Goal: Task Accomplishment & Management: Complete application form

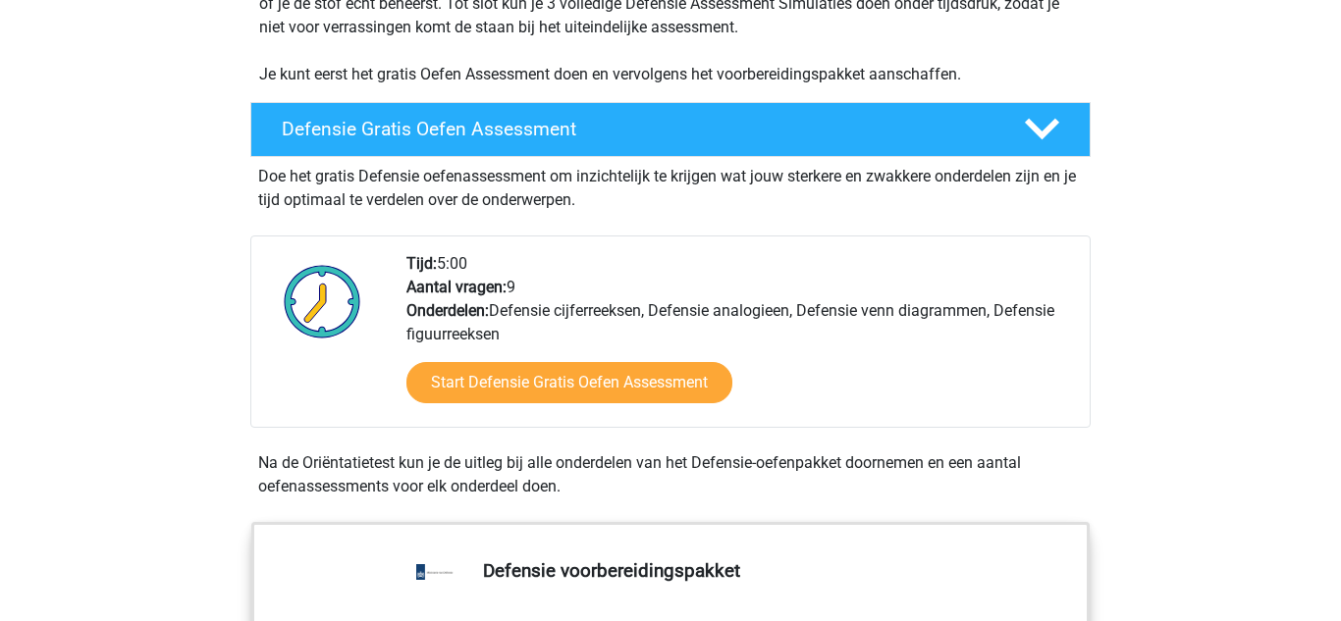
scroll to position [464, 0]
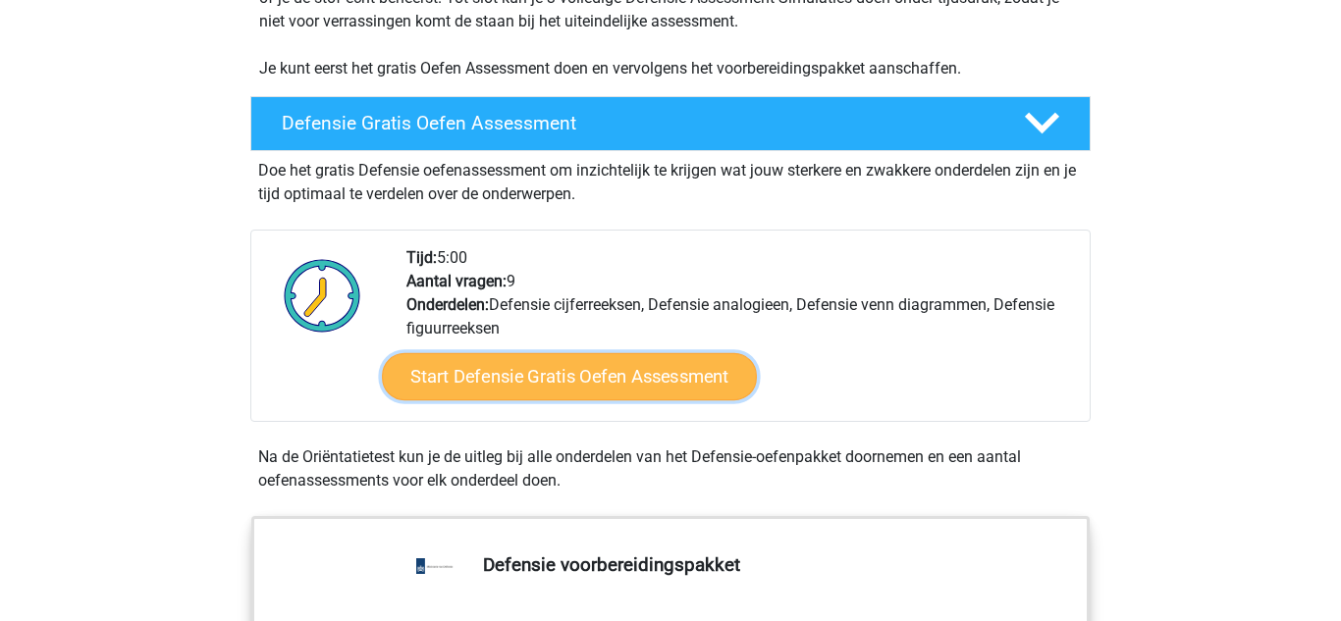
click at [552, 378] on link "Start Defensie Gratis Oefen Assessment" at bounding box center [569, 376] width 375 height 47
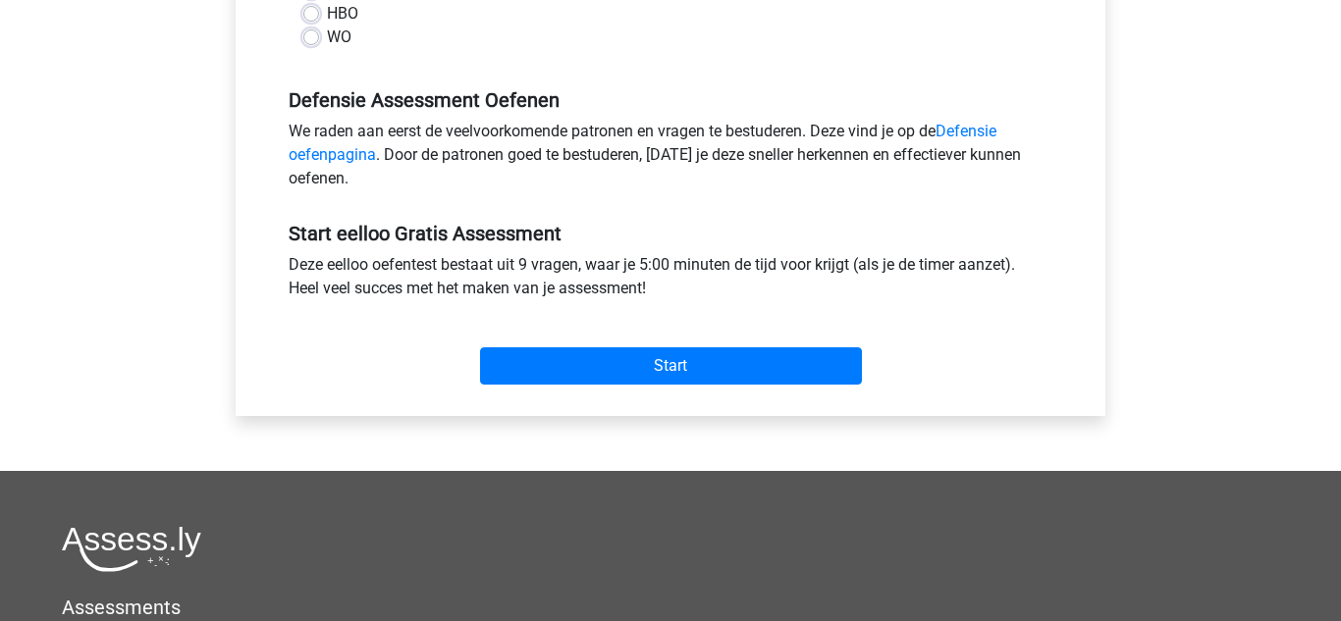
scroll to position [558, 0]
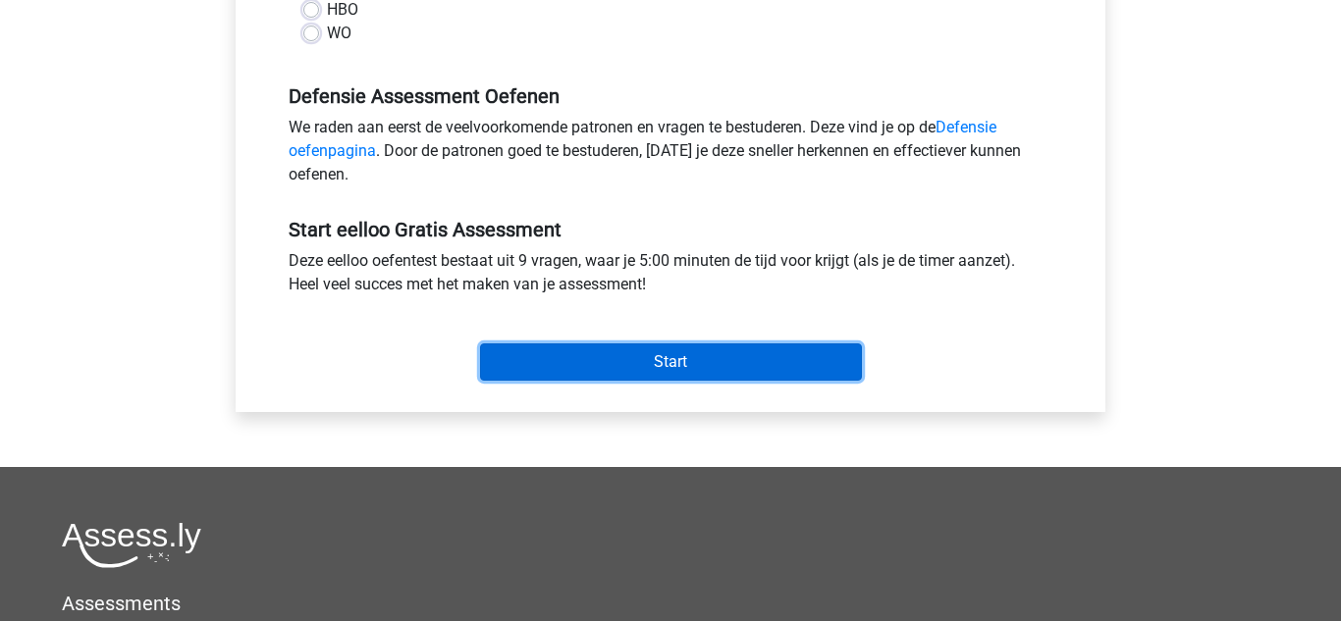
click at [619, 357] on input "Start" at bounding box center [671, 362] width 382 height 37
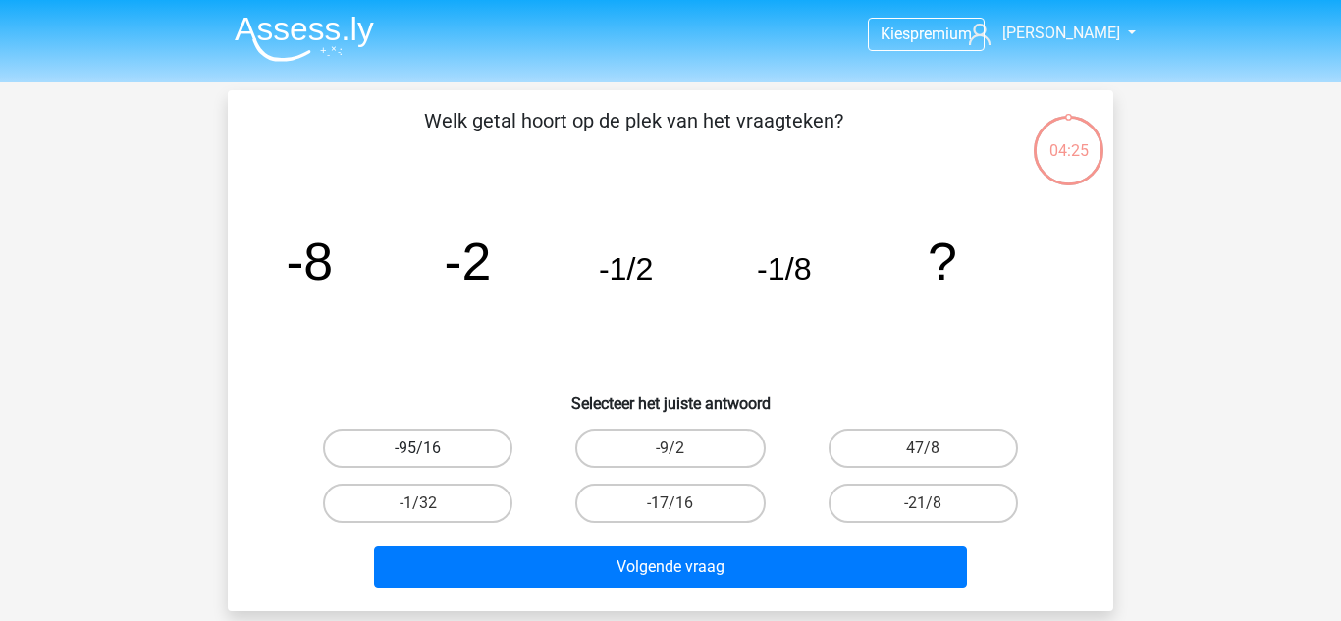
click at [442, 434] on label "-95/16" at bounding box center [417, 448] width 189 height 39
click at [431, 449] on input "-95/16" at bounding box center [424, 455] width 13 height 13
radio input "true"
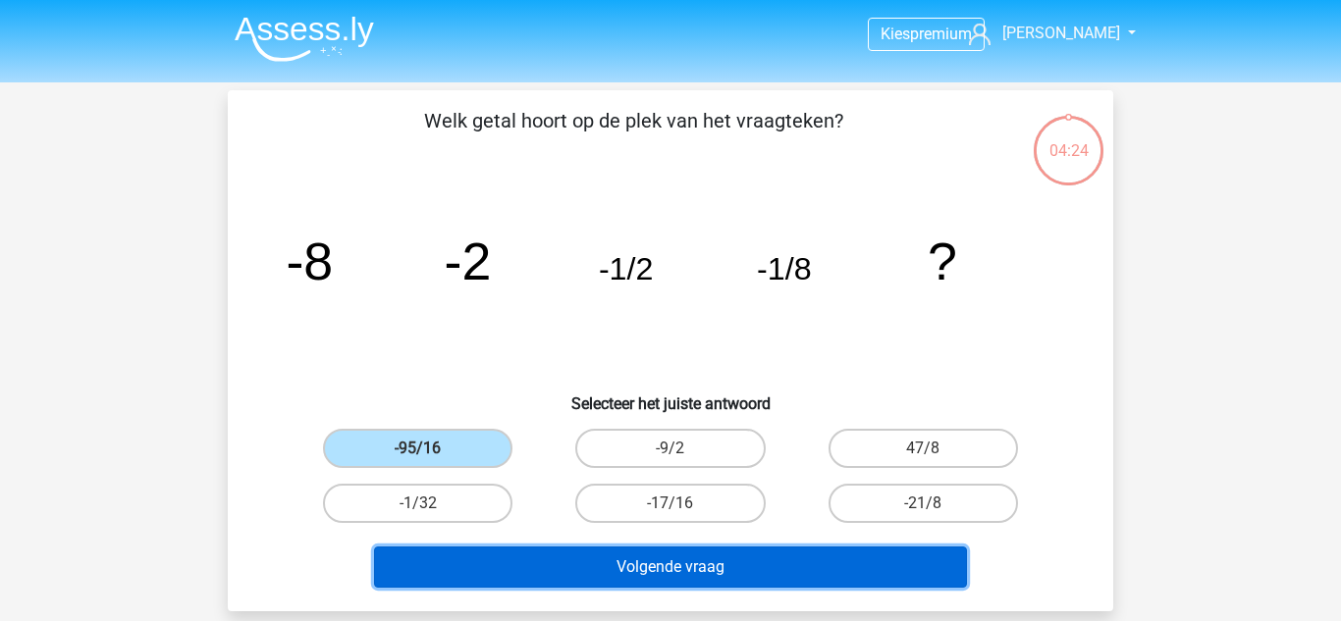
click at [639, 563] on button "Volgende vraag" at bounding box center [671, 567] width 594 height 41
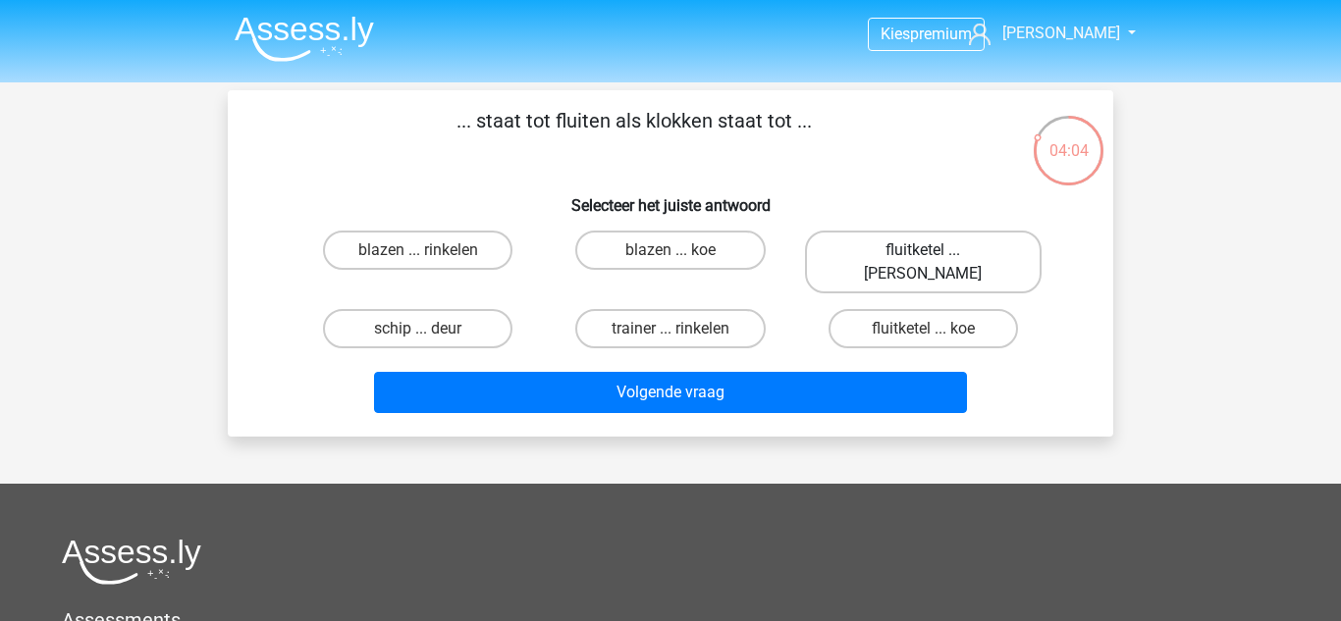
click at [976, 259] on label "fluitketel ... luiden" at bounding box center [923, 262] width 237 height 63
click at [935, 259] on input "fluitketel ... luiden" at bounding box center [929, 256] width 13 height 13
radio input "true"
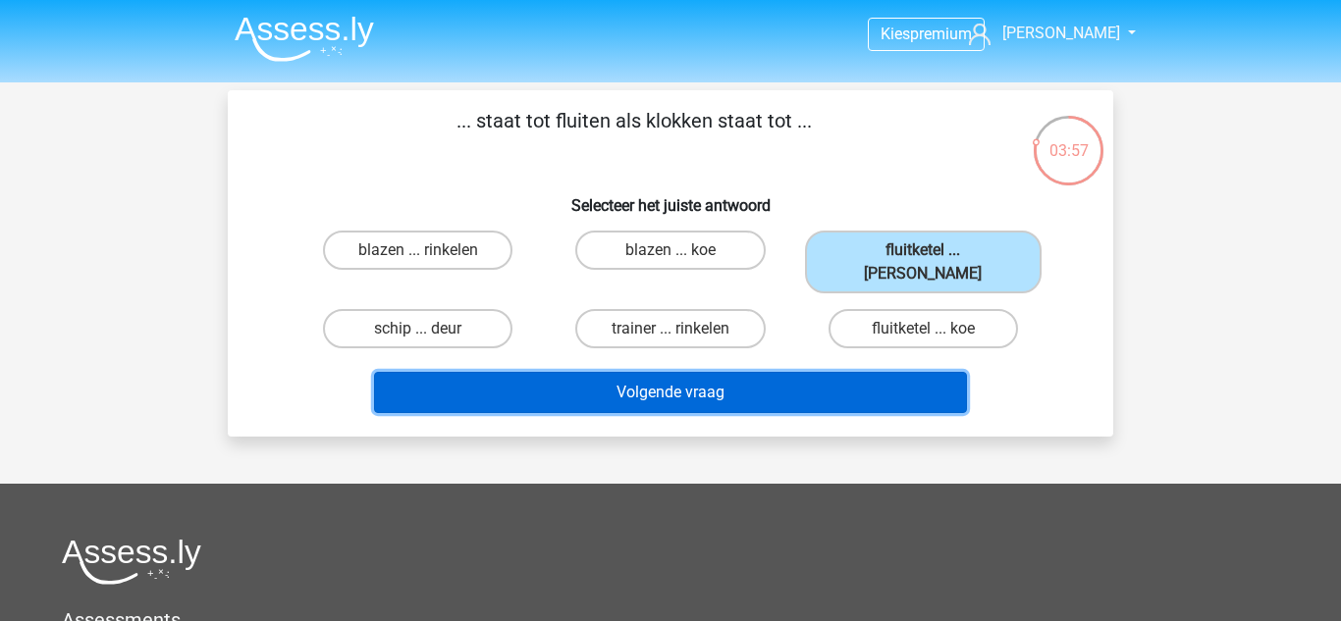
click at [856, 375] on button "Volgende vraag" at bounding box center [671, 392] width 594 height 41
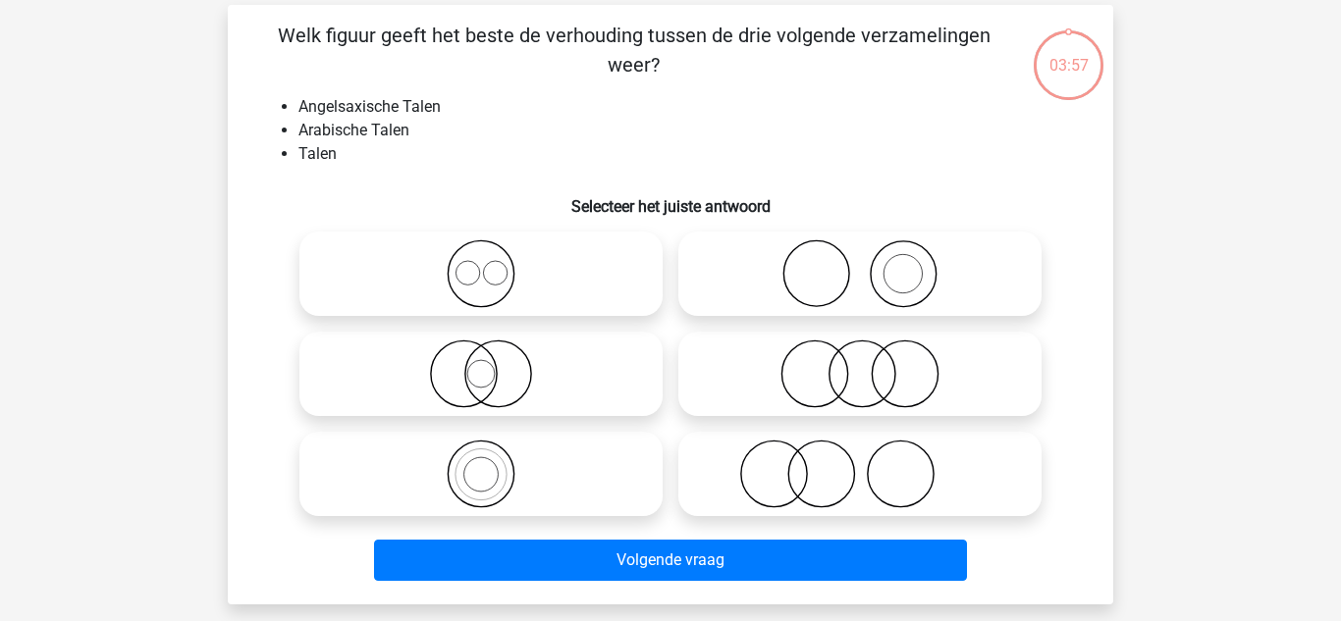
scroll to position [90, 0]
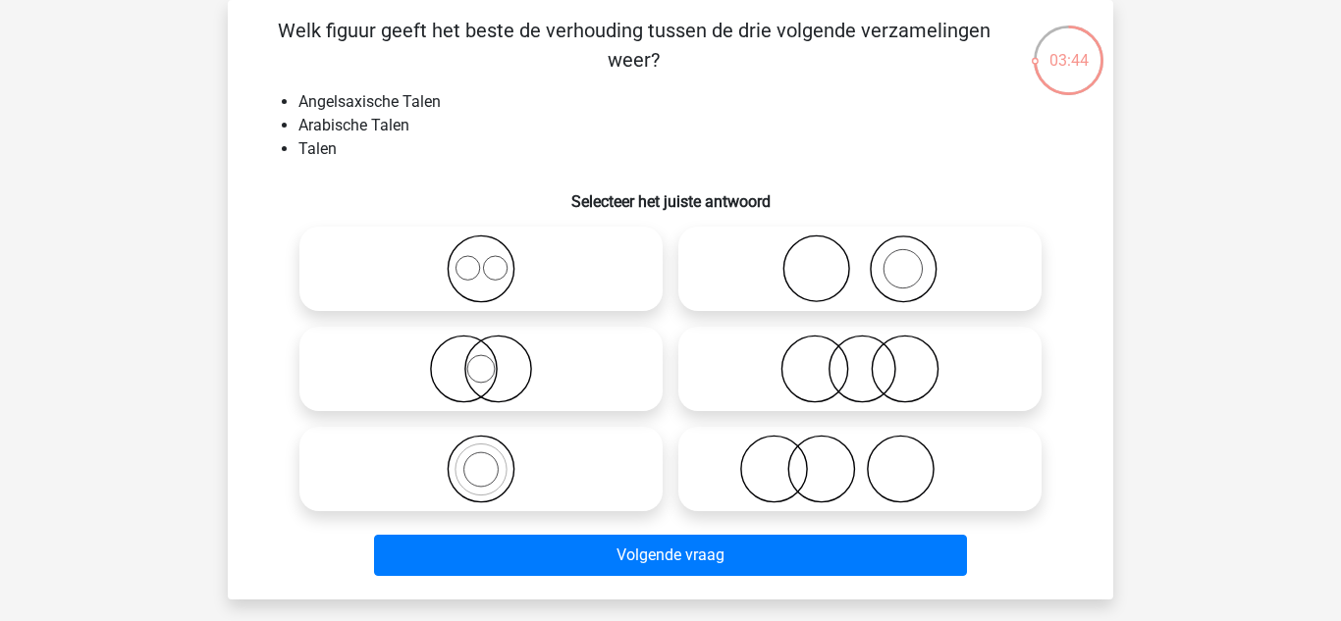
click at [494, 266] on icon at bounding box center [480, 269] width 347 height 69
click at [494, 259] on input "radio" at bounding box center [487, 252] width 13 height 13
radio input "true"
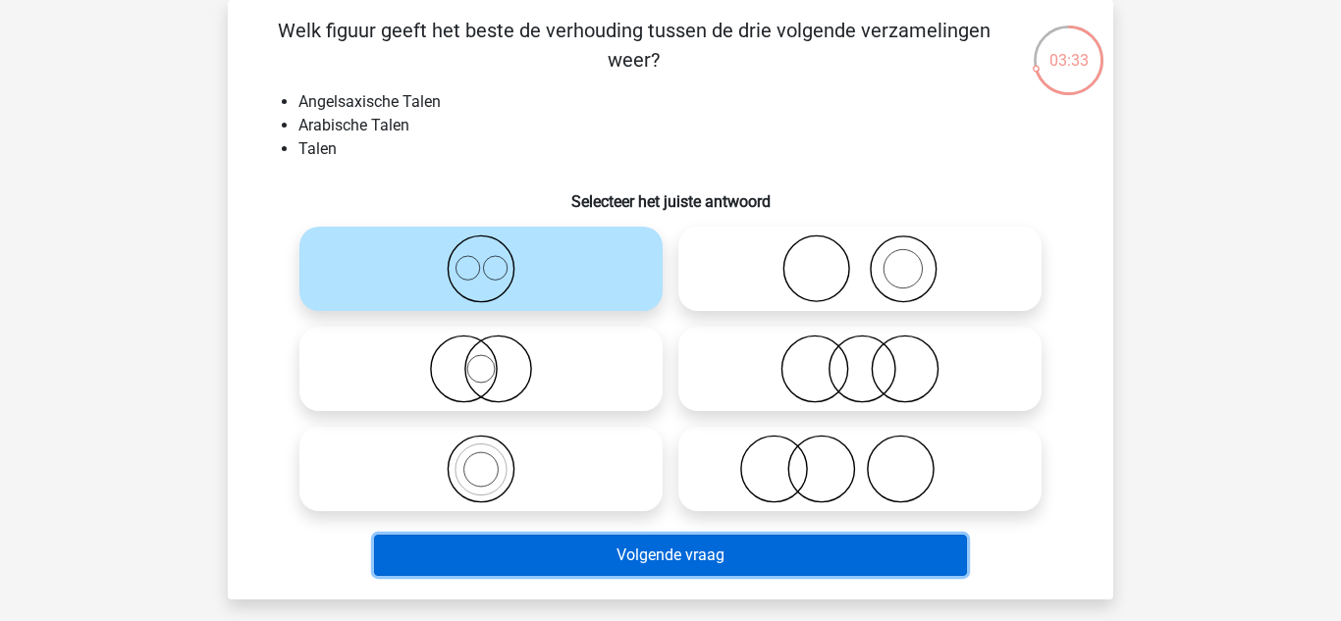
click at [720, 560] on button "Volgende vraag" at bounding box center [671, 555] width 594 height 41
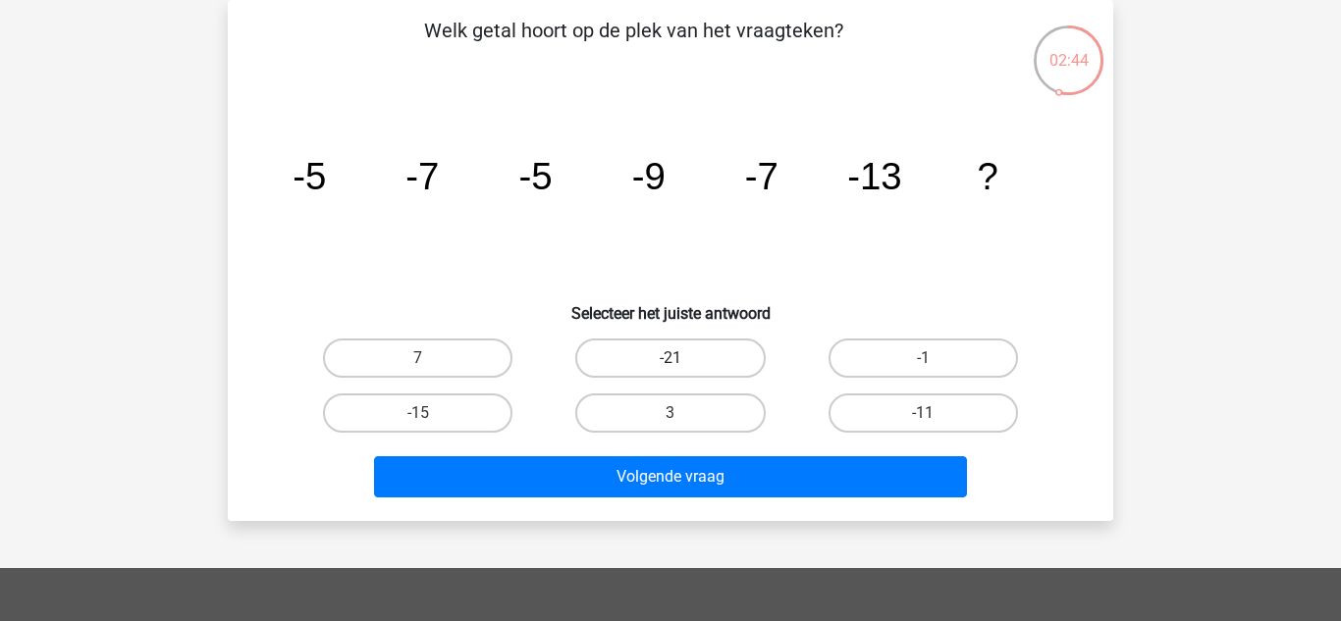
click at [699, 357] on label "-21" at bounding box center [669, 358] width 189 height 39
click at [683, 358] on input "-21" at bounding box center [676, 364] width 13 height 13
radio input "true"
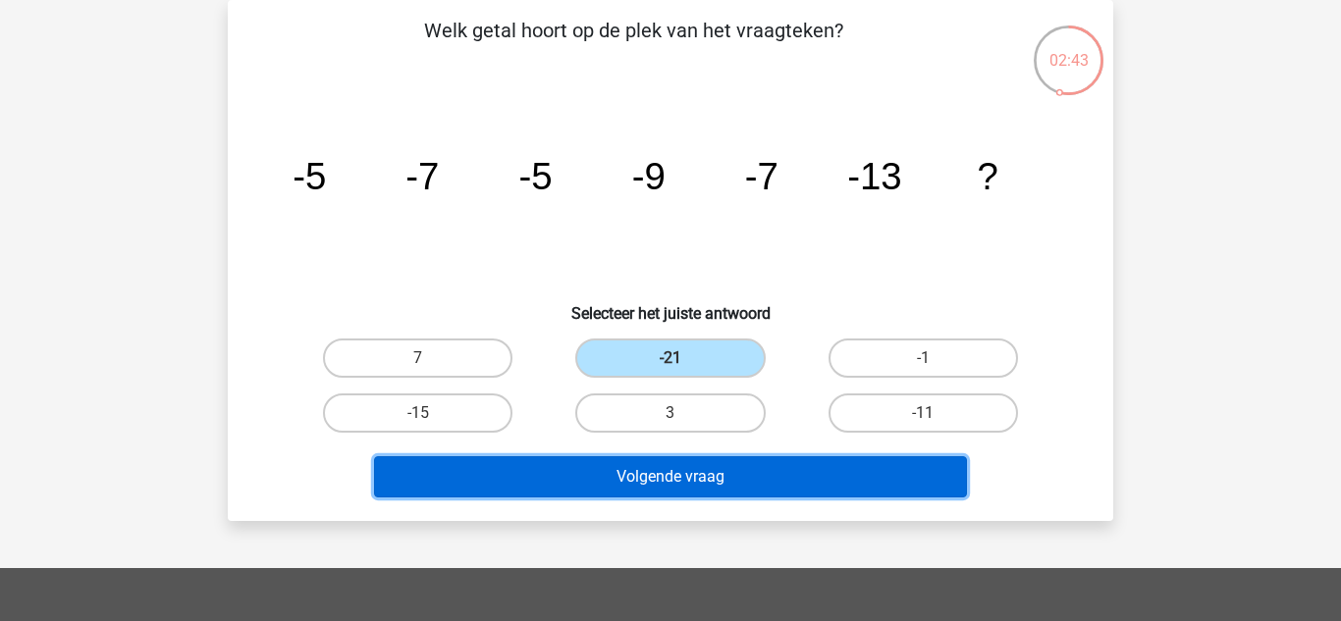
click at [721, 474] on button "Volgende vraag" at bounding box center [671, 476] width 594 height 41
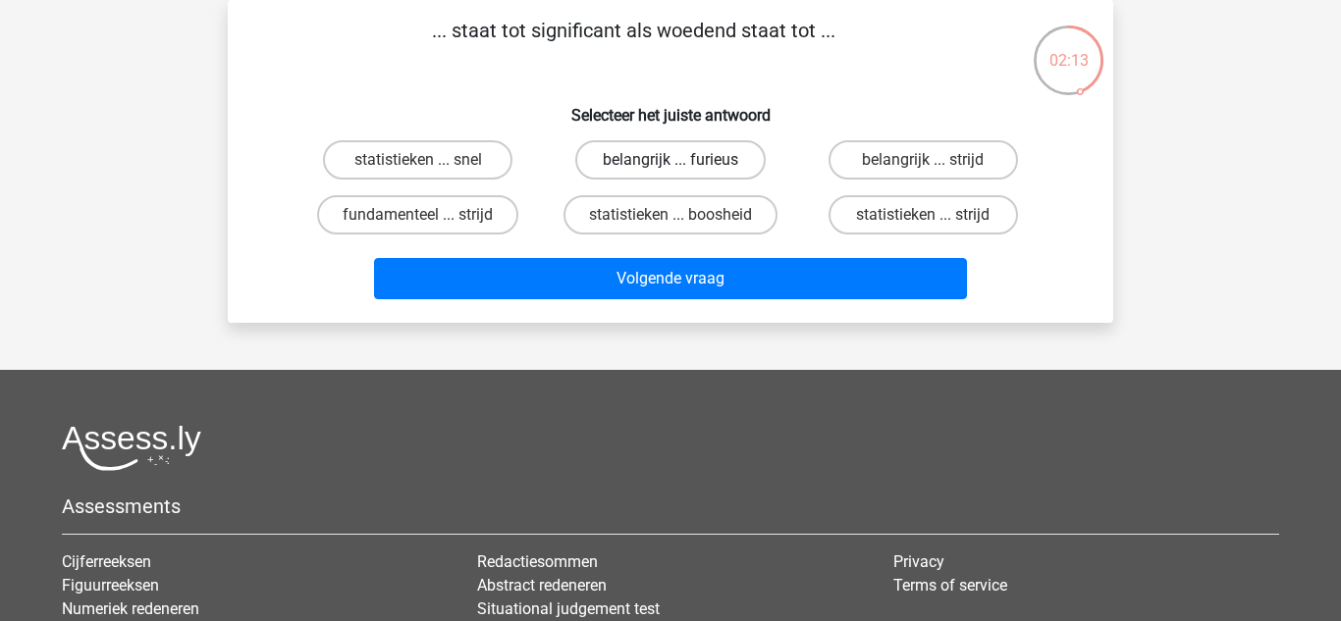
click at [663, 159] on label "belangrijk ... furieus" at bounding box center [669, 159] width 189 height 39
click at [670, 160] on input "belangrijk ... furieus" at bounding box center [676, 166] width 13 height 13
radio input "true"
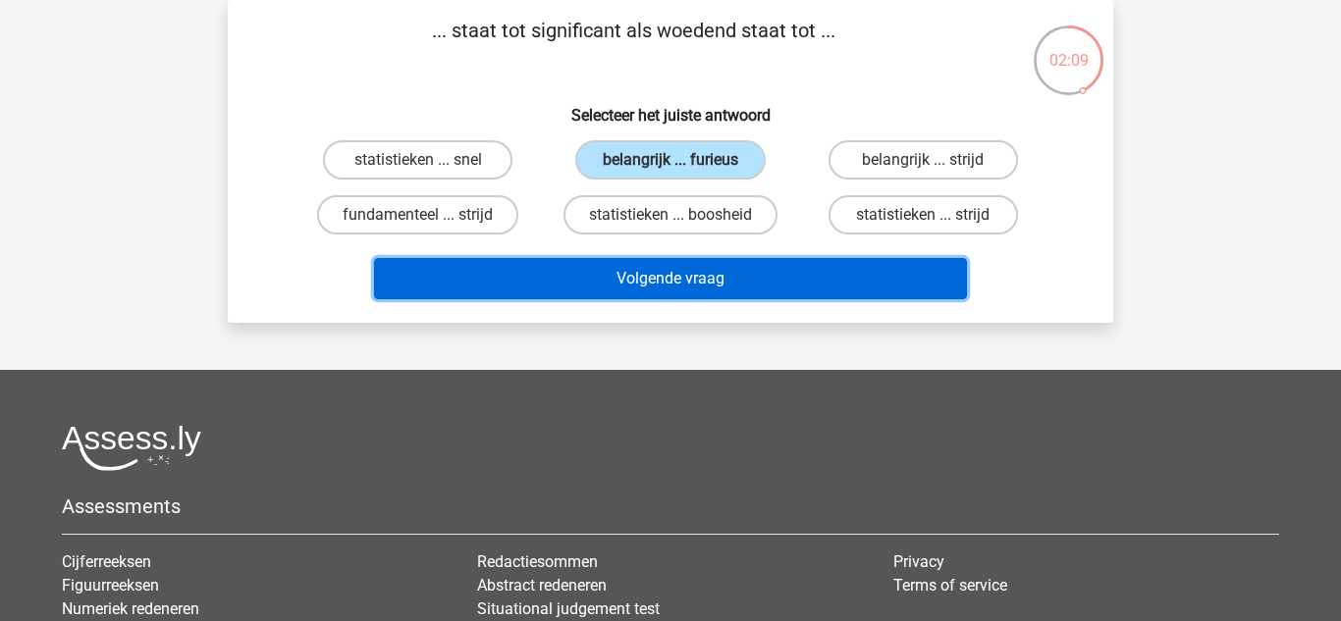
click at [683, 277] on button "Volgende vraag" at bounding box center [671, 278] width 594 height 41
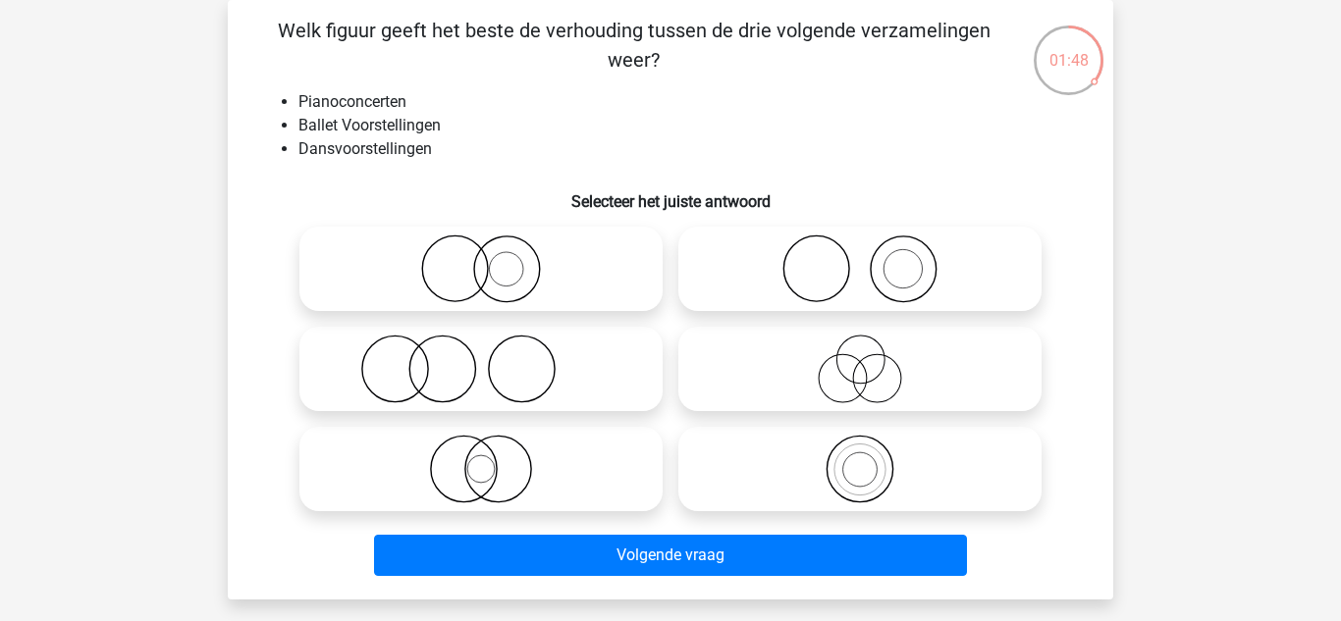
click at [590, 373] on icon at bounding box center [480, 369] width 347 height 69
click at [494, 359] on input "radio" at bounding box center [487, 352] width 13 height 13
radio input "true"
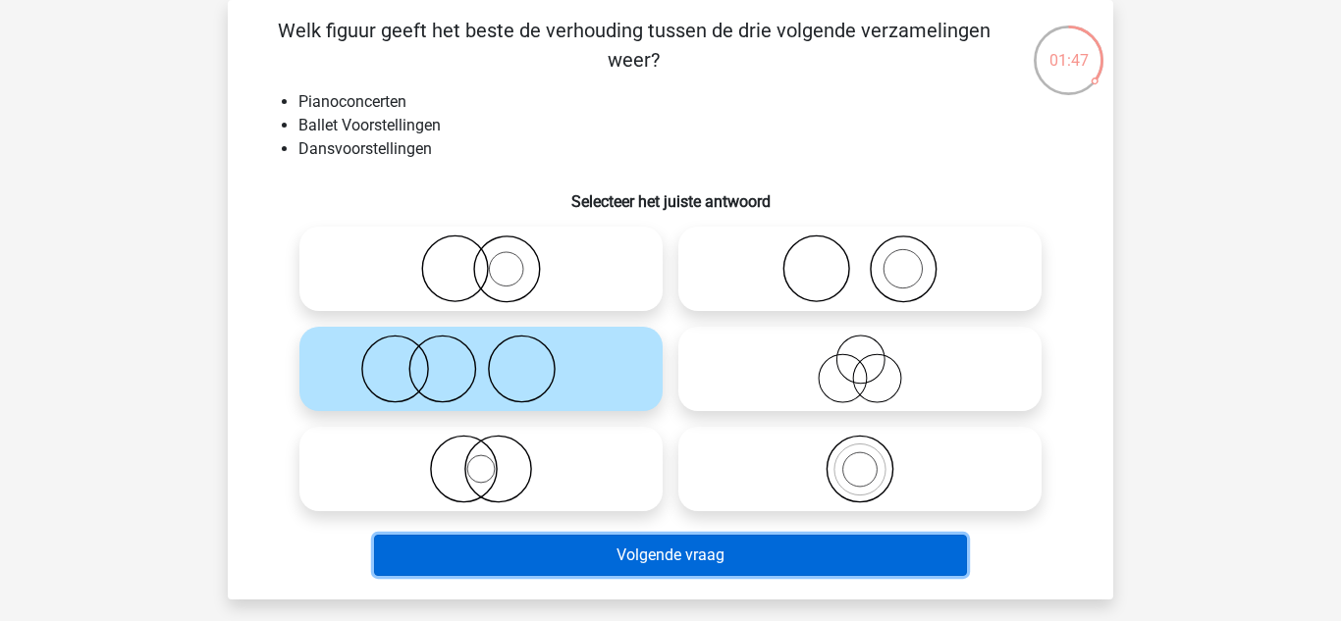
click at [684, 567] on button "Volgende vraag" at bounding box center [671, 555] width 594 height 41
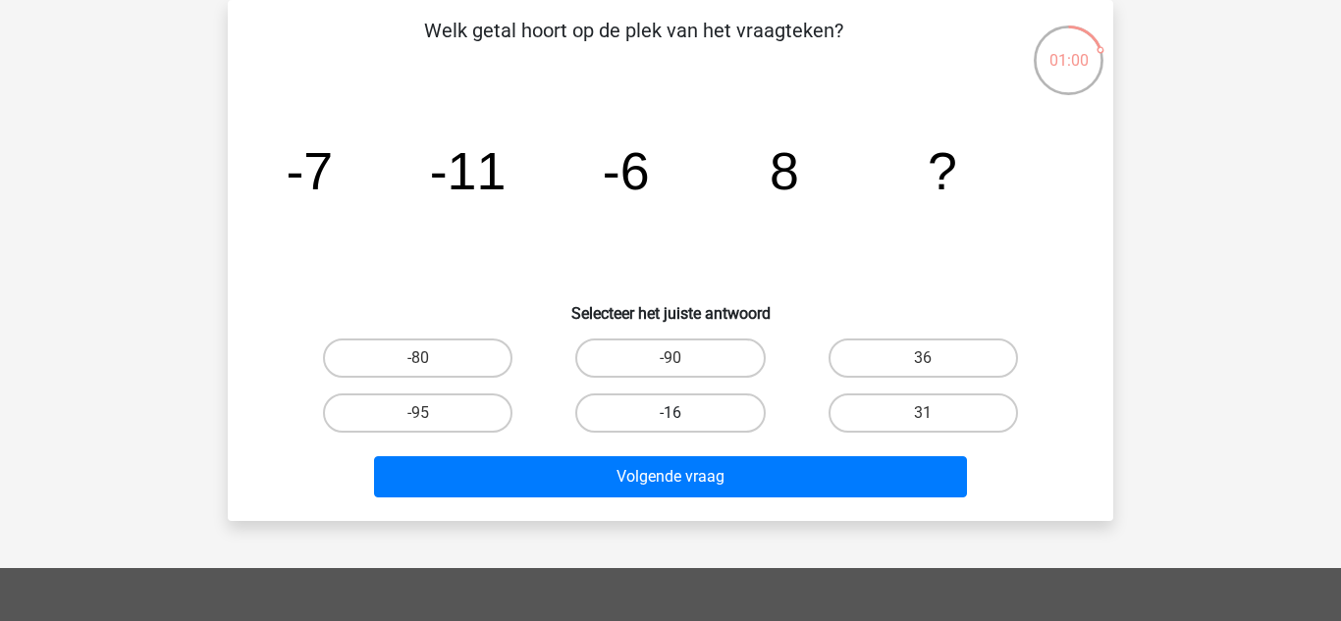
click at [667, 415] on label "-16" at bounding box center [669, 413] width 189 height 39
click at [670, 415] on input "-16" at bounding box center [676, 419] width 13 height 13
radio input "true"
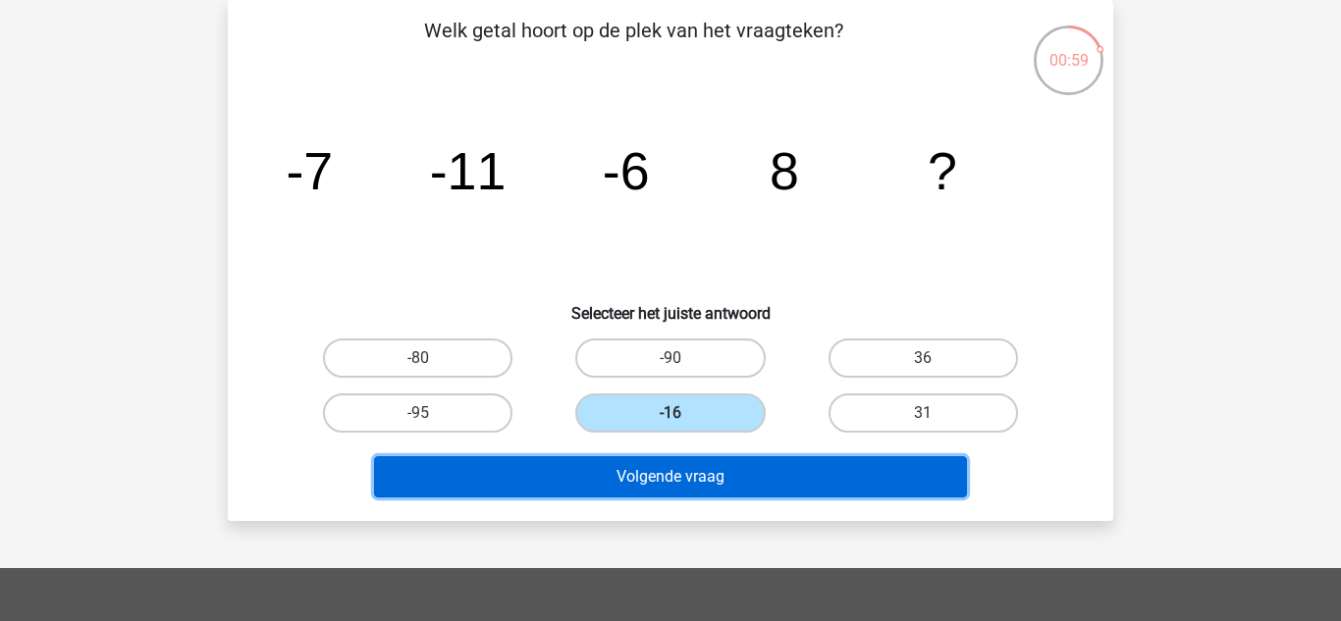
click at [670, 464] on button "Volgende vraag" at bounding box center [671, 476] width 594 height 41
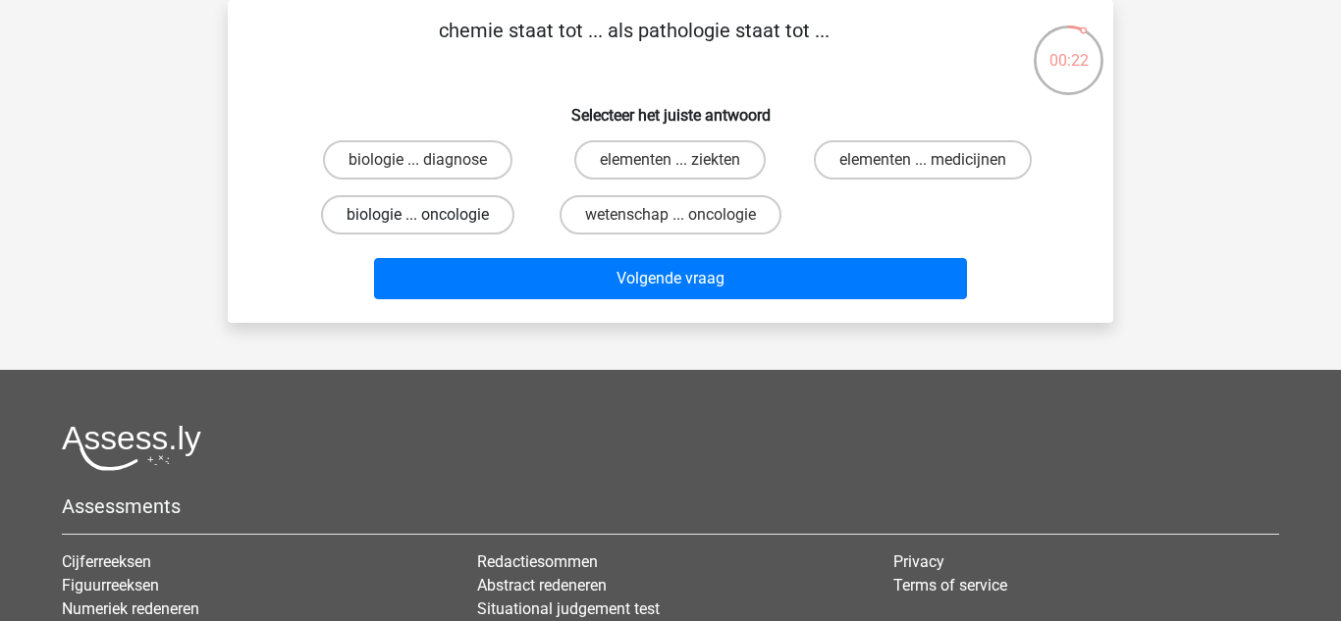
click at [455, 221] on label "biologie ... oncologie" at bounding box center [417, 214] width 193 height 39
click at [431, 221] on input "biologie ... oncologie" at bounding box center [424, 221] width 13 height 13
radio input "true"
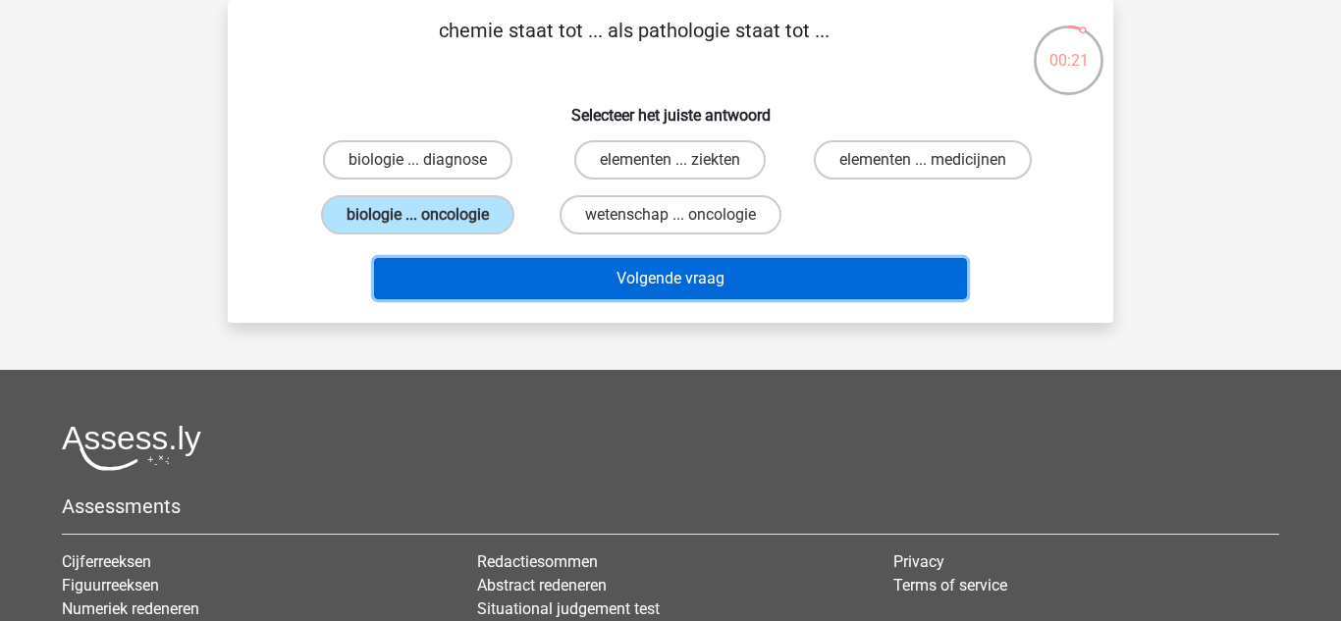
click at [558, 277] on button "Volgende vraag" at bounding box center [671, 278] width 594 height 41
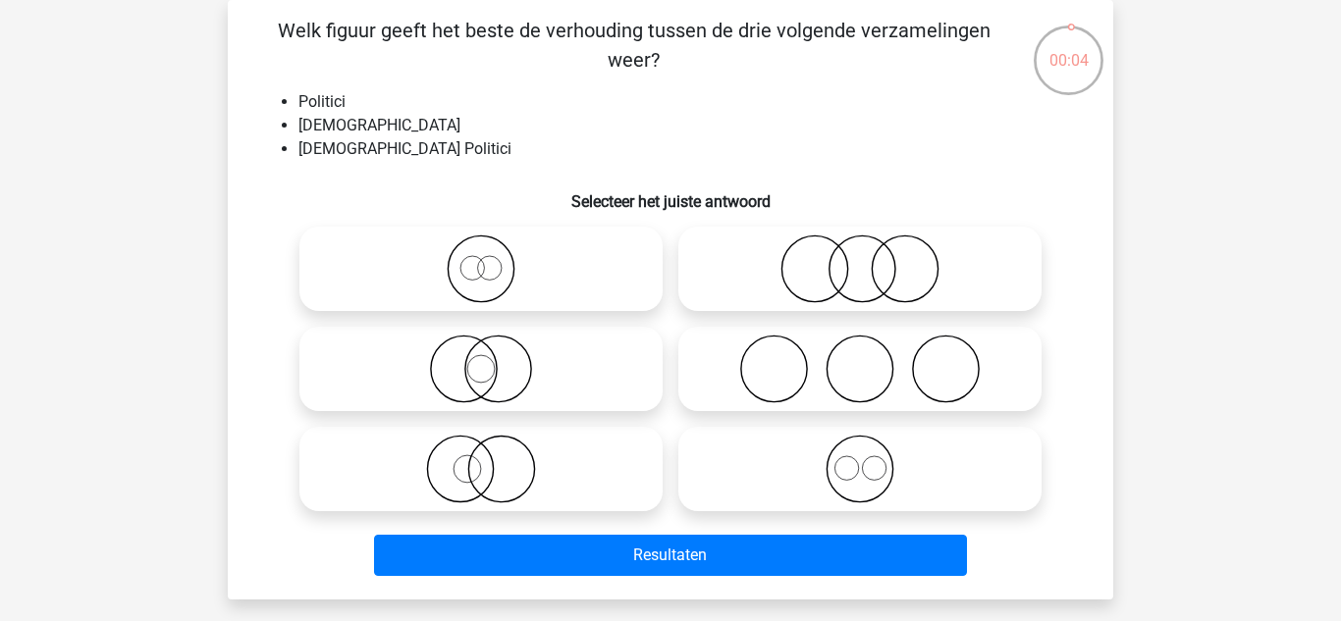
click at [499, 250] on icon at bounding box center [480, 269] width 347 height 69
click at [494, 250] on input "radio" at bounding box center [487, 252] width 13 height 13
radio input "true"
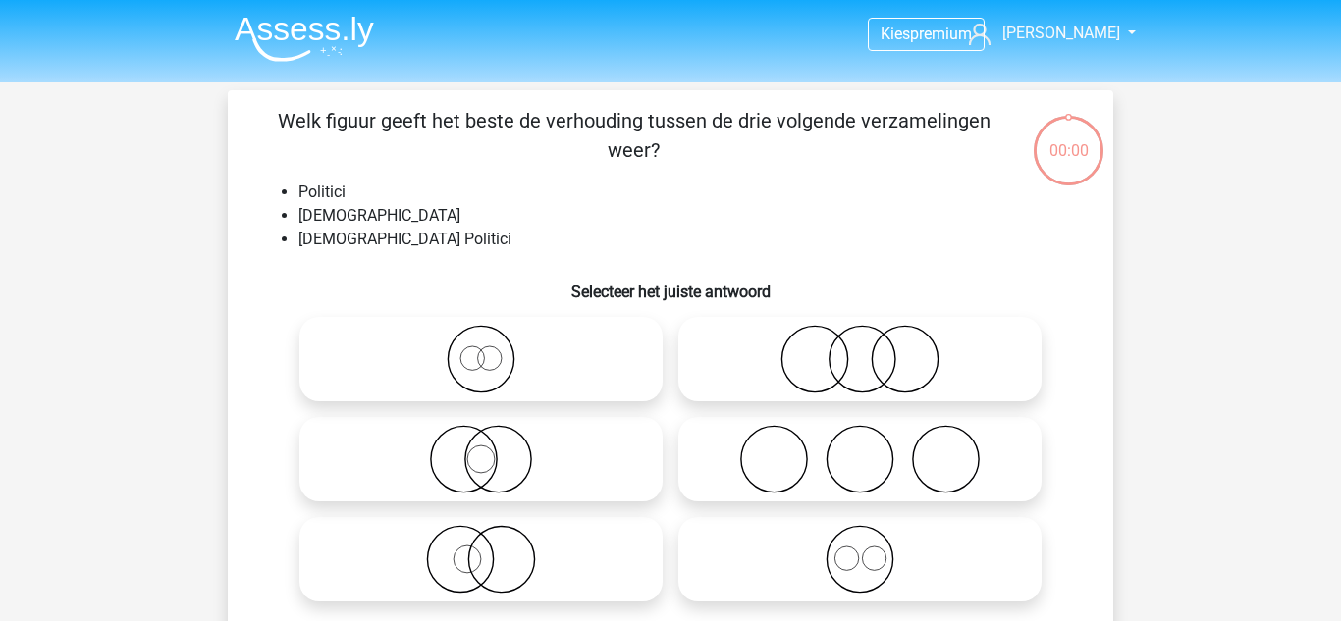
scroll to position [90, 0]
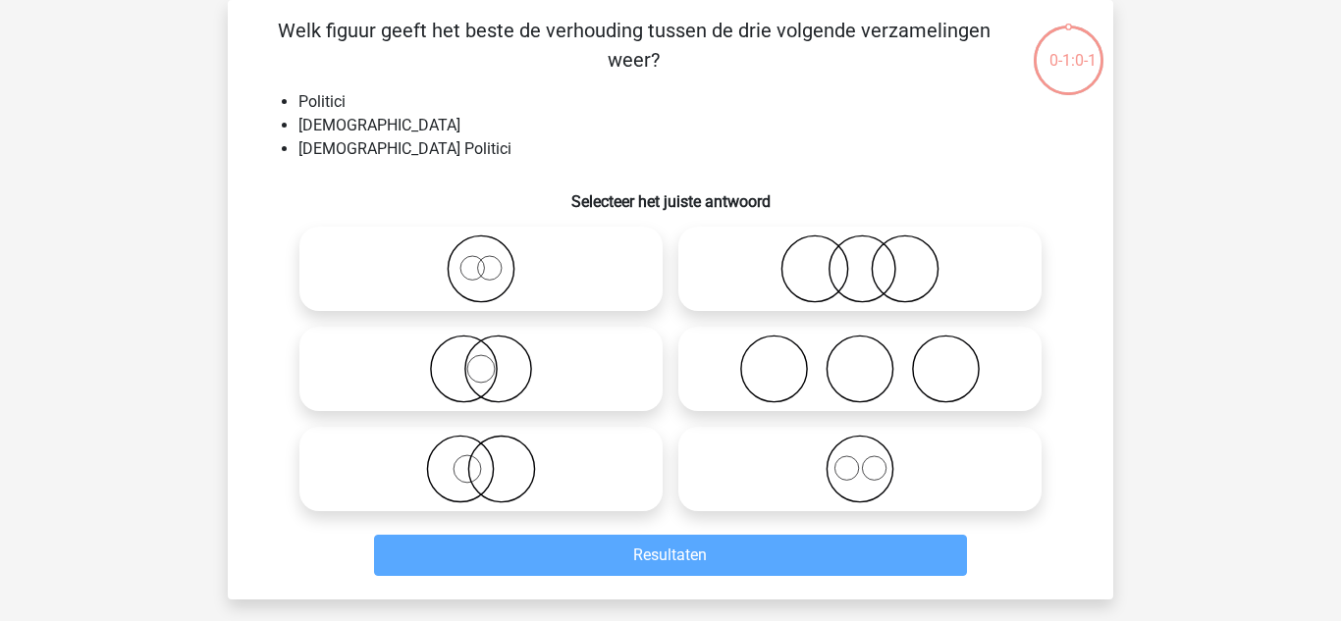
click at [495, 266] on icon at bounding box center [480, 269] width 347 height 69
click at [494, 259] on input "radio" at bounding box center [487, 252] width 13 height 13
radio input "true"
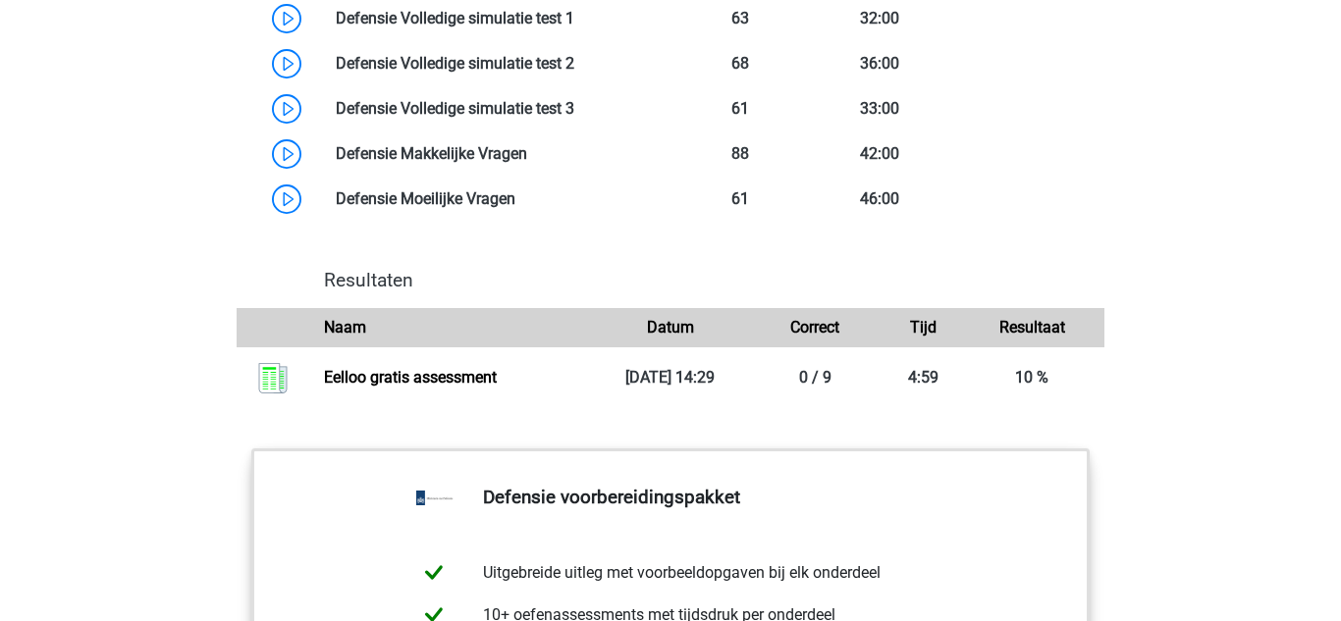
scroll to position [2047, 0]
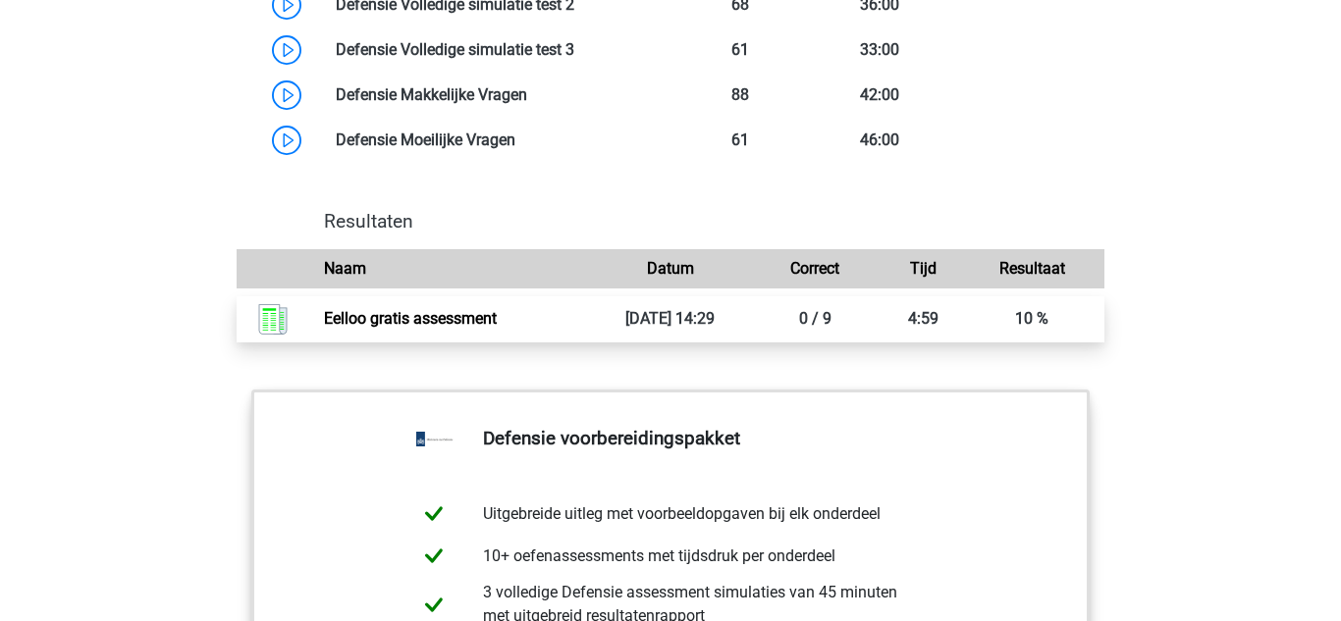
click at [467, 328] on link "Eelloo gratis assessment" at bounding box center [410, 318] width 173 height 19
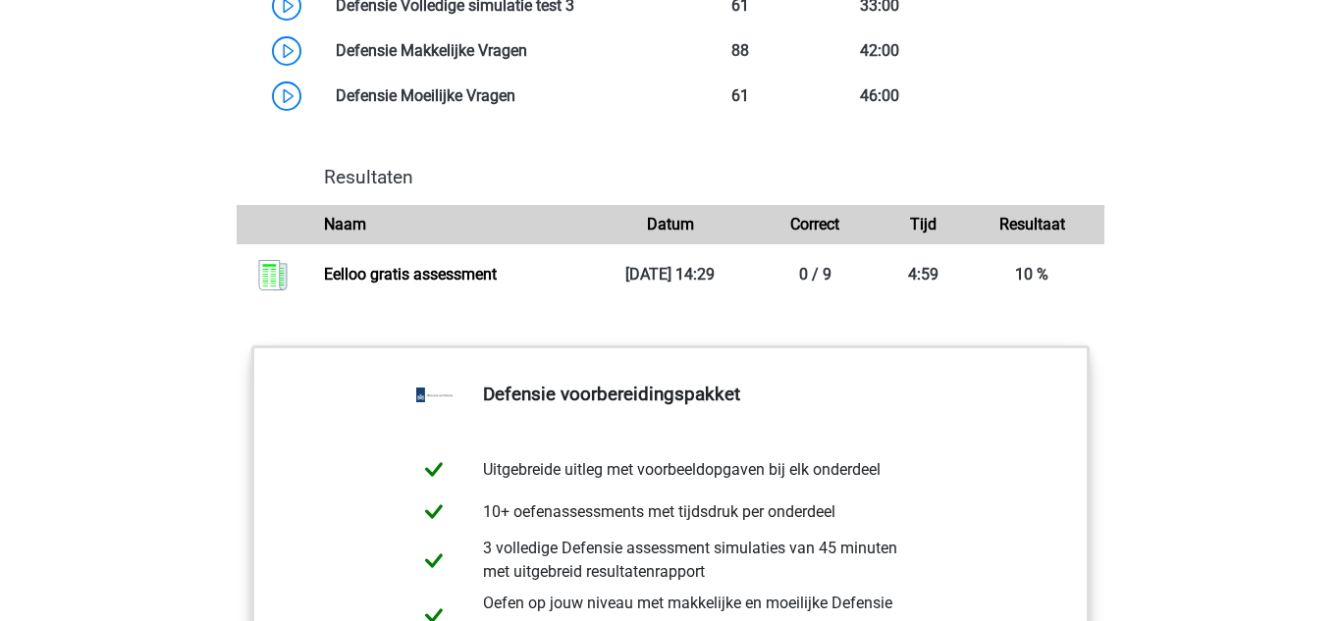
scroll to position [2090, 0]
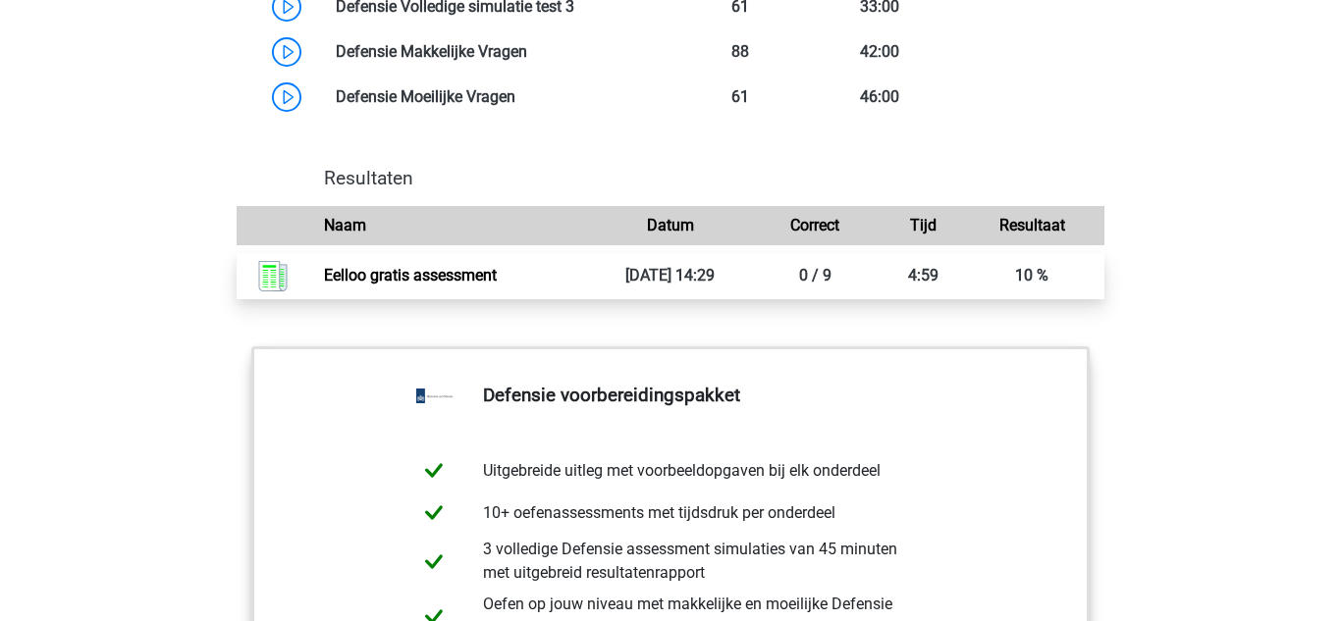
click at [455, 285] on link "Eelloo gratis assessment" at bounding box center [410, 275] width 173 height 19
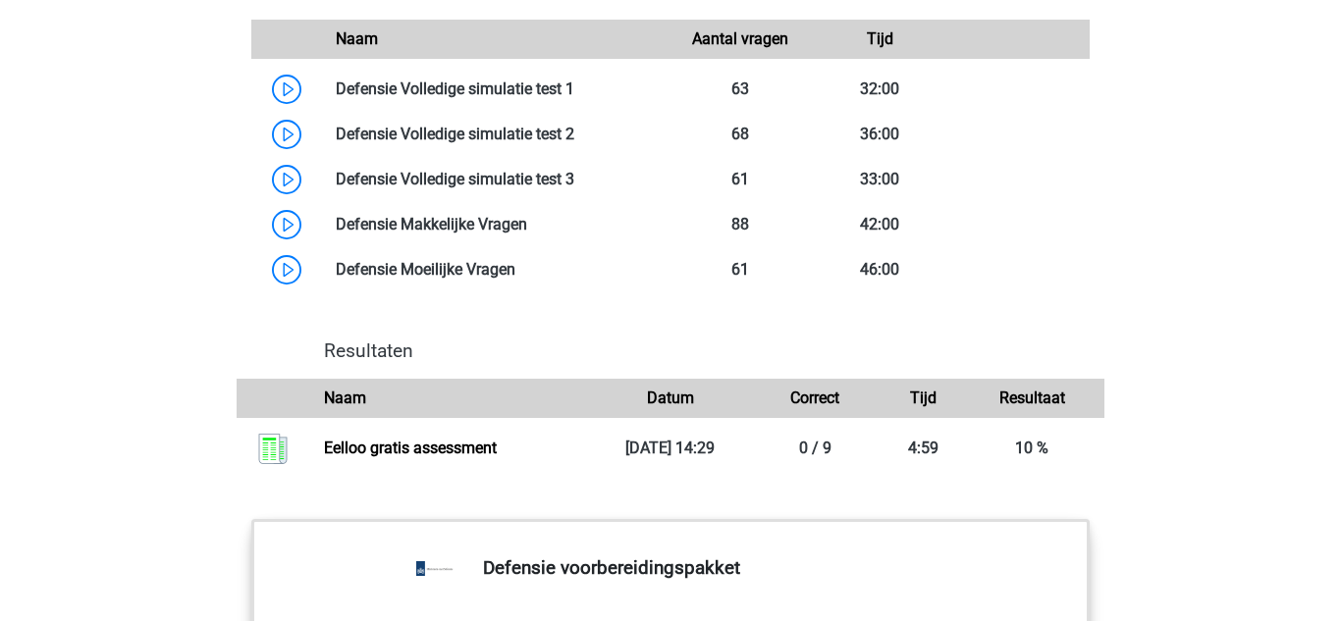
scroll to position [1893, 0]
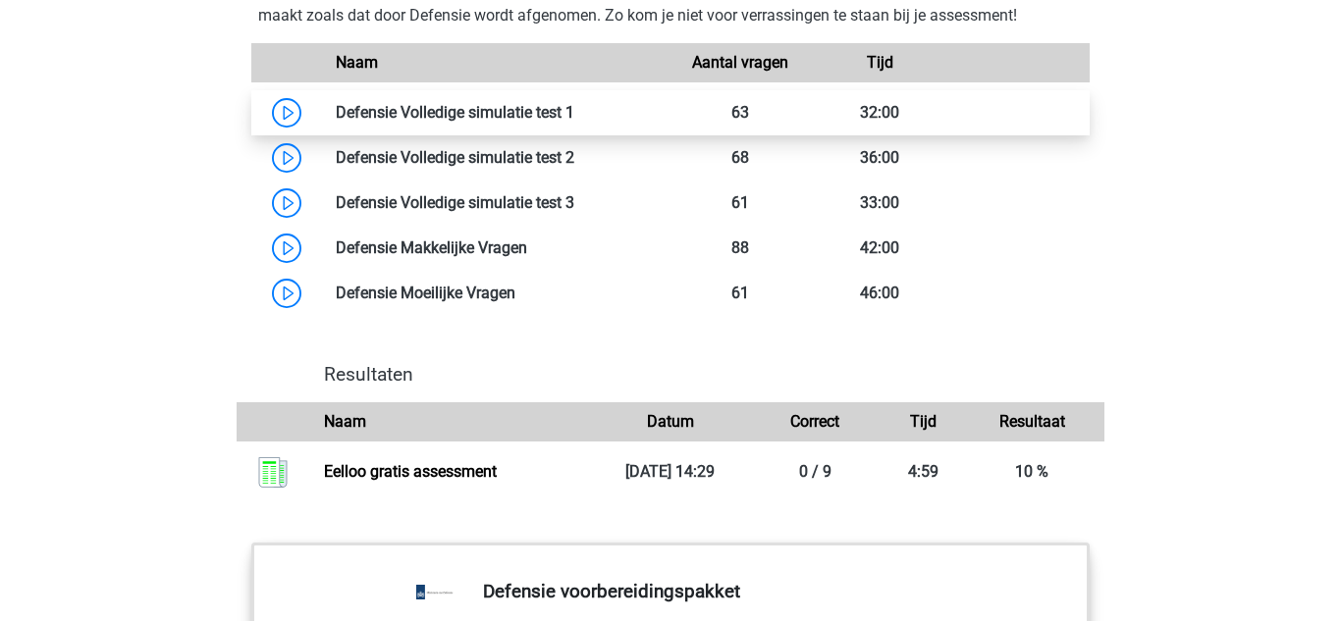
click at [574, 122] on link at bounding box center [574, 112] width 0 height 19
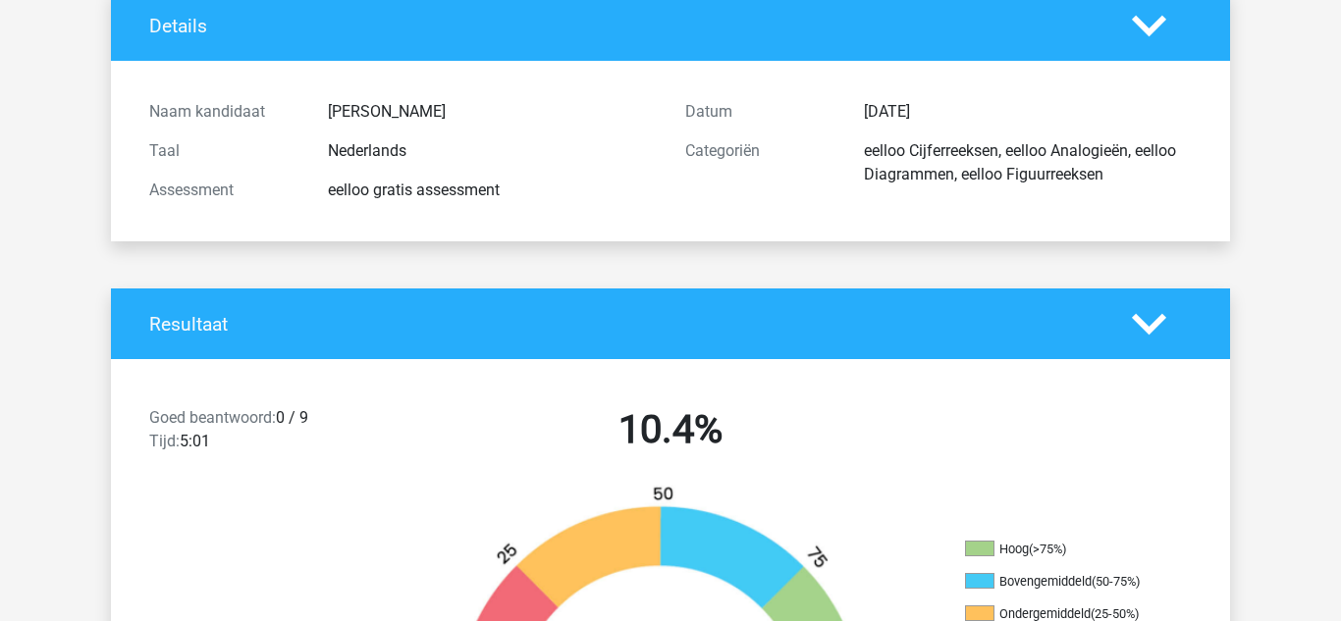
scroll to position [133, 0]
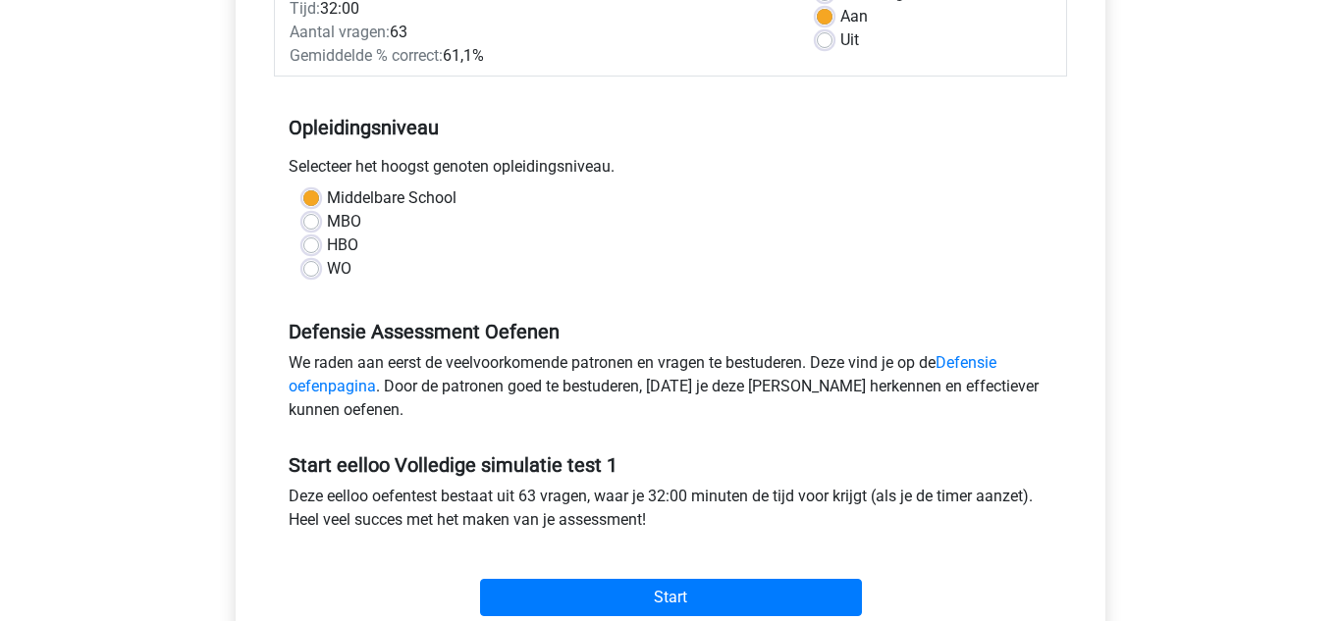
scroll to position [325, 0]
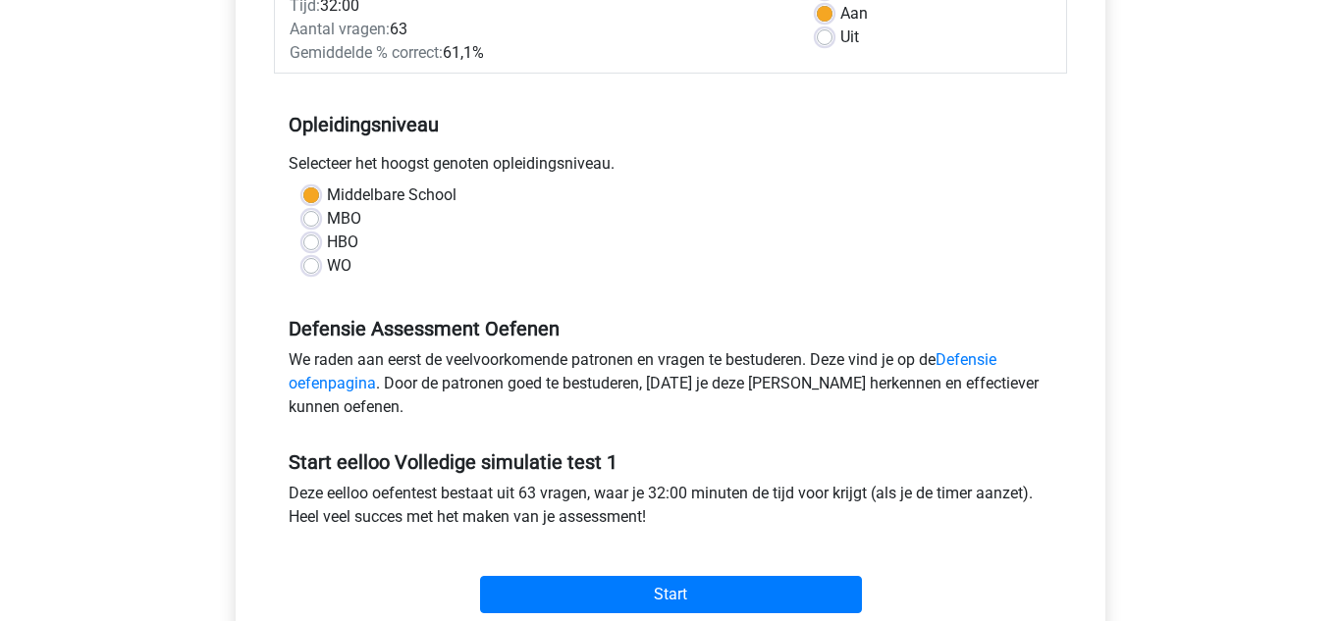
click at [1254, 538] on div "Kies premium erik kwakkel sambon@live.nl" at bounding box center [670, 446] width 1341 height 1543
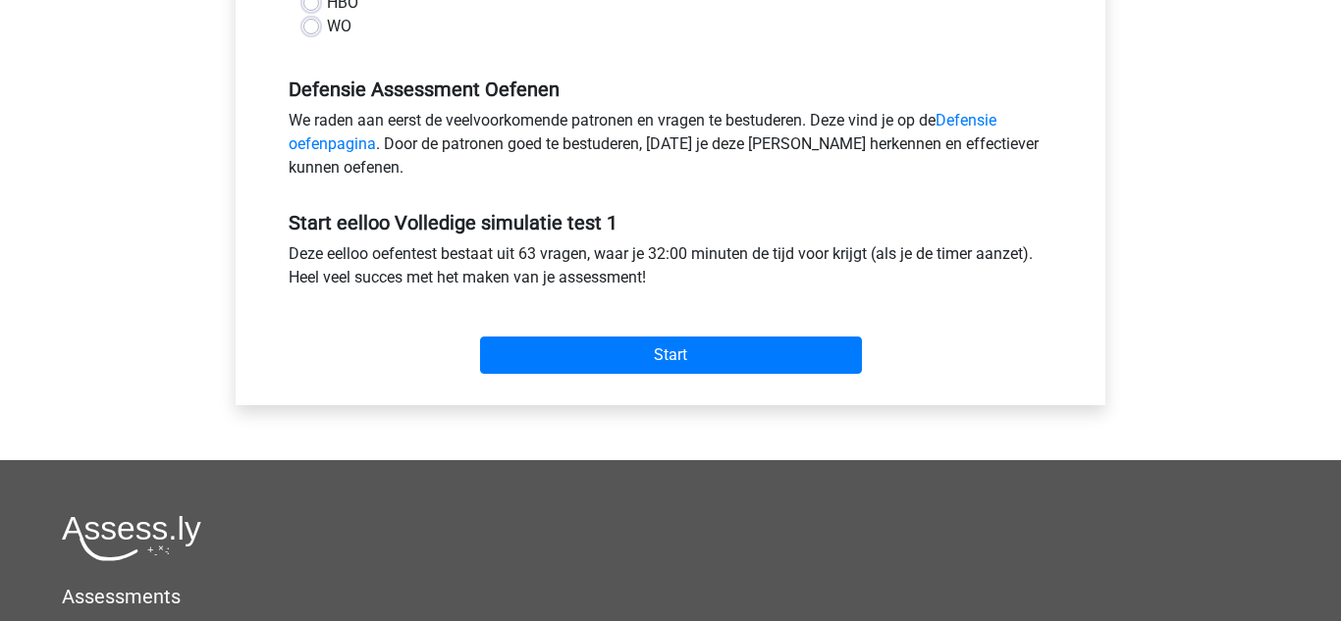
scroll to position [567, 0]
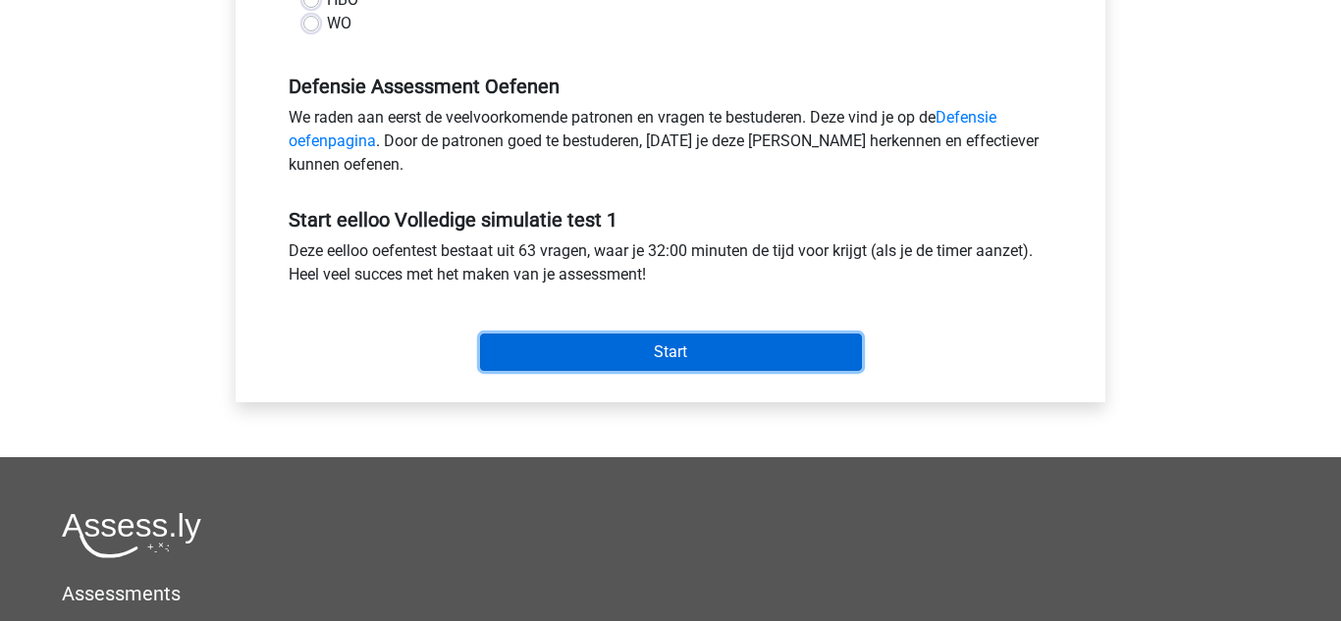
click at [670, 367] on input "Start" at bounding box center [671, 352] width 382 height 37
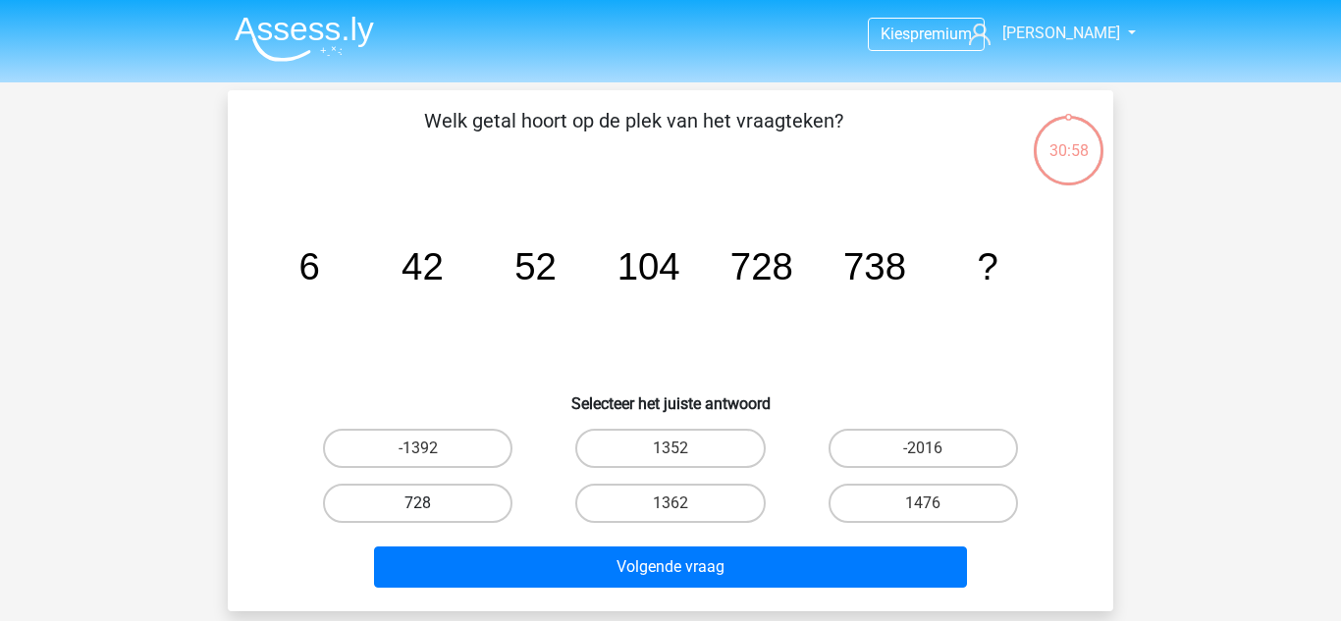
click at [464, 508] on label "728" at bounding box center [417, 503] width 189 height 39
click at [431, 508] on input "728" at bounding box center [424, 510] width 13 height 13
radio input "true"
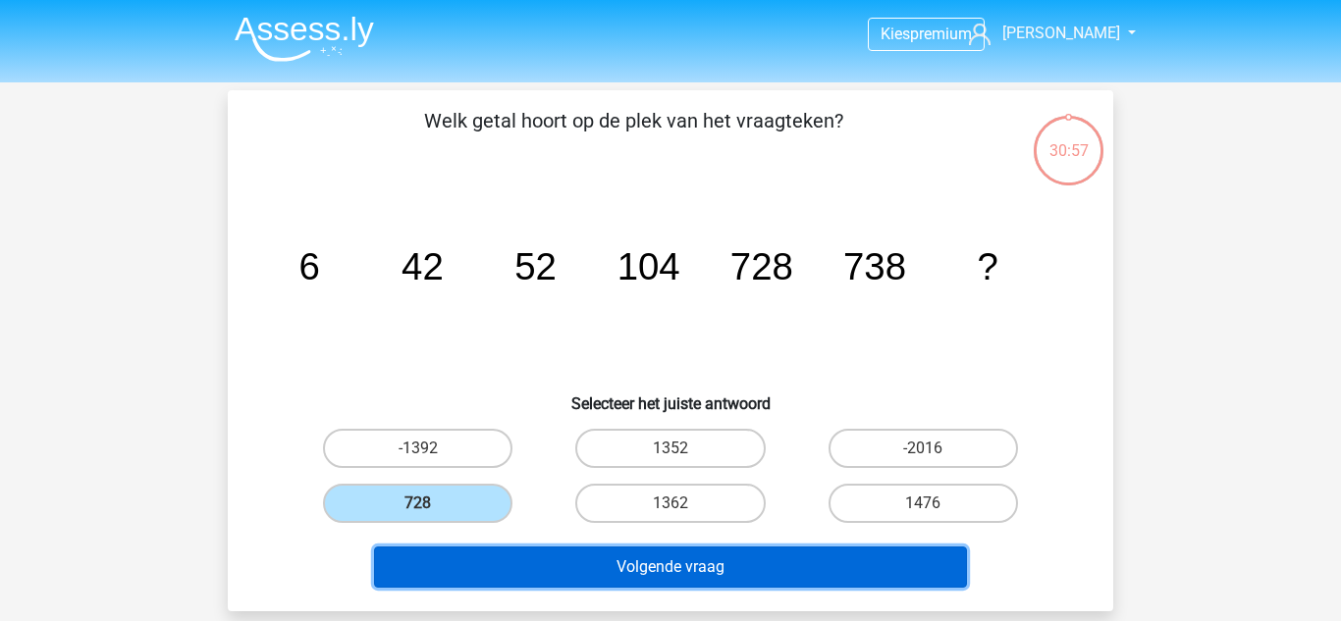
click at [686, 565] on button "Volgende vraag" at bounding box center [671, 567] width 594 height 41
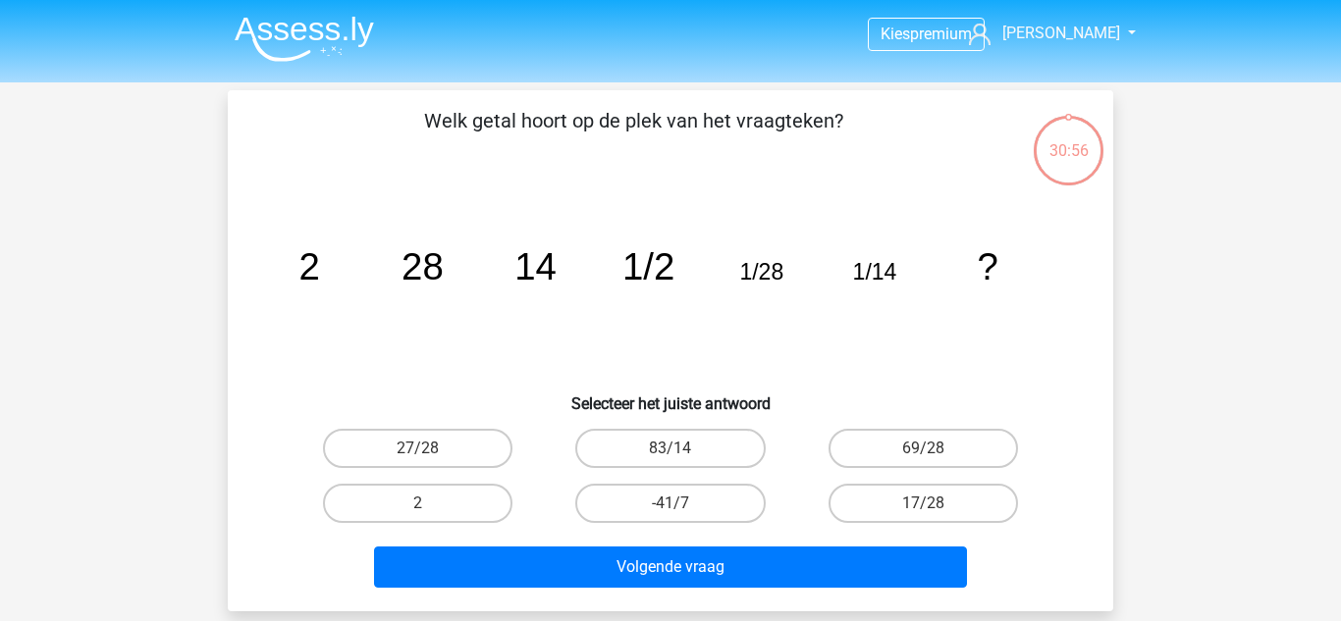
scroll to position [90, 0]
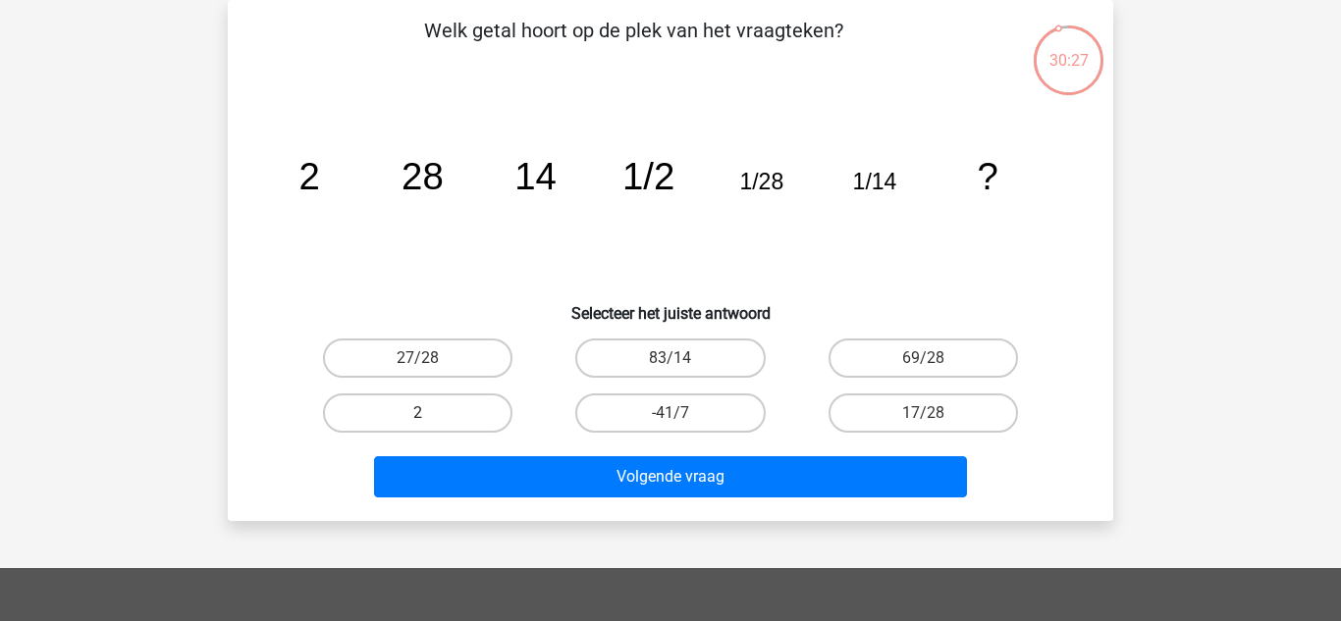
click at [449, 423] on label "2" at bounding box center [417, 413] width 189 height 39
click at [431, 423] on input "2" at bounding box center [424, 419] width 13 height 13
radio input "true"
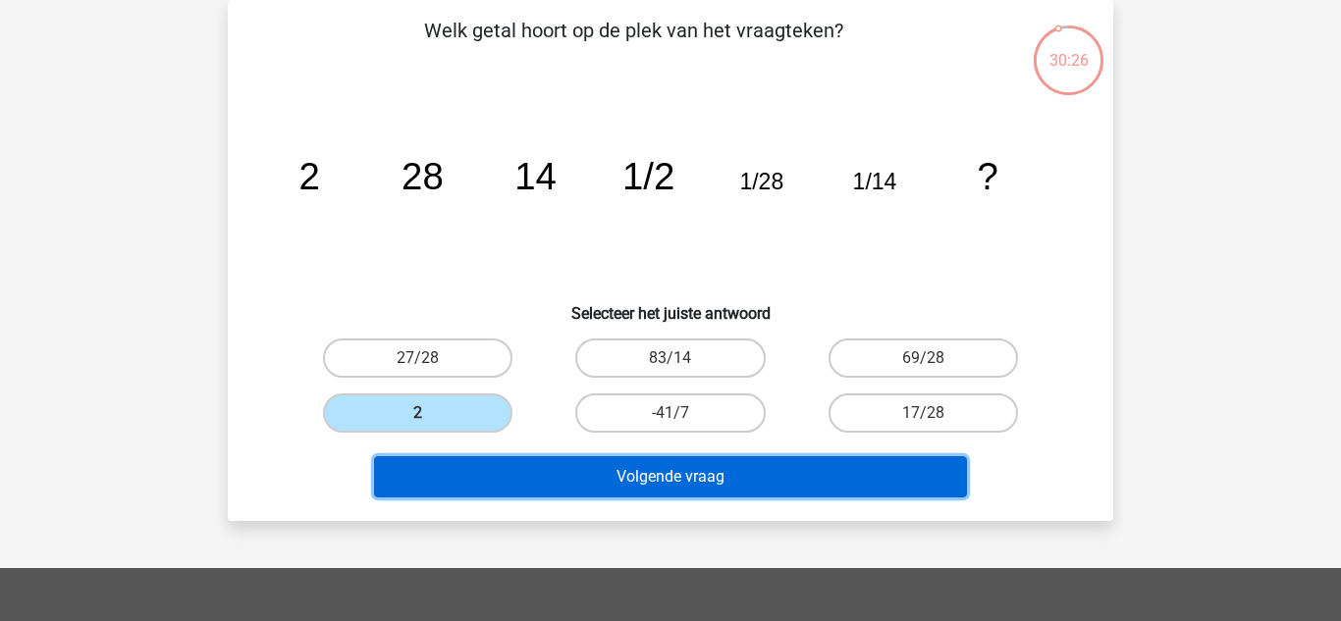
click at [578, 478] on button "Volgende vraag" at bounding box center [671, 476] width 594 height 41
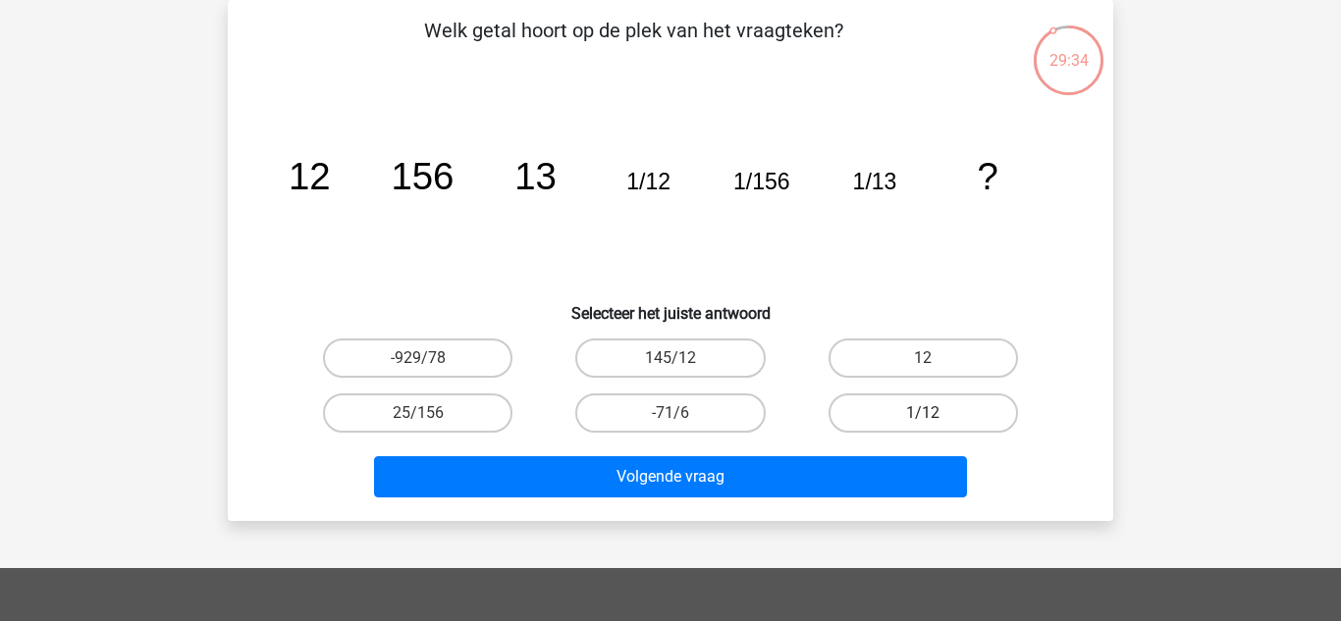
click at [906, 410] on label "1/12" at bounding box center [922, 413] width 189 height 39
click at [923, 413] on input "1/12" at bounding box center [929, 419] width 13 height 13
radio input "true"
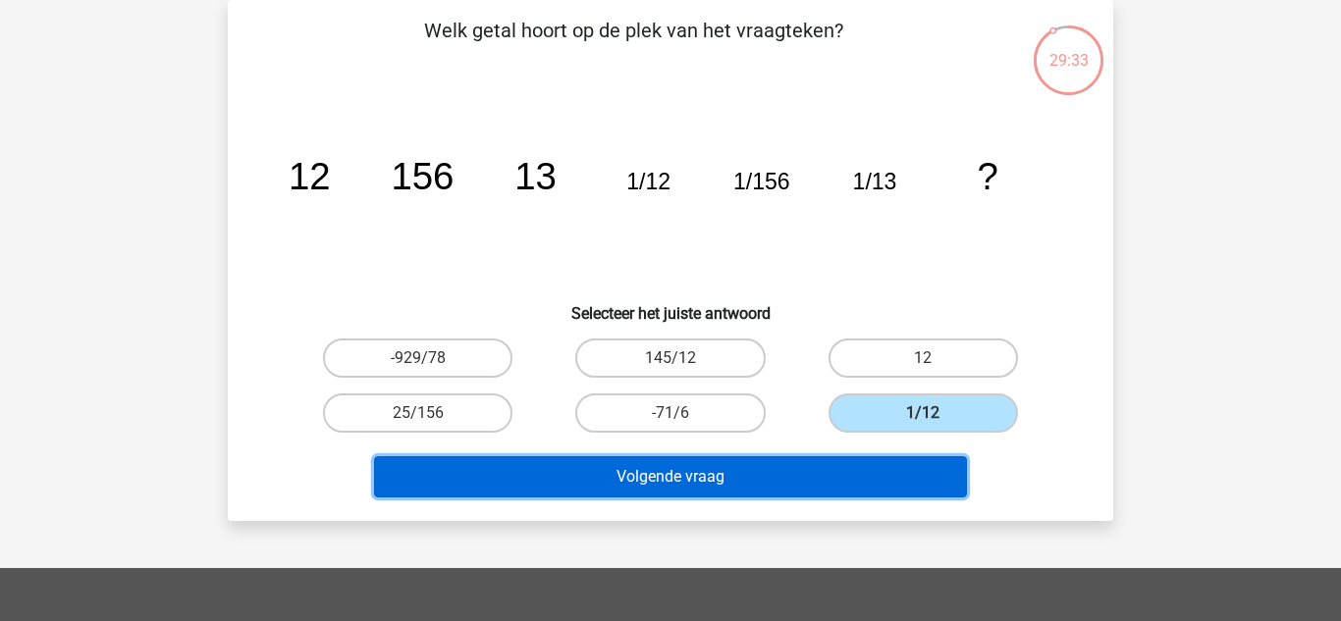
click at [845, 479] on button "Volgende vraag" at bounding box center [671, 476] width 594 height 41
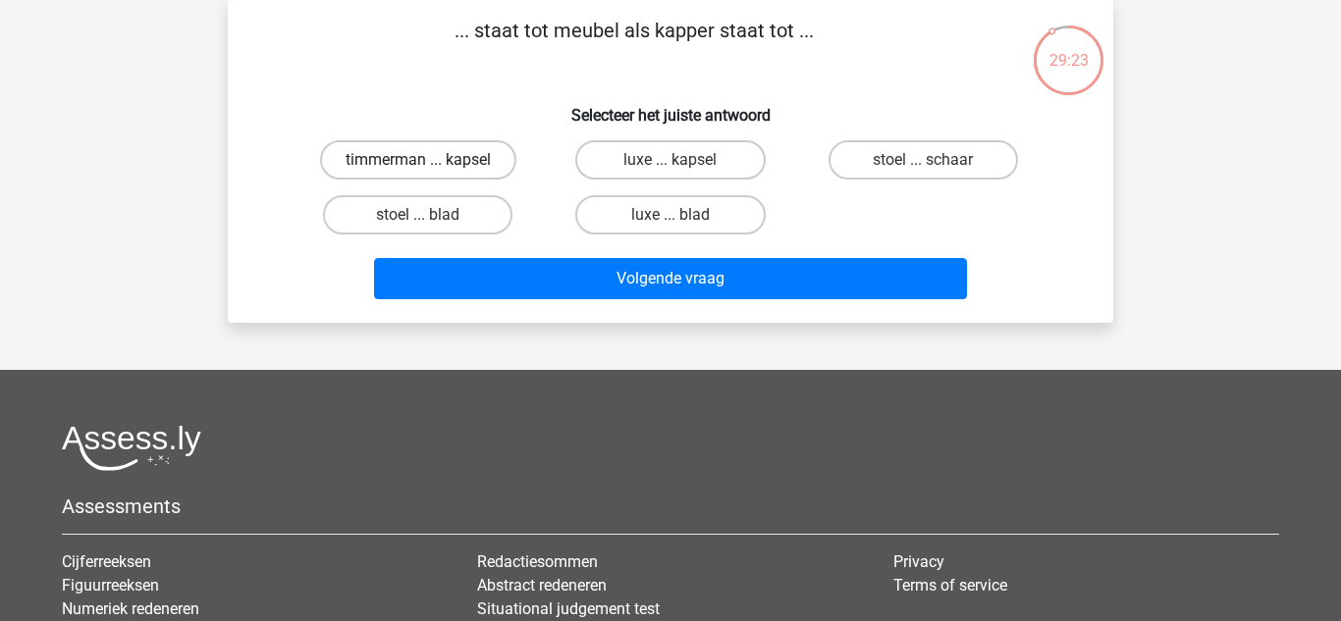
click at [445, 155] on label "timmerman ... kapsel" at bounding box center [418, 159] width 196 height 39
click at [431, 160] on input "timmerman ... kapsel" at bounding box center [424, 166] width 13 height 13
radio input "true"
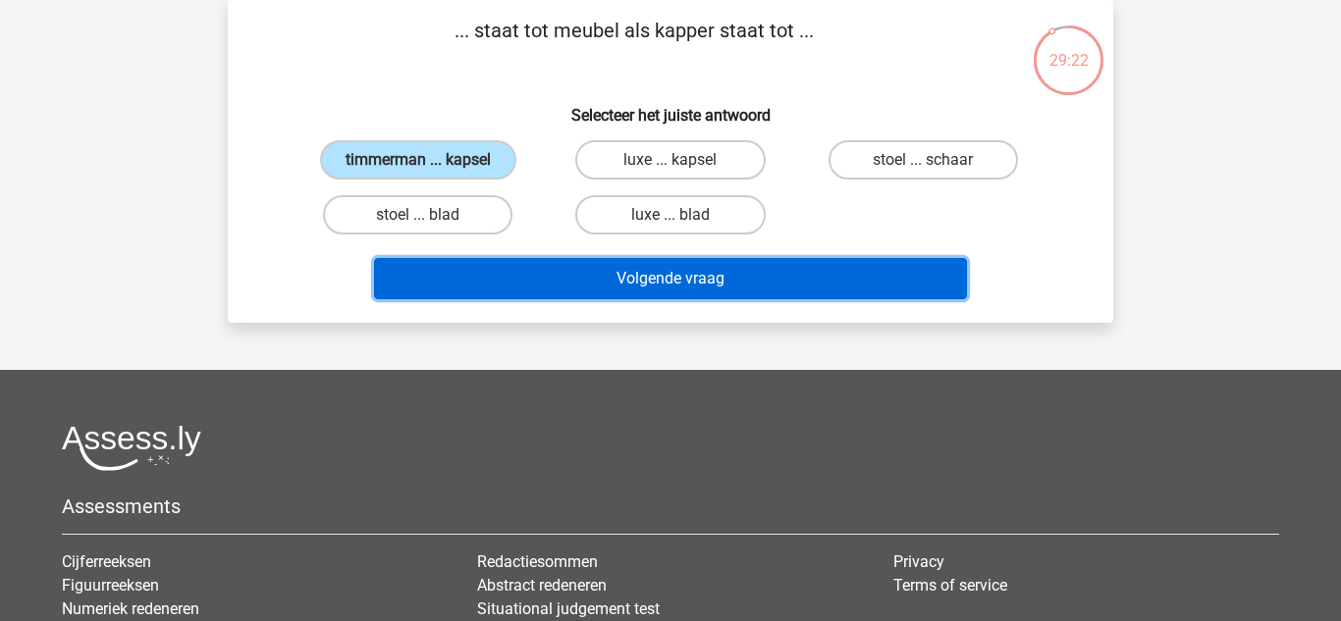
click at [603, 264] on button "Volgende vraag" at bounding box center [671, 278] width 594 height 41
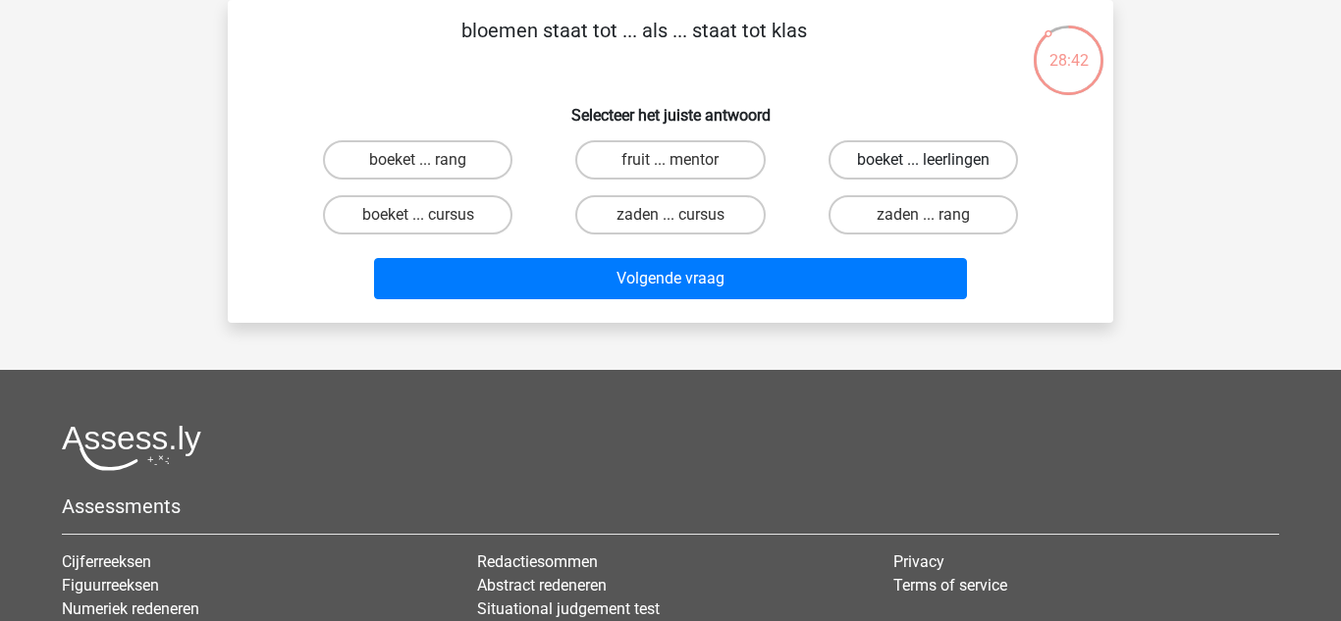
click at [880, 161] on label "boeket ... leerlingen" at bounding box center [922, 159] width 189 height 39
click at [923, 161] on input "boeket ... leerlingen" at bounding box center [929, 166] width 13 height 13
radio input "true"
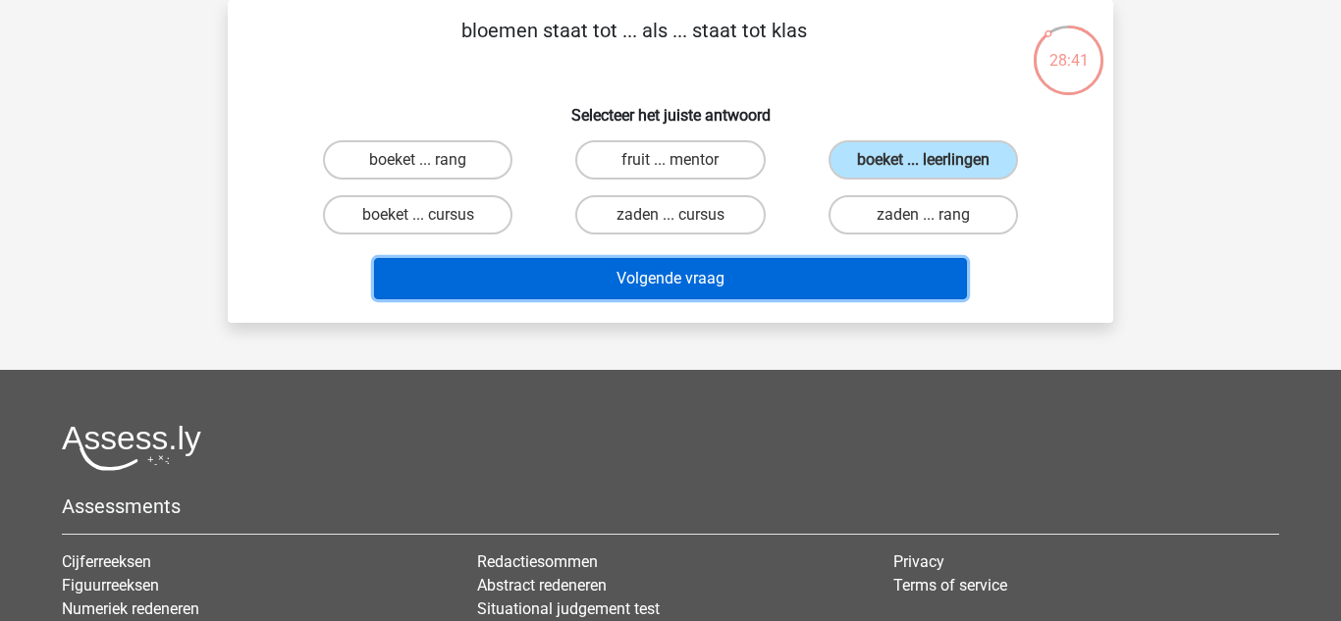
click at [807, 277] on button "Volgende vraag" at bounding box center [671, 278] width 594 height 41
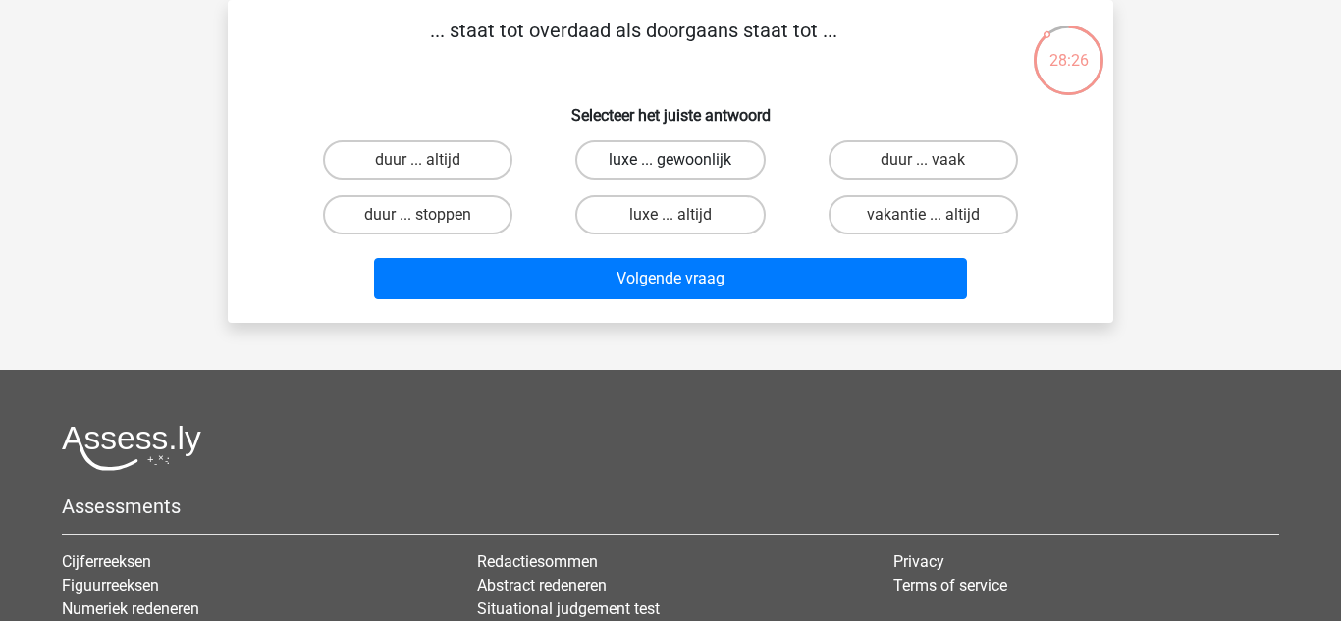
click at [701, 157] on label "luxe ... gewoonlijk" at bounding box center [669, 159] width 189 height 39
click at [683, 160] on input "luxe ... gewoonlijk" at bounding box center [676, 166] width 13 height 13
radio input "true"
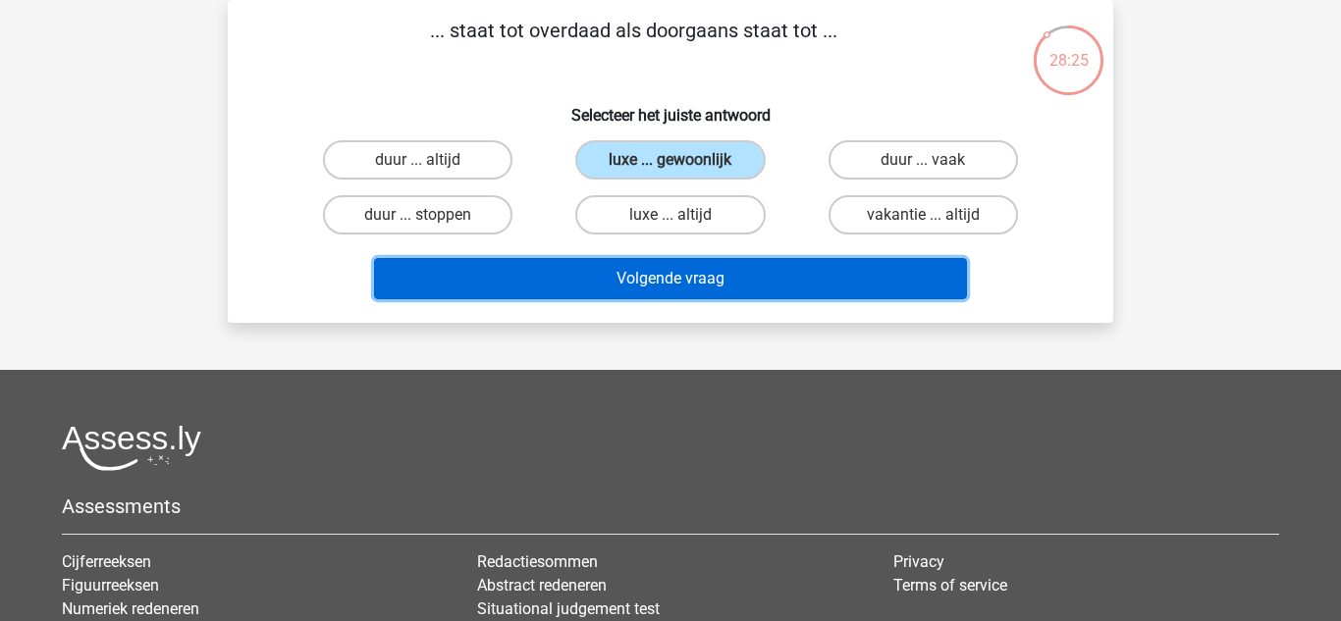
click at [720, 271] on button "Volgende vraag" at bounding box center [671, 278] width 594 height 41
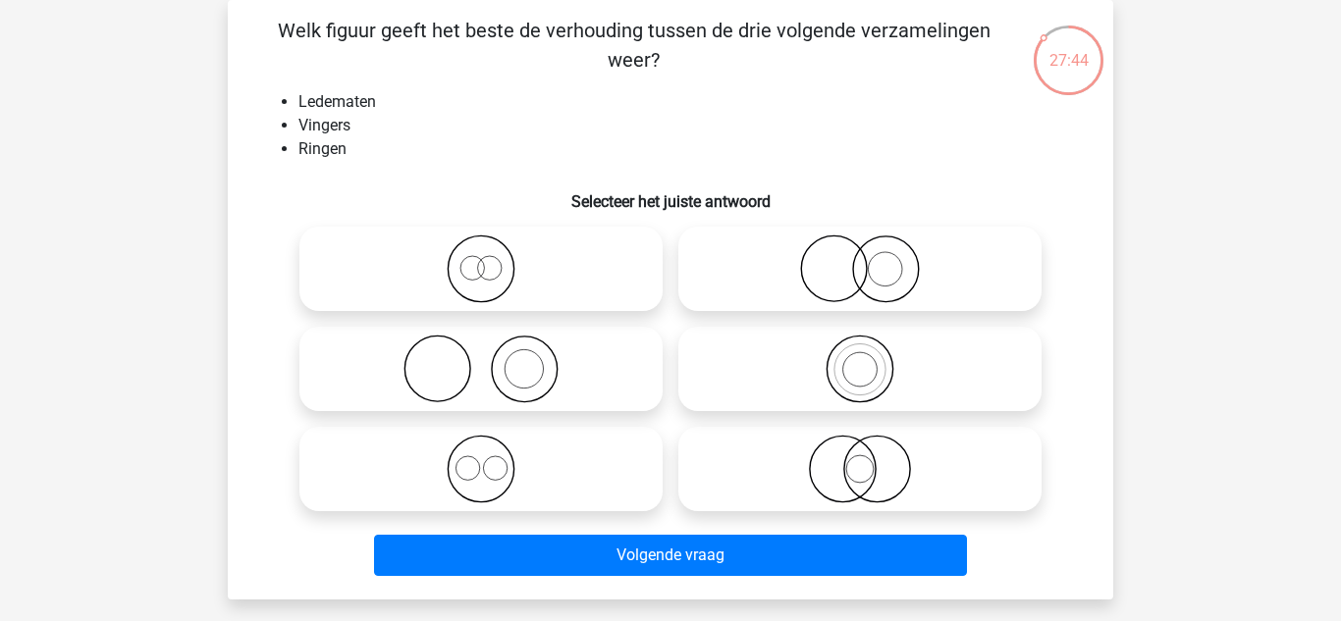
click at [483, 464] on icon at bounding box center [480, 469] width 347 height 69
click at [483, 459] on input "radio" at bounding box center [487, 453] width 13 height 13
radio input "true"
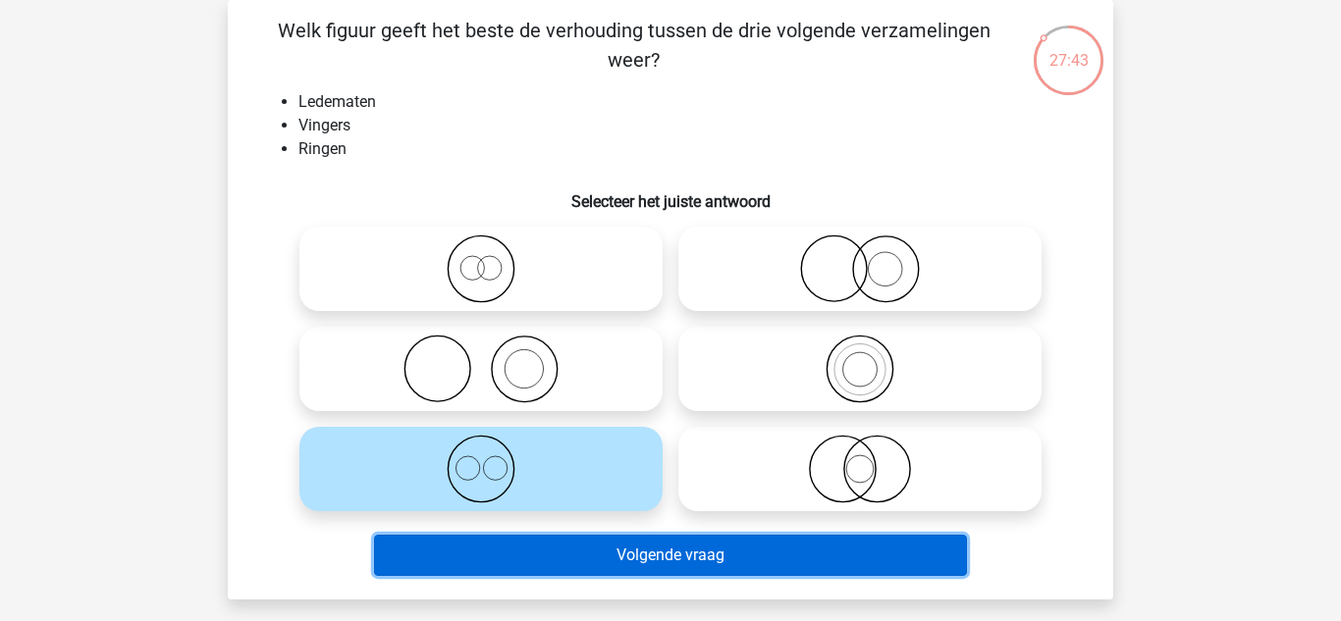
click at [596, 561] on button "Volgende vraag" at bounding box center [671, 555] width 594 height 41
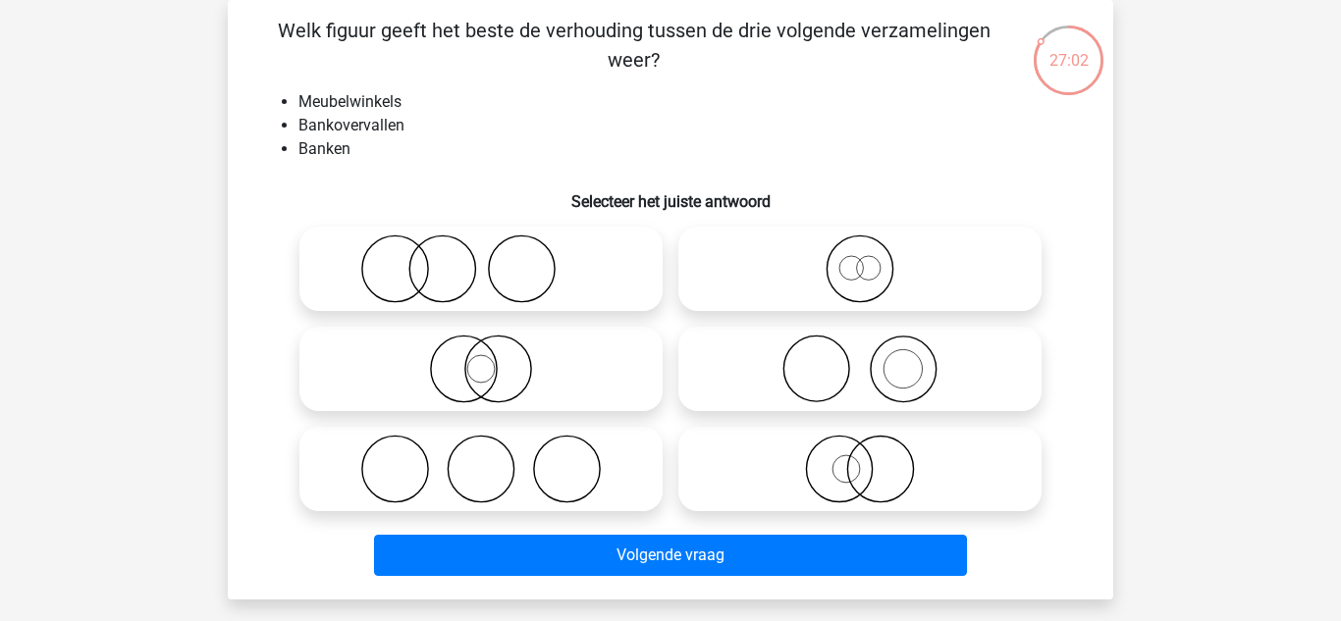
click at [490, 465] on icon at bounding box center [480, 469] width 347 height 69
click at [490, 459] on input "radio" at bounding box center [487, 453] width 13 height 13
radio input "true"
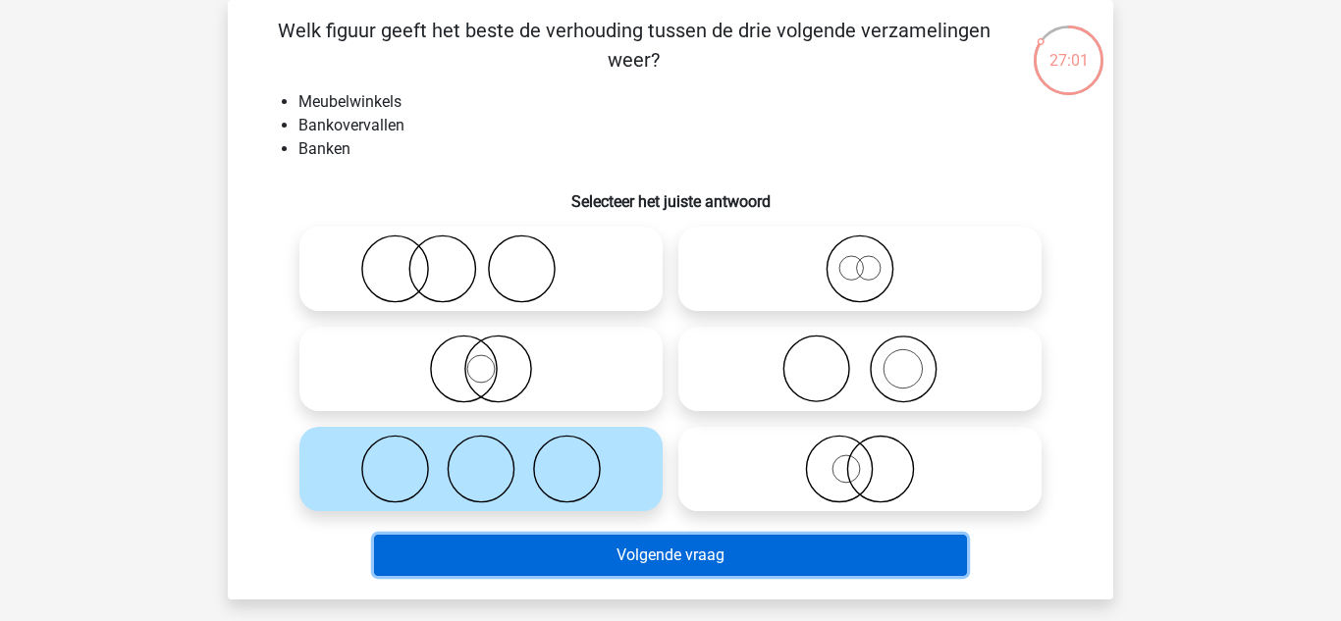
click at [588, 550] on button "Volgende vraag" at bounding box center [671, 555] width 594 height 41
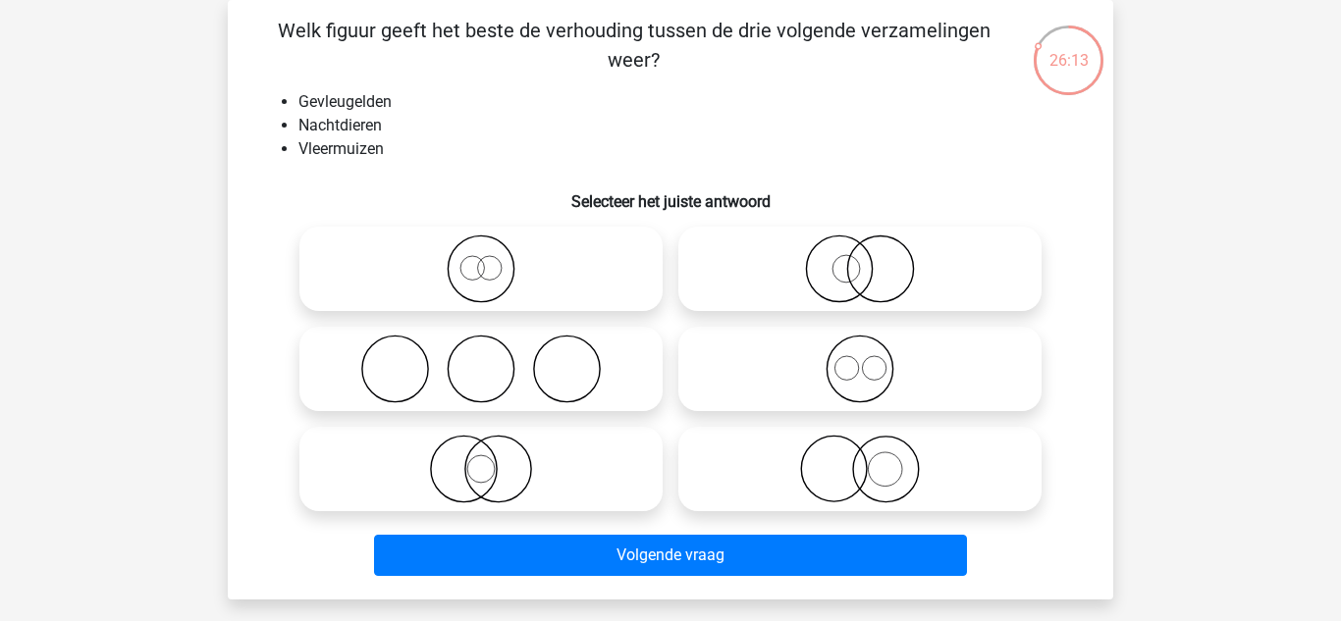
click at [807, 487] on icon at bounding box center [859, 469] width 347 height 69
click at [860, 459] on input "radio" at bounding box center [866, 453] width 13 height 13
radio input "true"
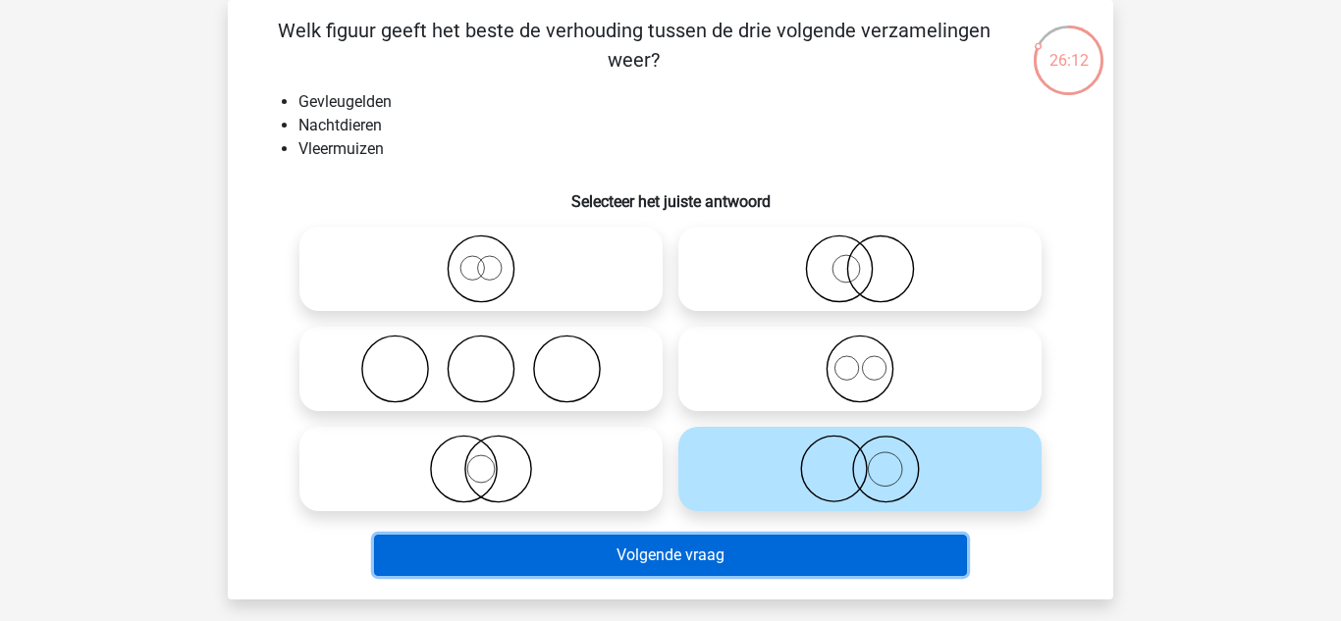
click at [779, 545] on button "Volgende vraag" at bounding box center [671, 555] width 594 height 41
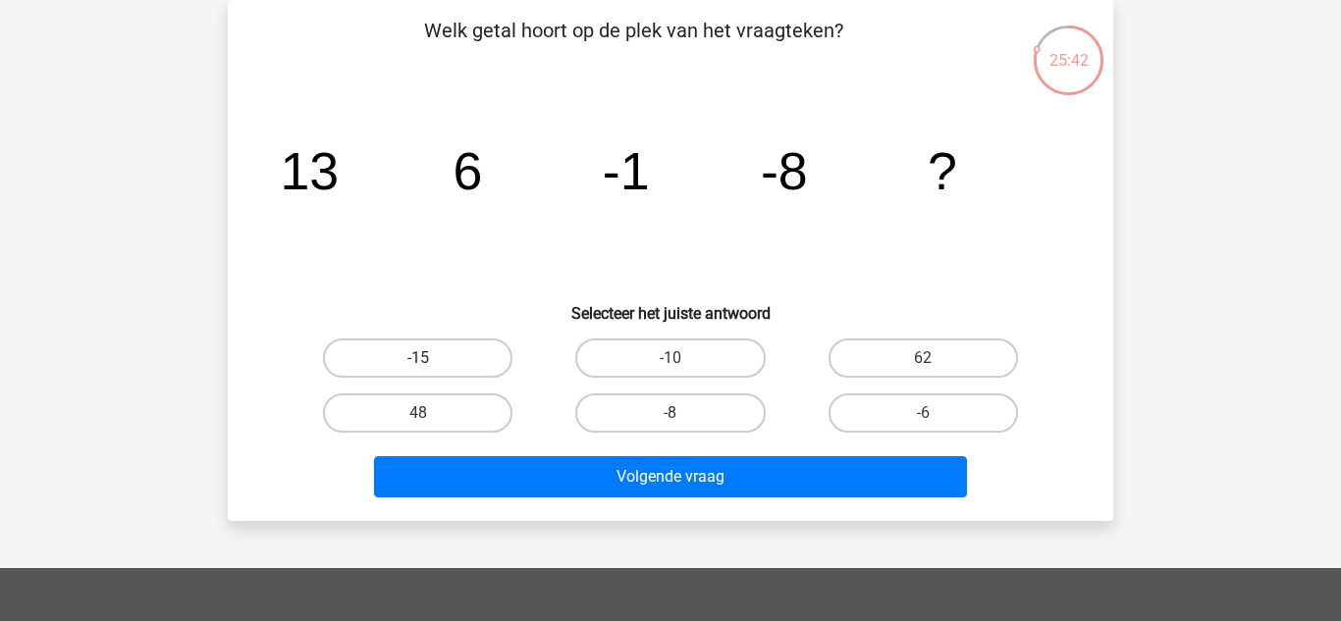
click at [434, 362] on label "-15" at bounding box center [417, 358] width 189 height 39
click at [431, 362] on input "-15" at bounding box center [424, 364] width 13 height 13
radio input "true"
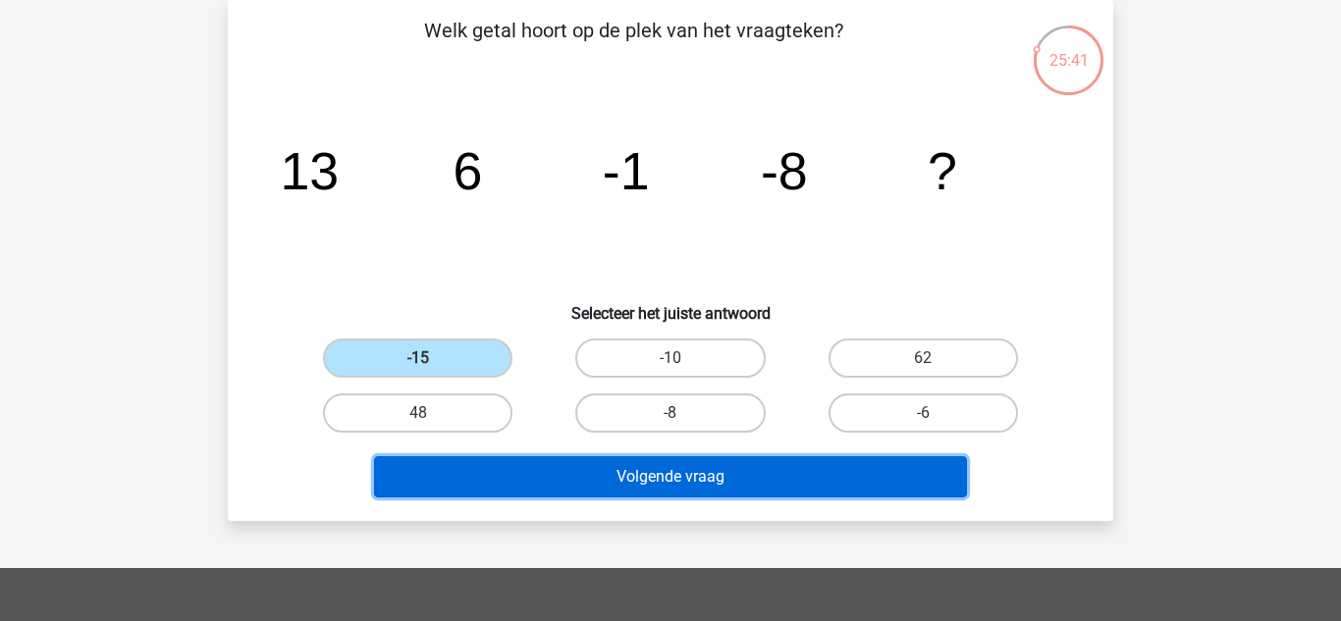
click at [595, 460] on button "Volgende vraag" at bounding box center [671, 476] width 594 height 41
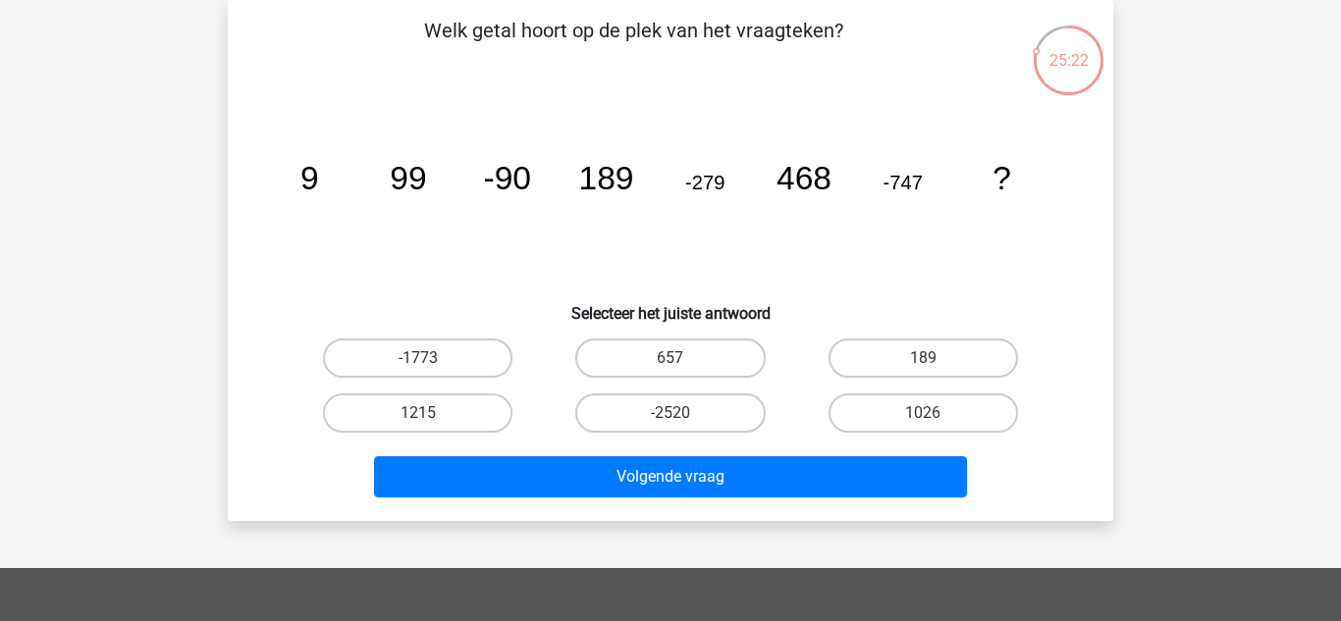
click at [571, 71] on p "Welk getal hoort op de plek van het vraagteken?" at bounding box center [633, 45] width 749 height 59
click at [458, 413] on label "1215" at bounding box center [417, 413] width 189 height 39
click at [431, 413] on input "1215" at bounding box center [424, 419] width 13 height 13
radio input "true"
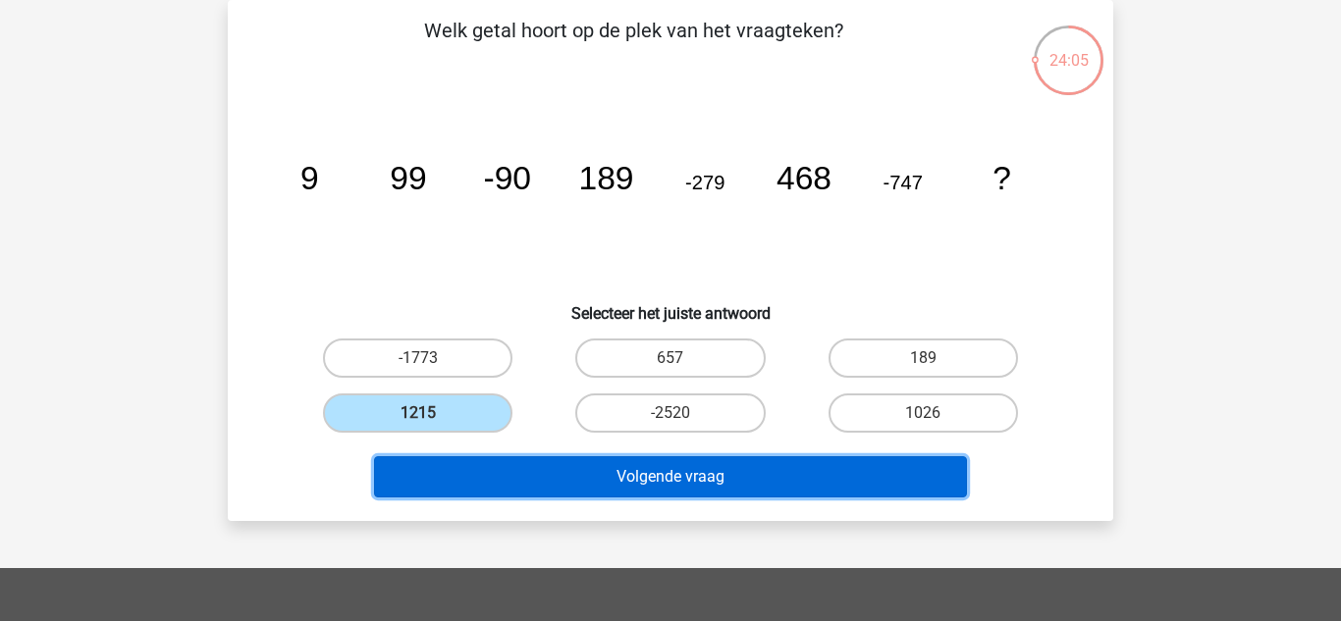
click at [589, 477] on button "Volgende vraag" at bounding box center [671, 476] width 594 height 41
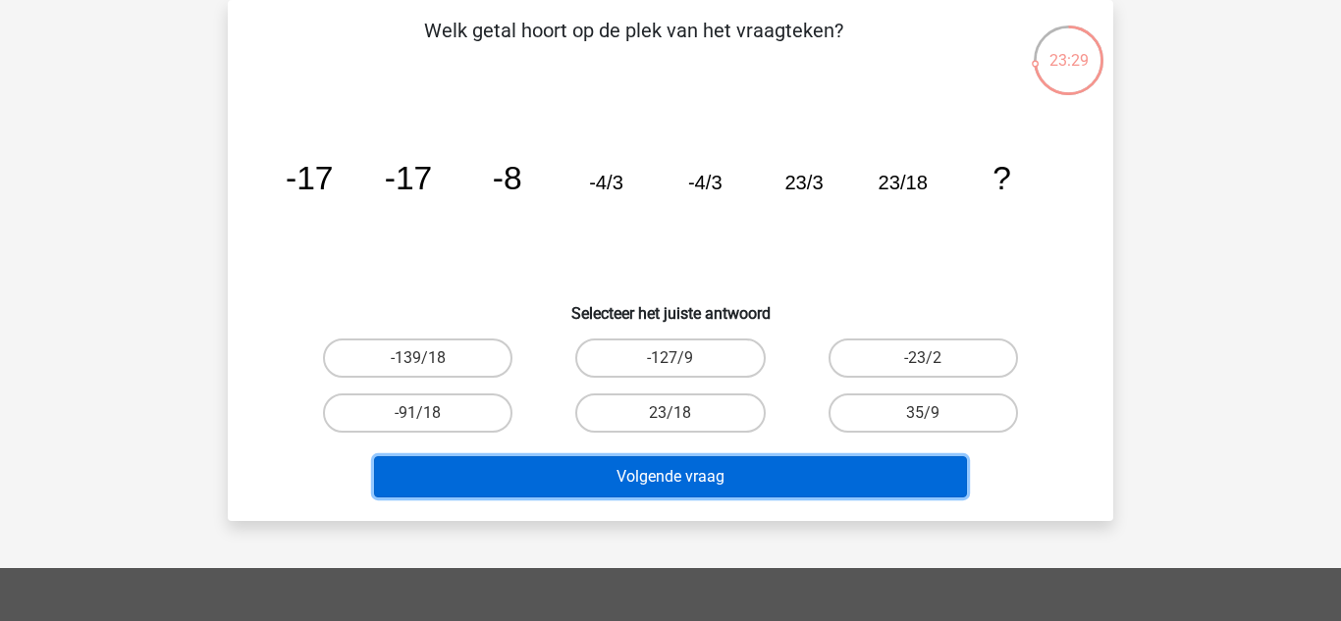
click at [836, 473] on button "Volgende vraag" at bounding box center [671, 476] width 594 height 41
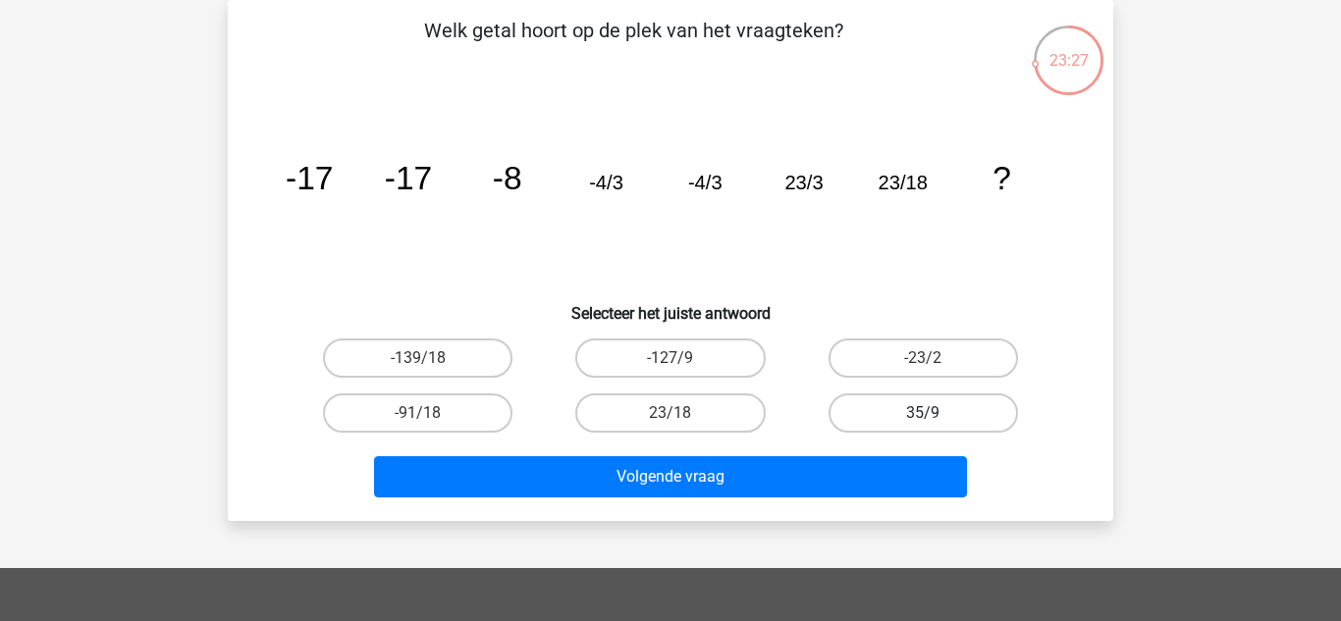
click at [936, 411] on label "35/9" at bounding box center [922, 413] width 189 height 39
click at [935, 413] on input "35/9" at bounding box center [929, 419] width 13 height 13
radio input "true"
click at [665, 400] on label "23/18" at bounding box center [669, 413] width 189 height 39
click at [670, 413] on input "23/18" at bounding box center [676, 419] width 13 height 13
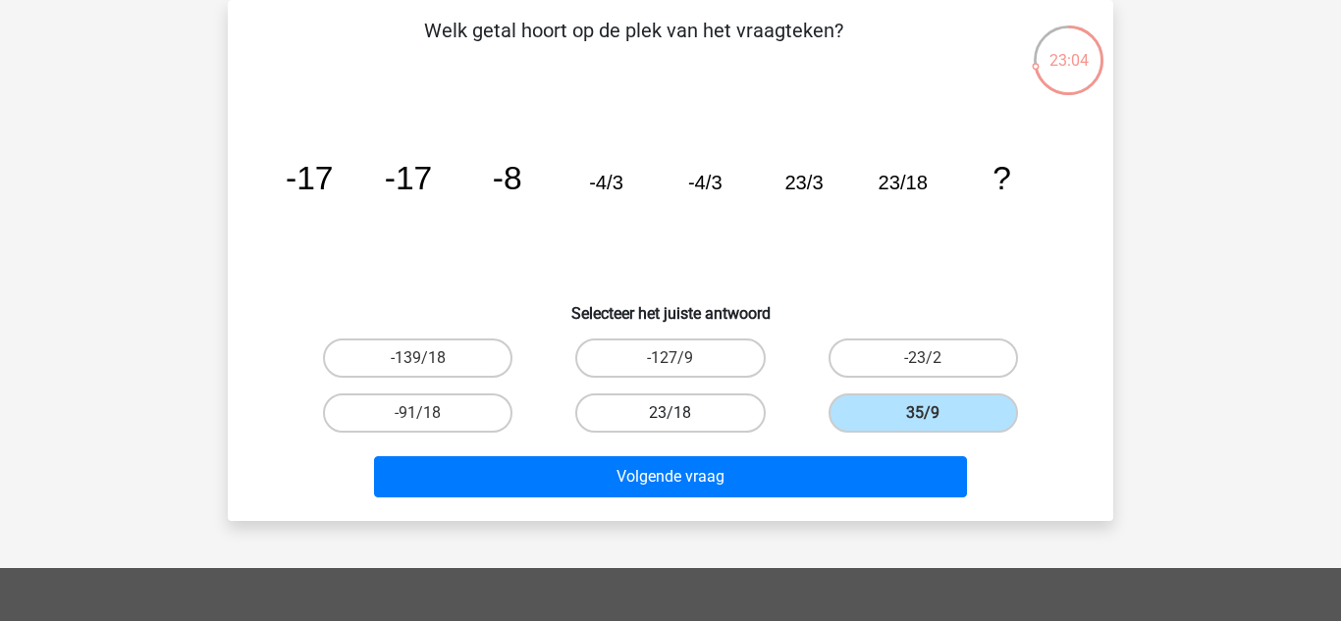
radio input "true"
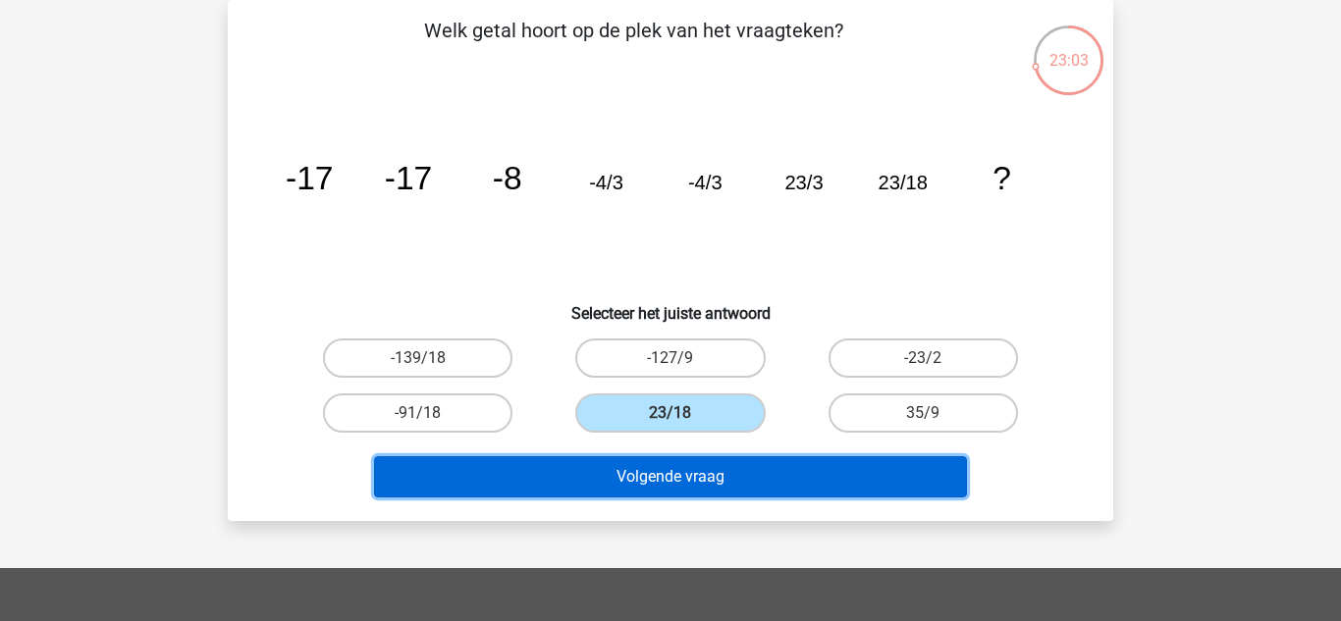
click at [751, 484] on button "Volgende vraag" at bounding box center [671, 476] width 594 height 41
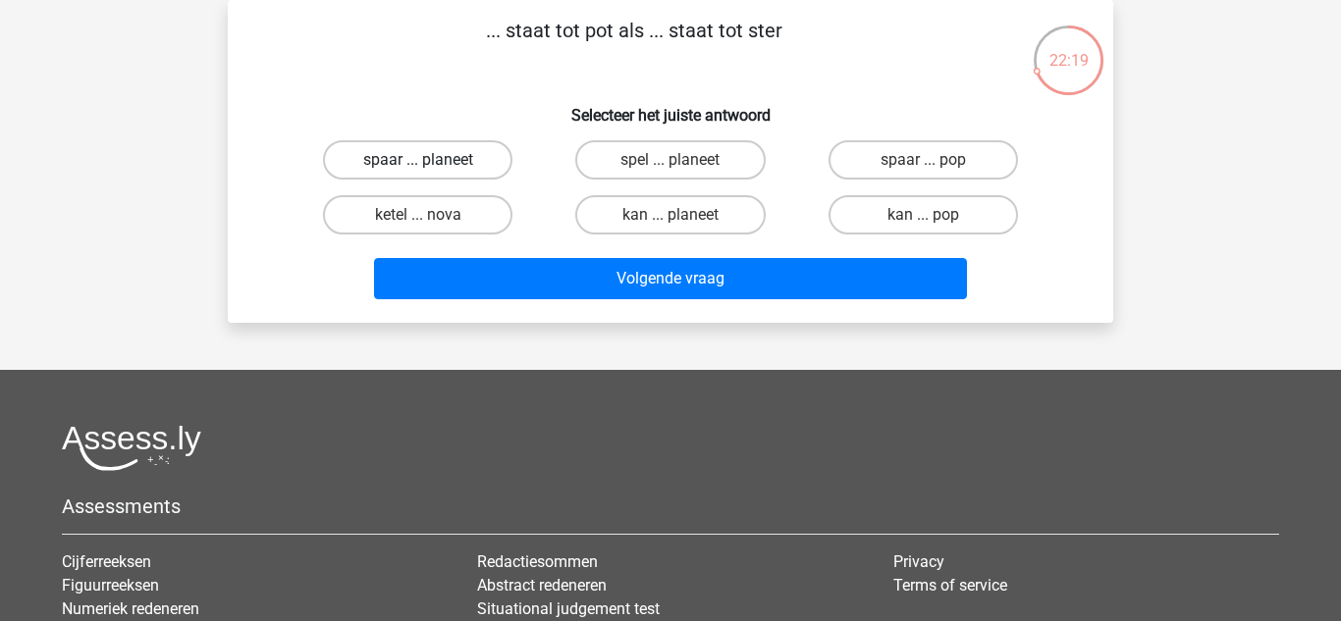
click at [412, 156] on label "spaar ... planeet" at bounding box center [417, 159] width 189 height 39
click at [418, 160] on input "spaar ... planeet" at bounding box center [424, 166] width 13 height 13
radio input "true"
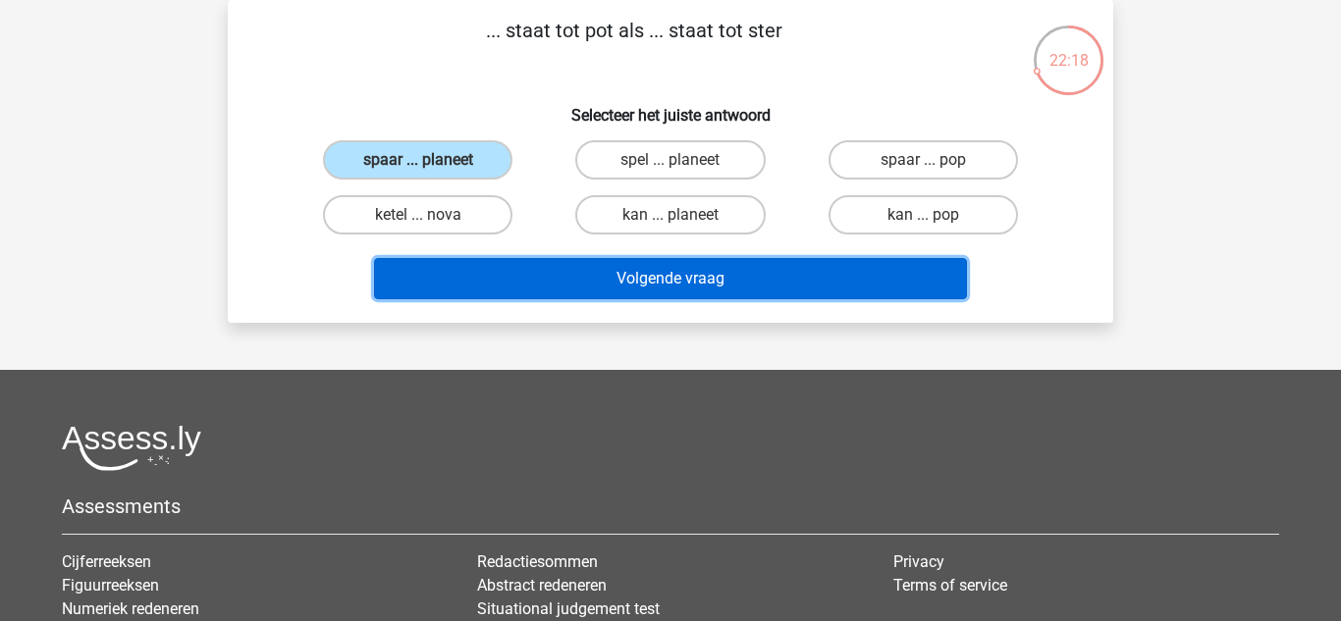
click at [602, 270] on button "Volgende vraag" at bounding box center [671, 278] width 594 height 41
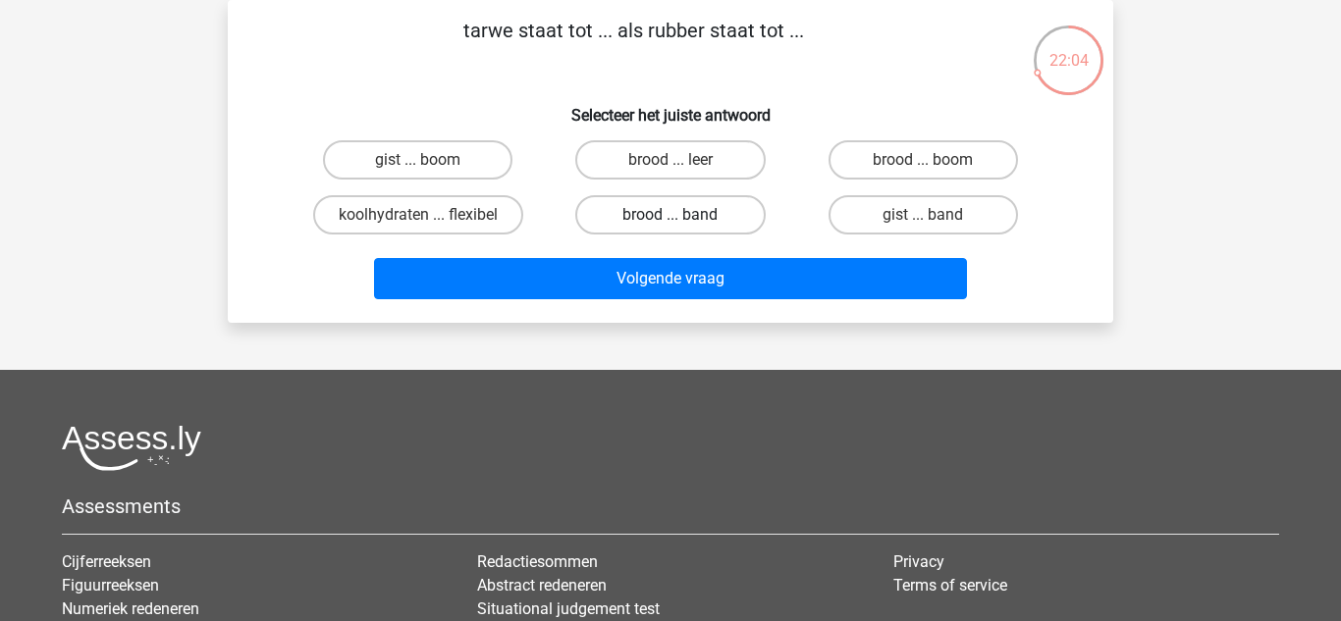
click at [686, 213] on label "brood ... band" at bounding box center [669, 214] width 189 height 39
click at [683, 215] on input "brood ... band" at bounding box center [676, 221] width 13 height 13
radio input "true"
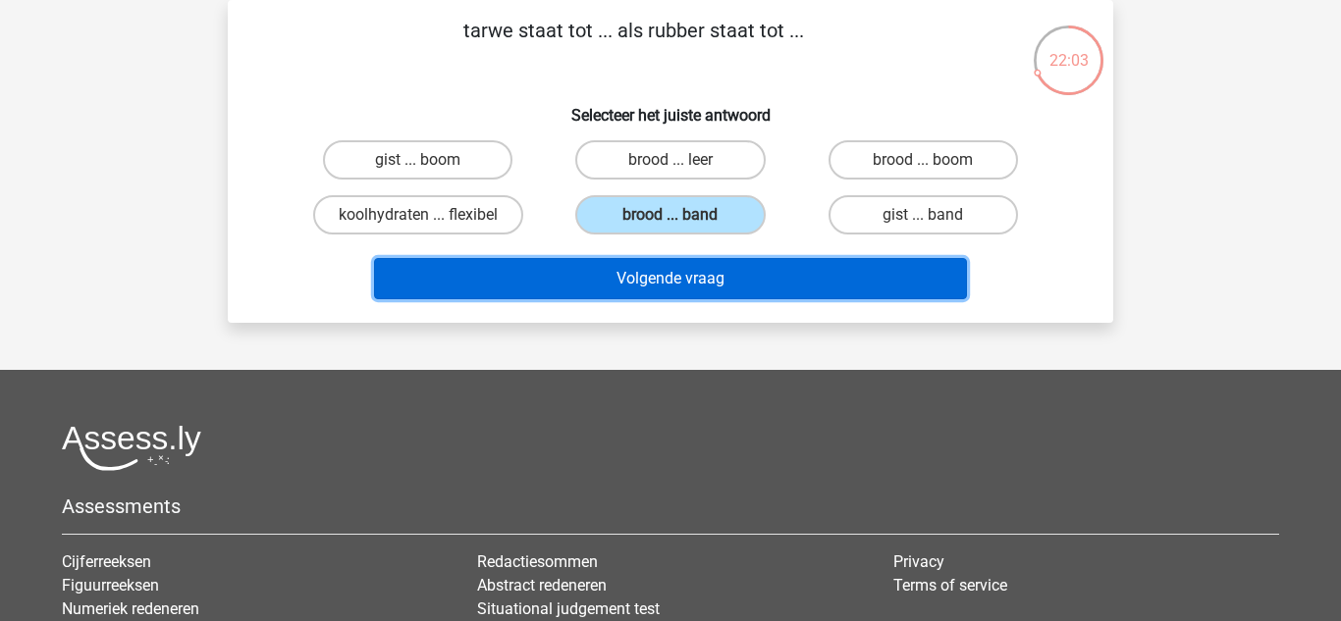
click at [689, 275] on button "Volgende vraag" at bounding box center [671, 278] width 594 height 41
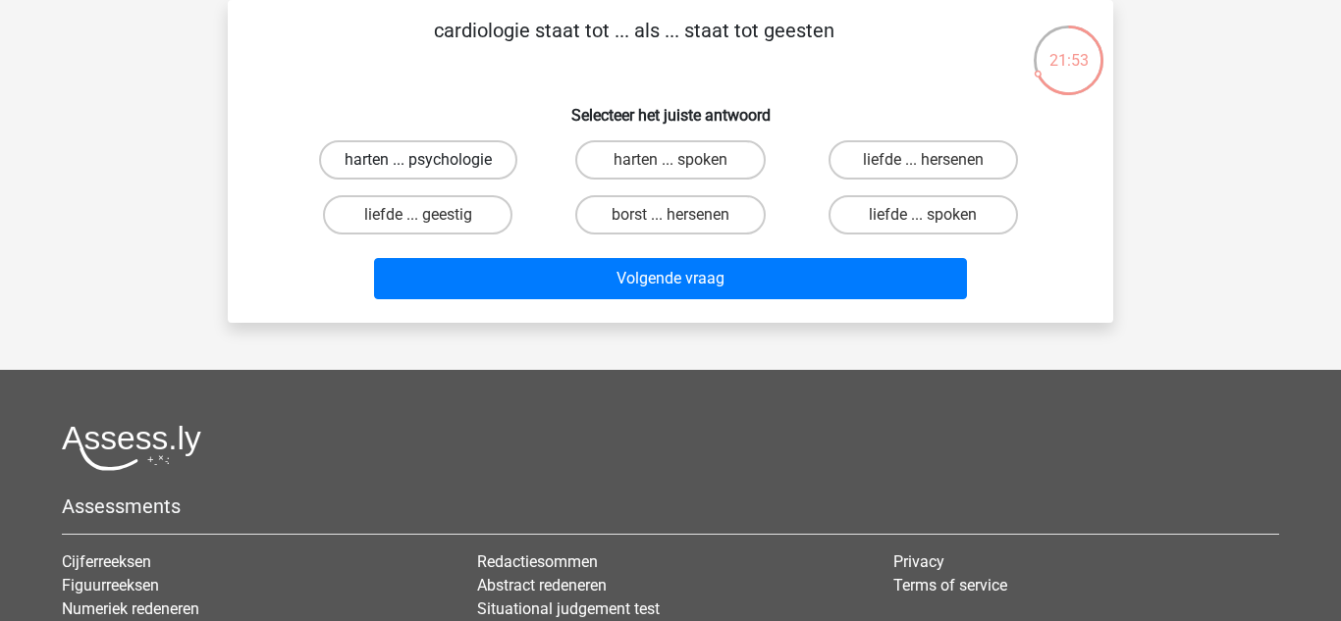
click at [410, 169] on label "harten ... psychologie" at bounding box center [418, 159] width 198 height 39
click at [418, 169] on input "harten ... psychologie" at bounding box center [424, 166] width 13 height 13
radio input "true"
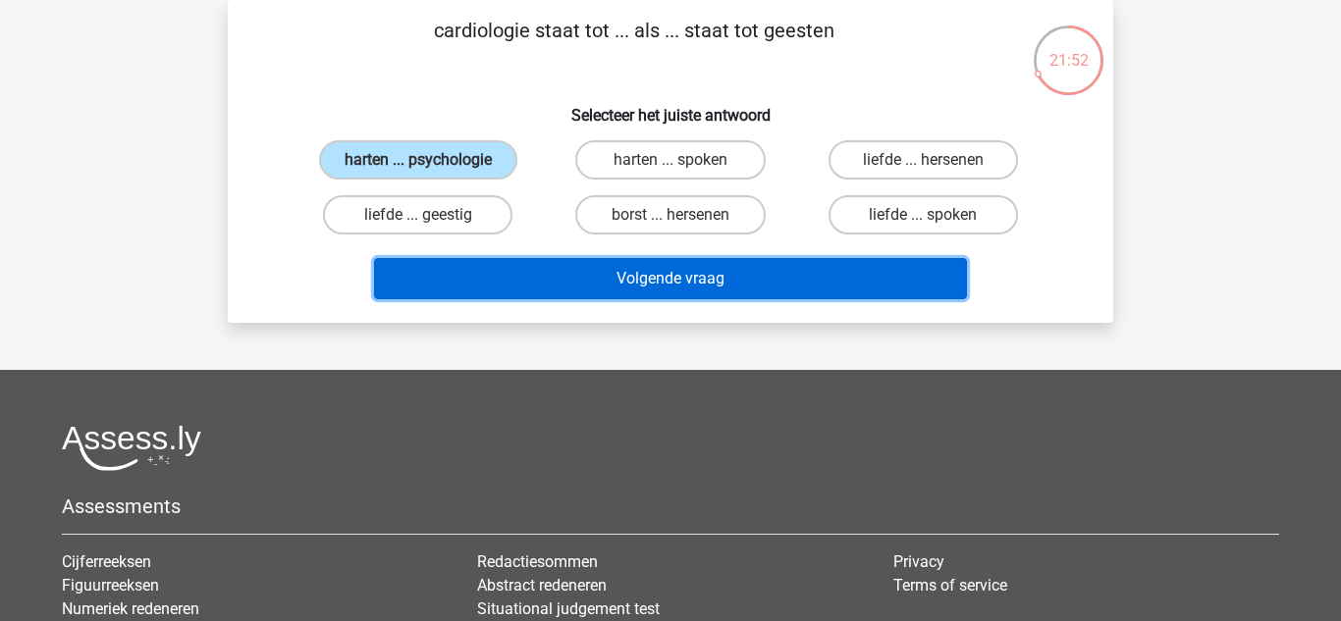
click at [576, 263] on button "Volgende vraag" at bounding box center [671, 278] width 594 height 41
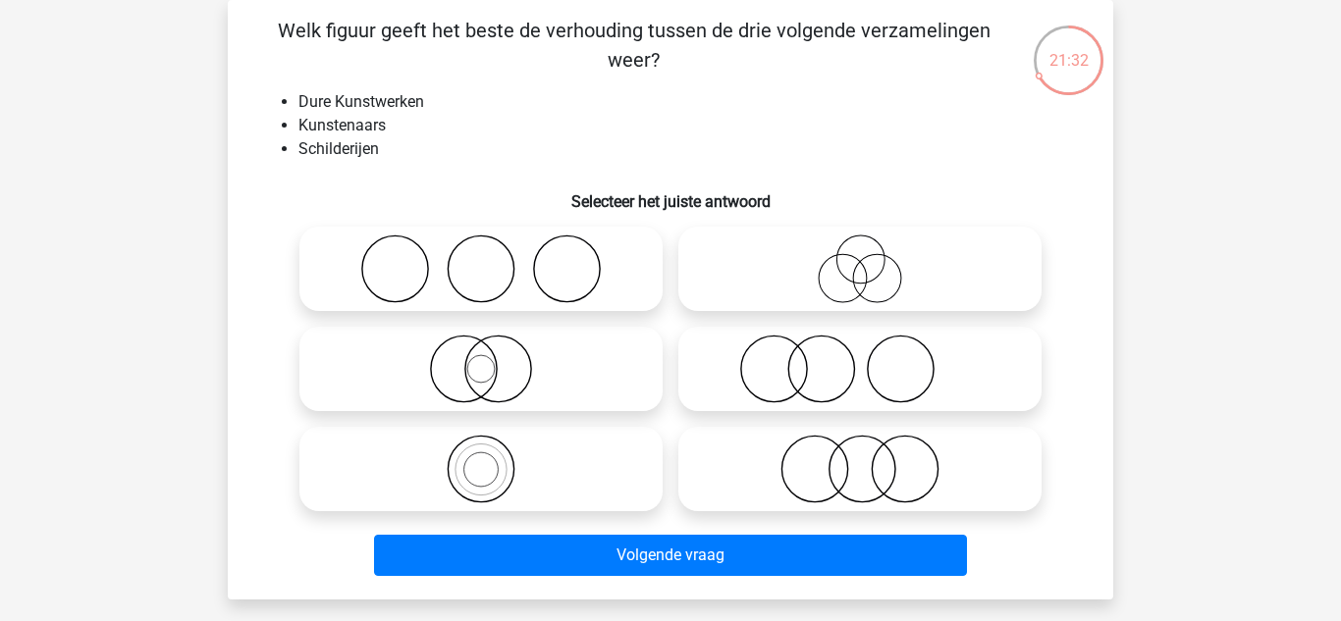
click at [853, 258] on icon at bounding box center [859, 269] width 347 height 69
click at [860, 258] on input "radio" at bounding box center [866, 252] width 13 height 13
radio input "true"
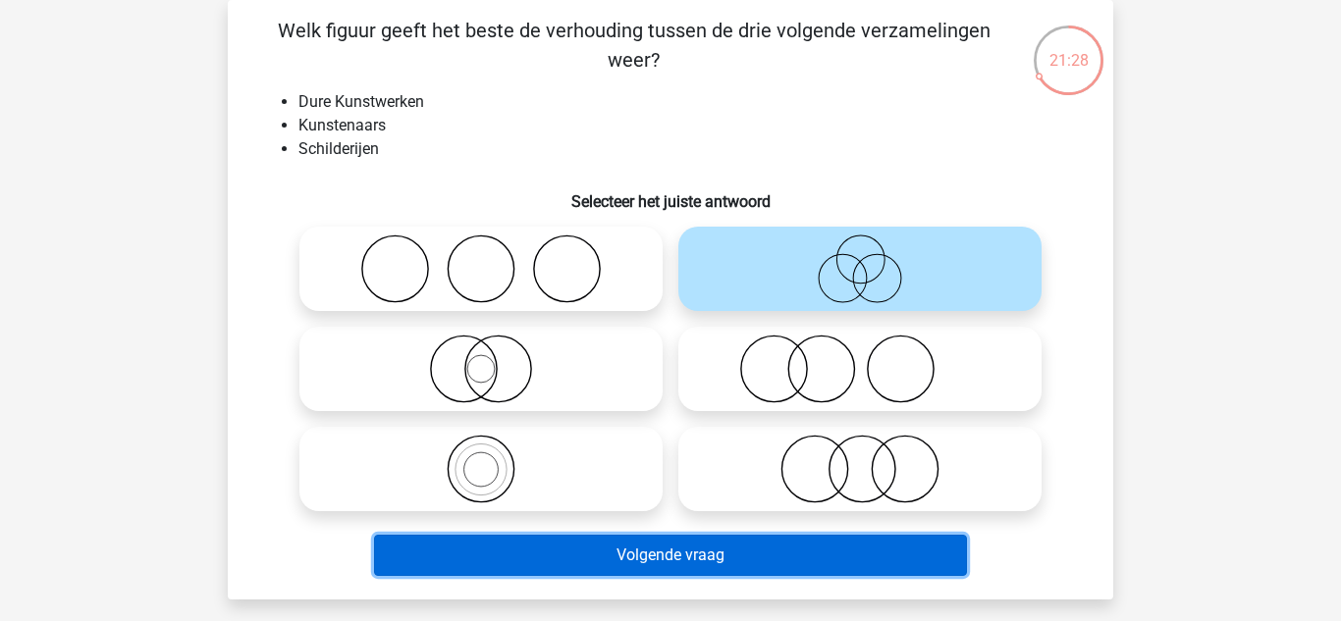
click at [777, 549] on button "Volgende vraag" at bounding box center [671, 555] width 594 height 41
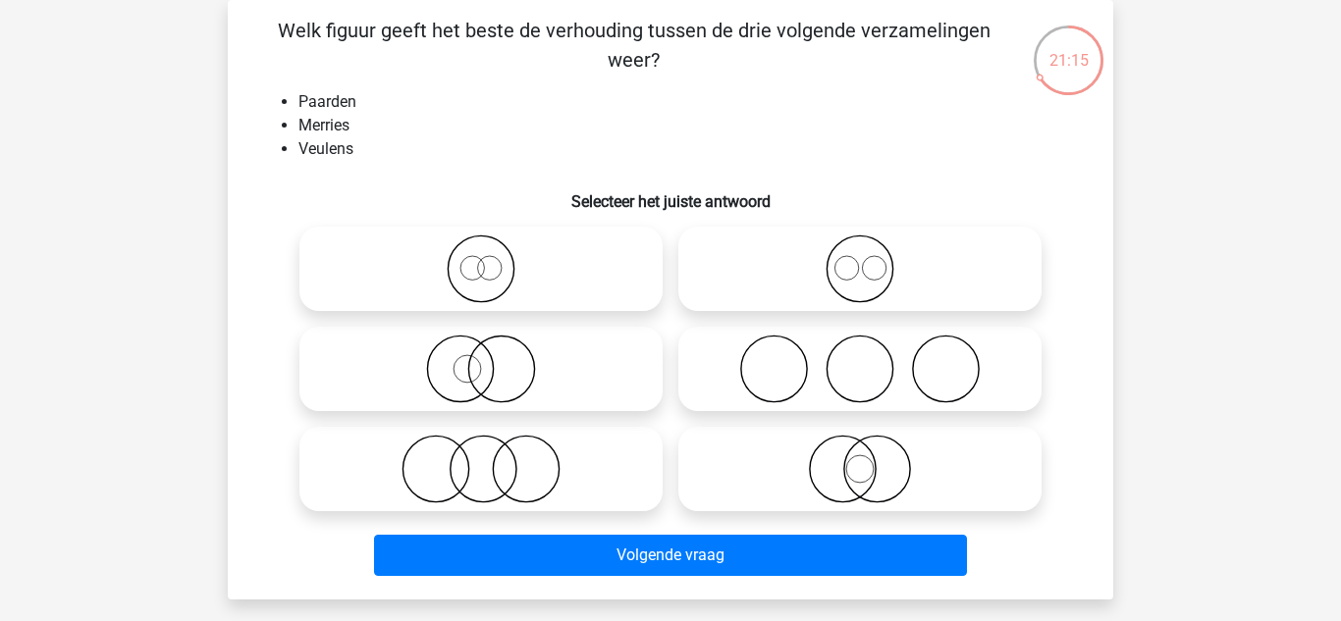
click at [527, 487] on icon at bounding box center [480, 469] width 347 height 69
click at [494, 459] on input "radio" at bounding box center [487, 453] width 13 height 13
radio input "true"
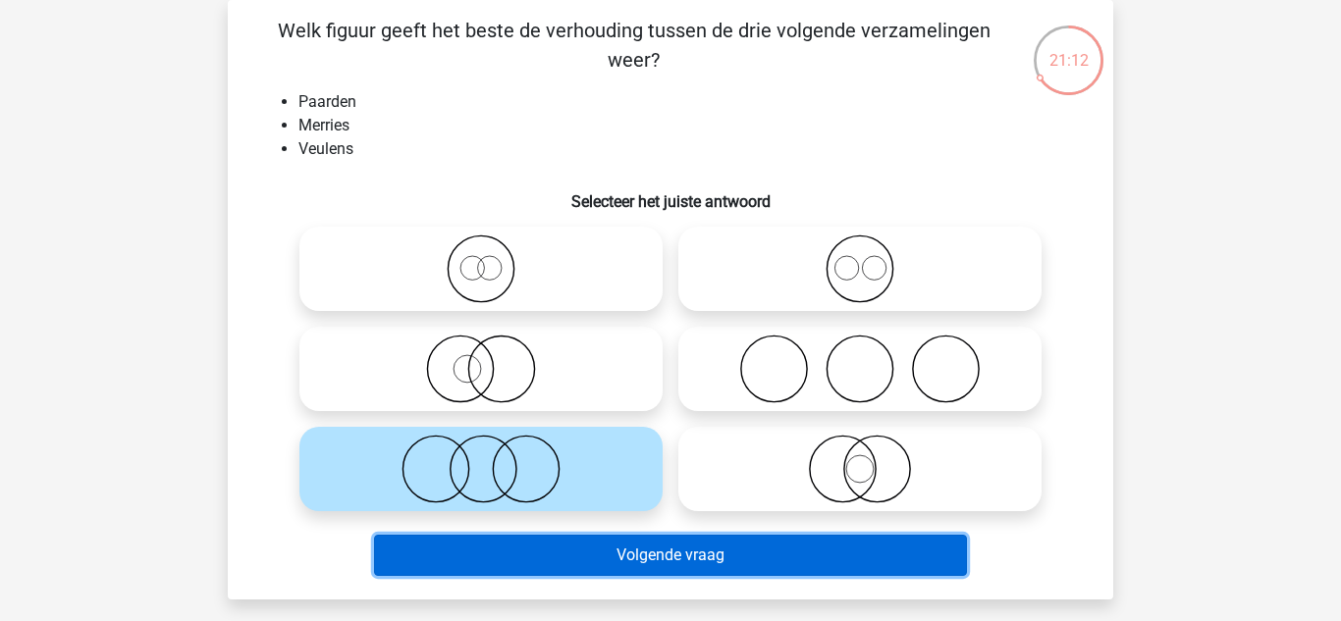
click at [681, 556] on button "Volgende vraag" at bounding box center [671, 555] width 594 height 41
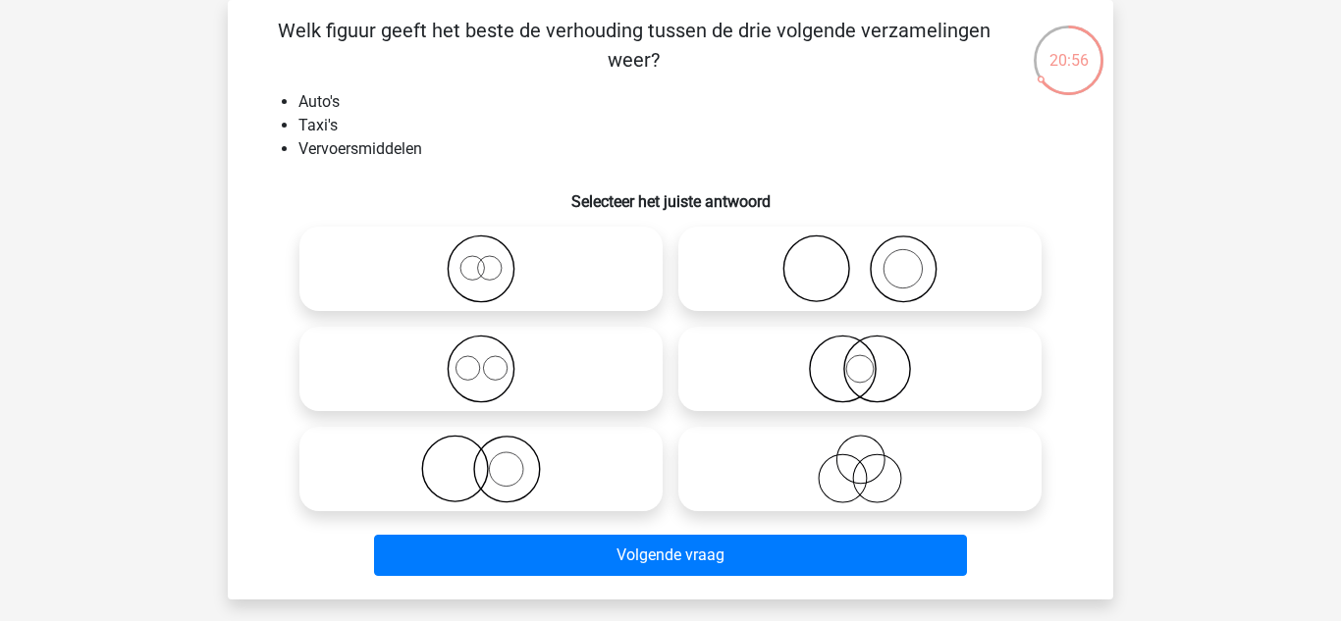
click at [452, 257] on icon at bounding box center [480, 269] width 347 height 69
click at [481, 257] on input "radio" at bounding box center [487, 252] width 13 height 13
radio input "true"
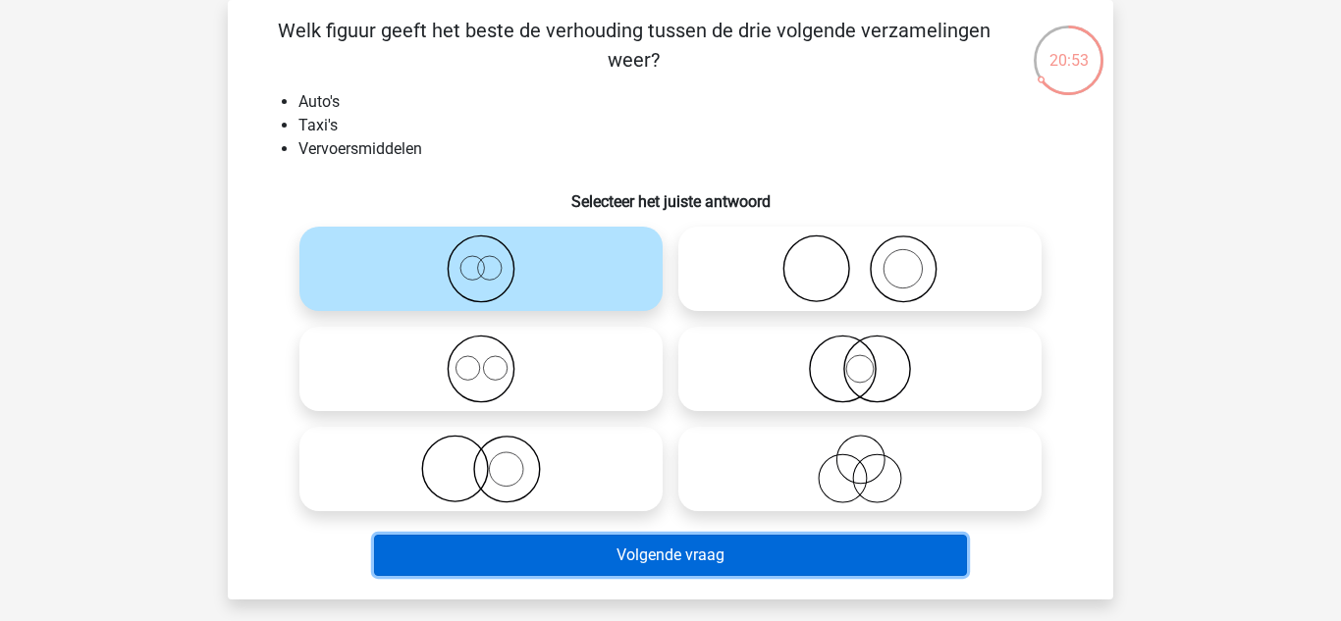
click at [651, 547] on button "Volgende vraag" at bounding box center [671, 555] width 594 height 41
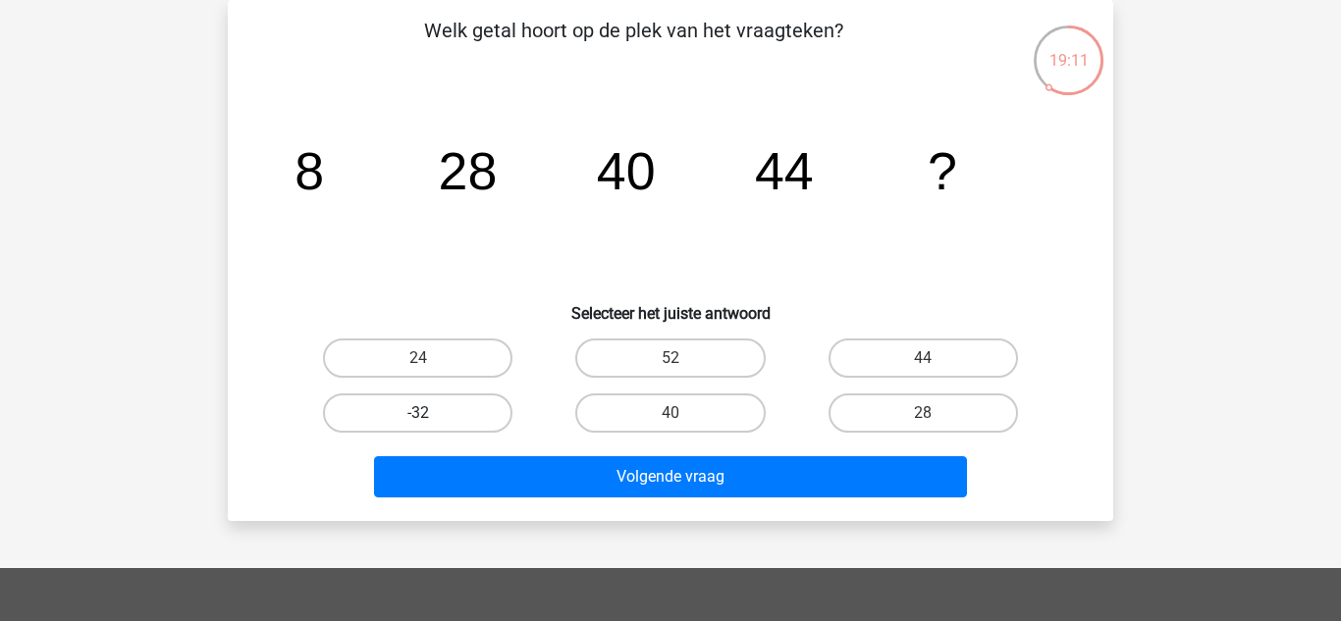
click at [487, 400] on label "-32" at bounding box center [417, 413] width 189 height 39
click at [431, 413] on input "-32" at bounding box center [424, 419] width 13 height 13
radio input "true"
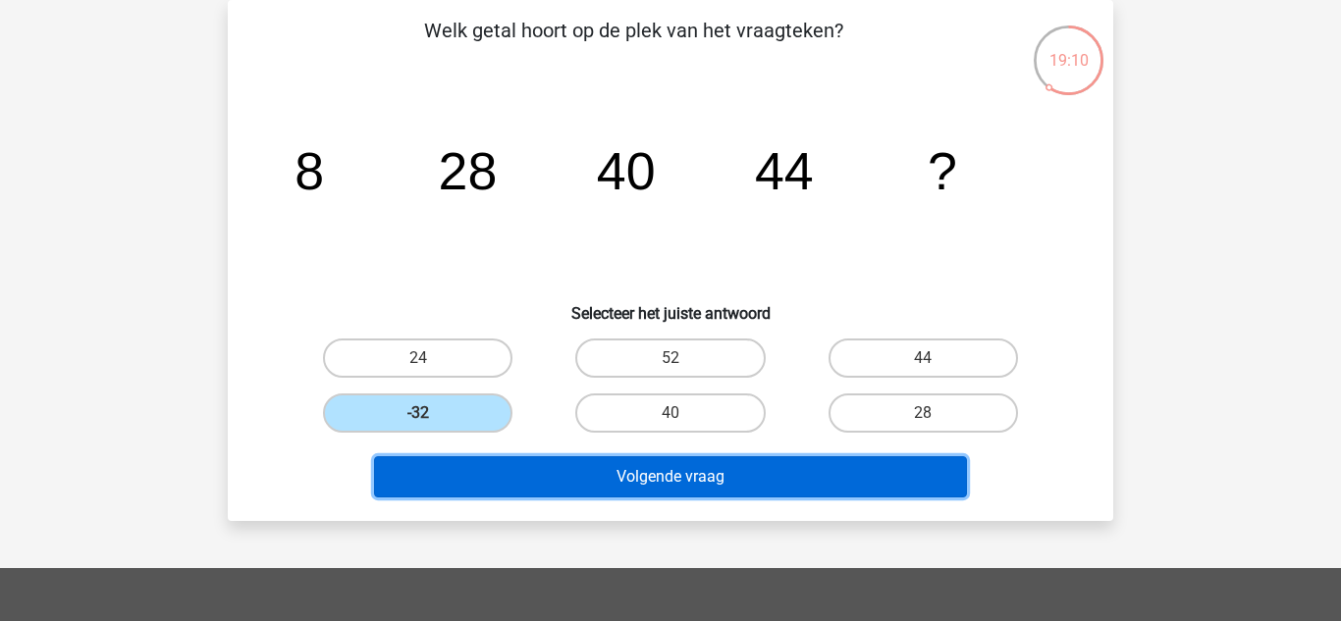
click at [627, 473] on button "Volgende vraag" at bounding box center [671, 476] width 594 height 41
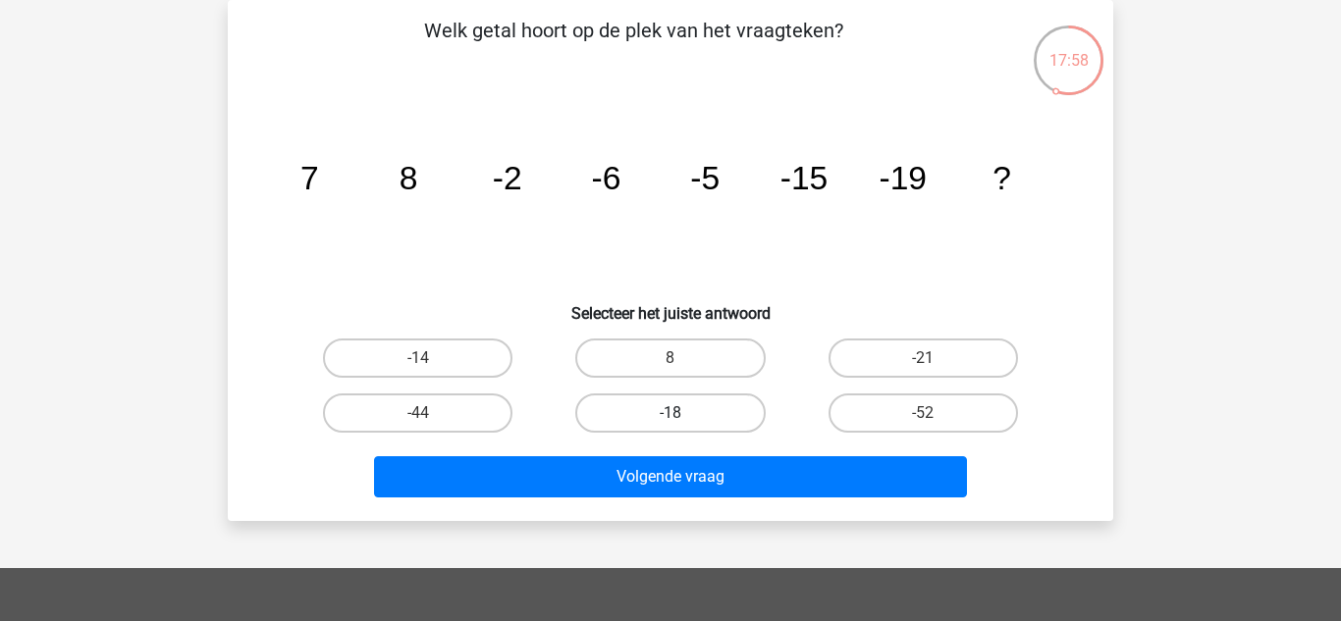
click at [670, 426] on label "-18" at bounding box center [669, 413] width 189 height 39
click at [670, 426] on input "-18" at bounding box center [676, 419] width 13 height 13
radio input "true"
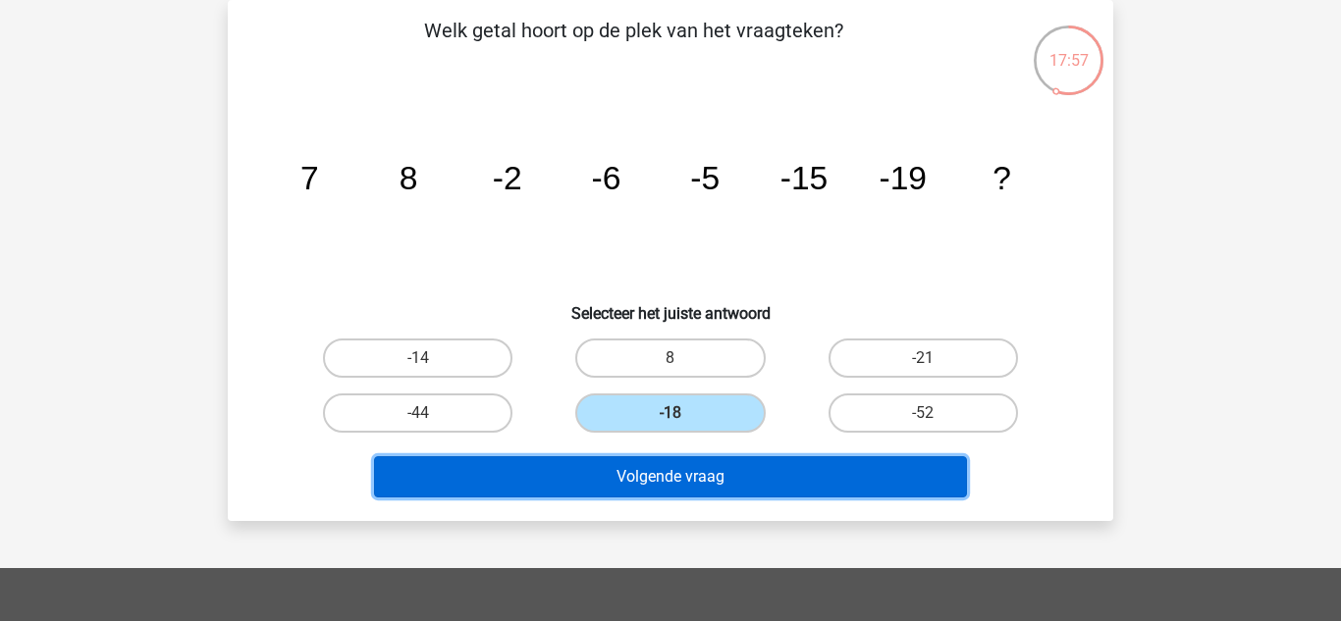
click at [687, 496] on button "Volgende vraag" at bounding box center [671, 476] width 594 height 41
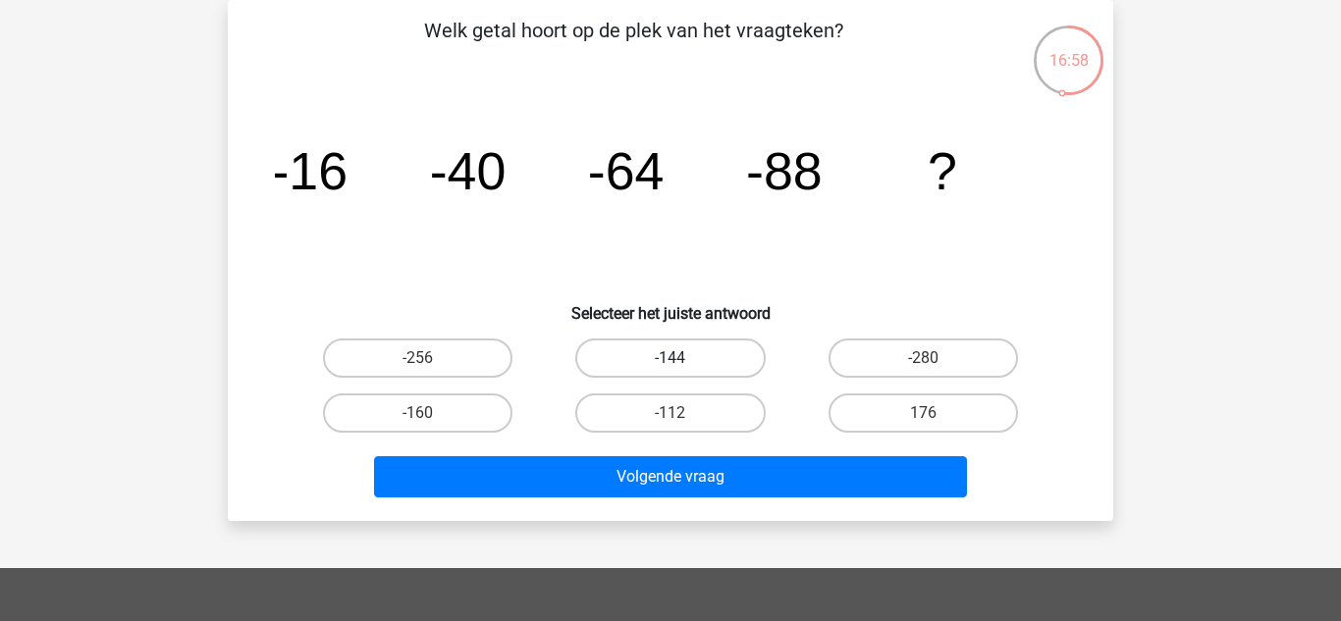
click at [693, 352] on label "-144" at bounding box center [669, 358] width 189 height 39
click at [683, 358] on input "-144" at bounding box center [676, 364] width 13 height 13
radio input "true"
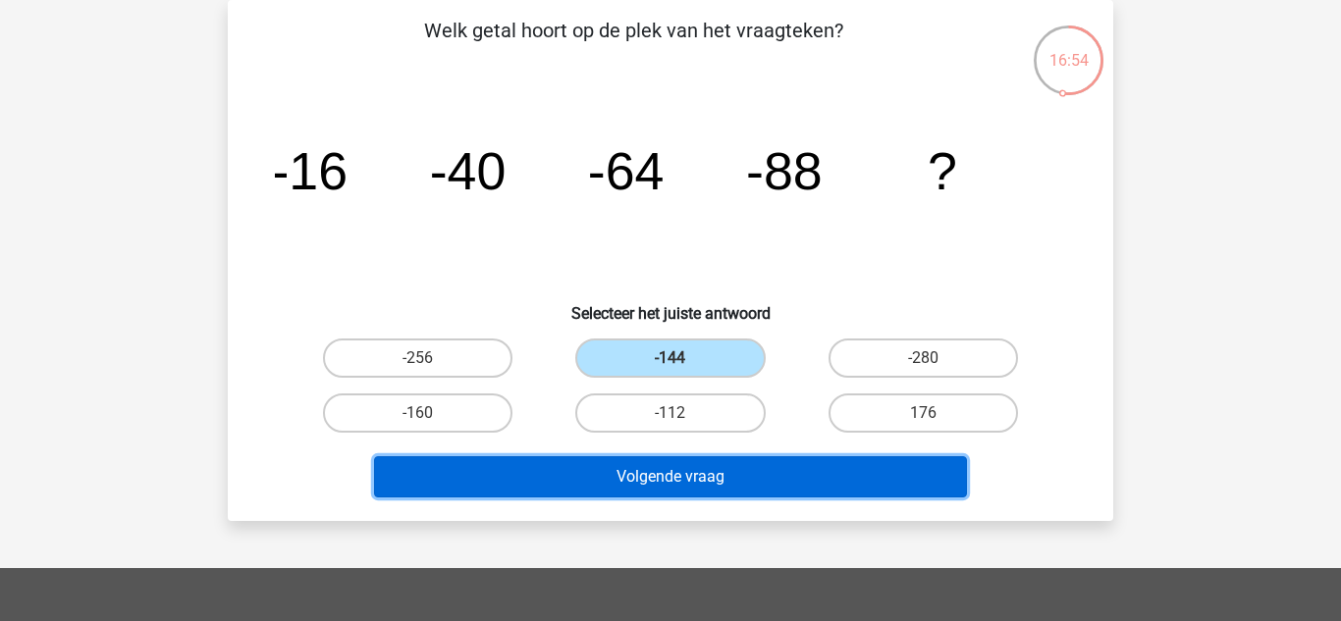
click at [737, 473] on button "Volgende vraag" at bounding box center [671, 476] width 594 height 41
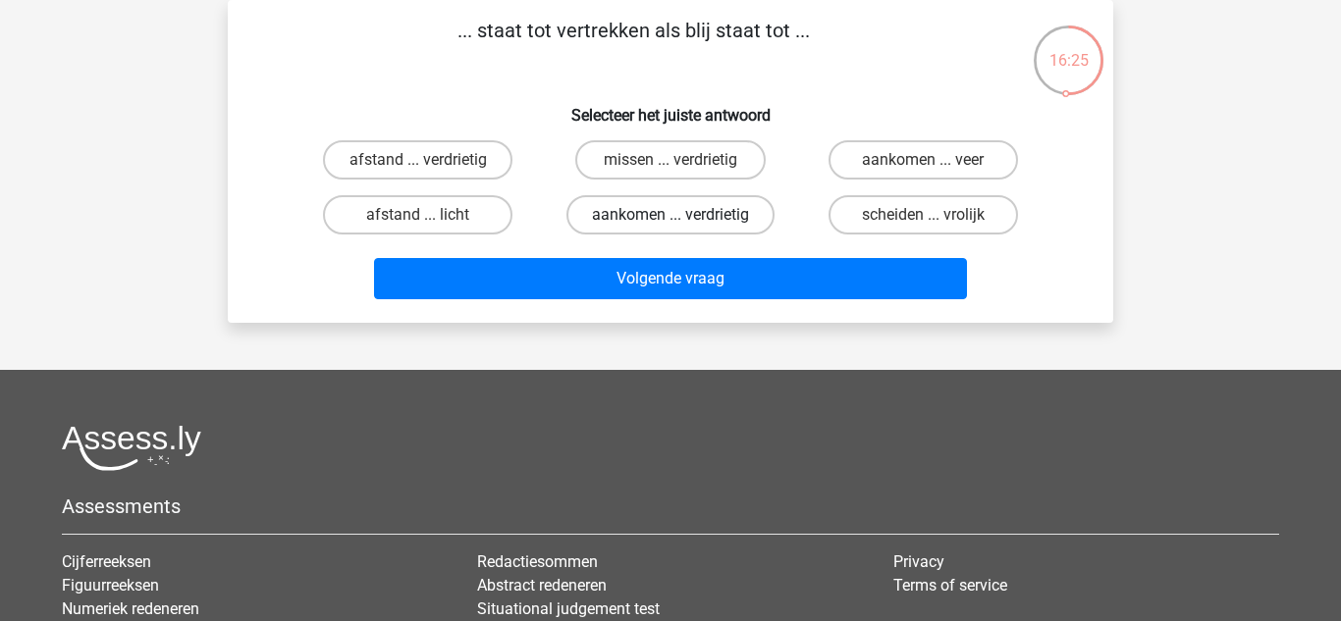
click at [718, 218] on label "aankomen ... verdrietig" at bounding box center [670, 214] width 208 height 39
click at [683, 218] on input "aankomen ... verdrietig" at bounding box center [676, 221] width 13 height 13
radio input "true"
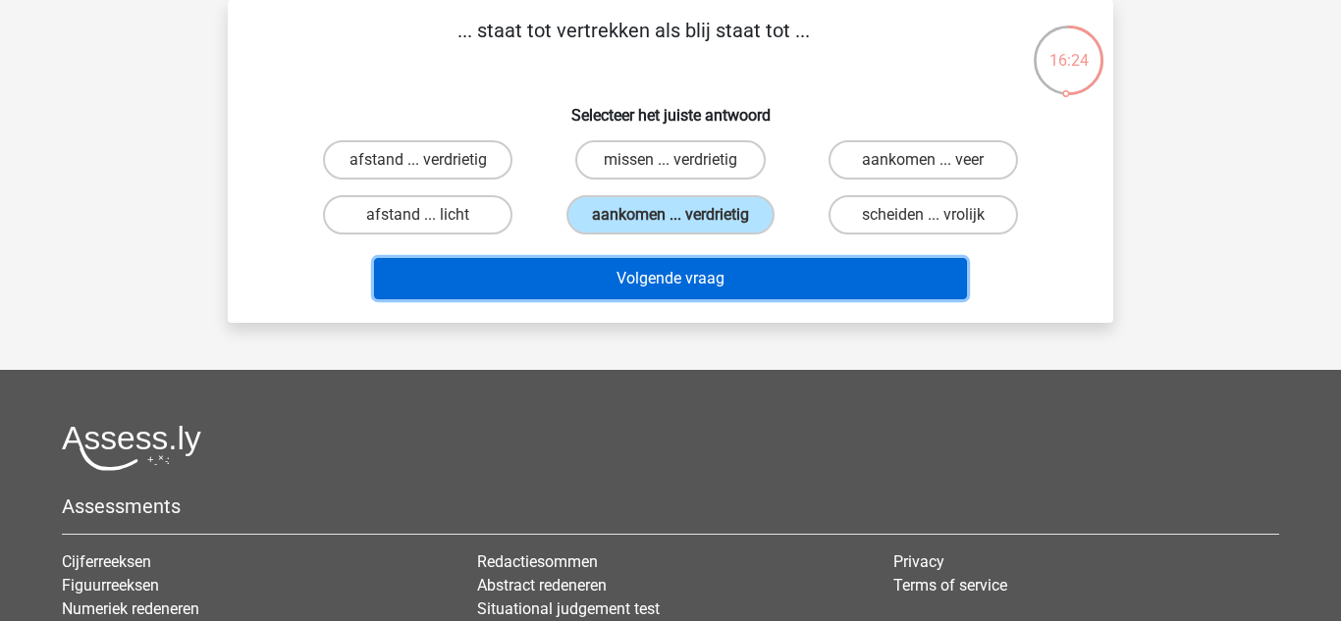
click at [720, 275] on button "Volgende vraag" at bounding box center [671, 278] width 594 height 41
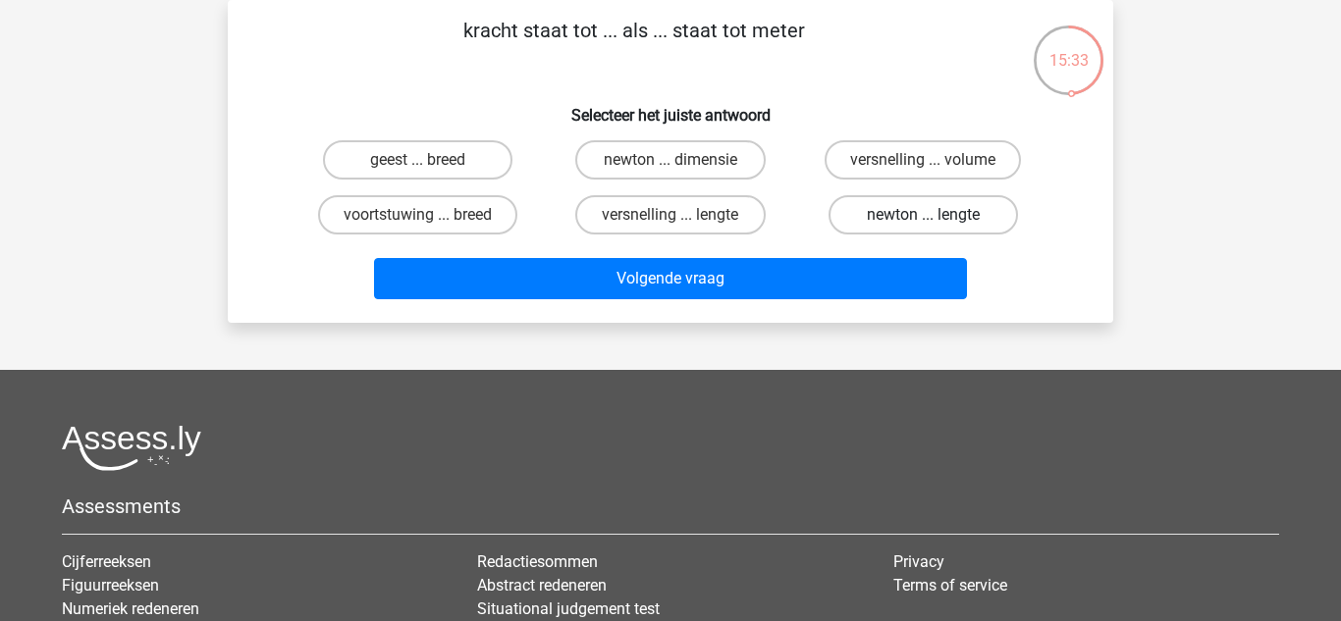
click at [895, 220] on label "newton ... lengte" at bounding box center [922, 214] width 189 height 39
click at [923, 220] on input "newton ... lengte" at bounding box center [929, 221] width 13 height 13
radio input "true"
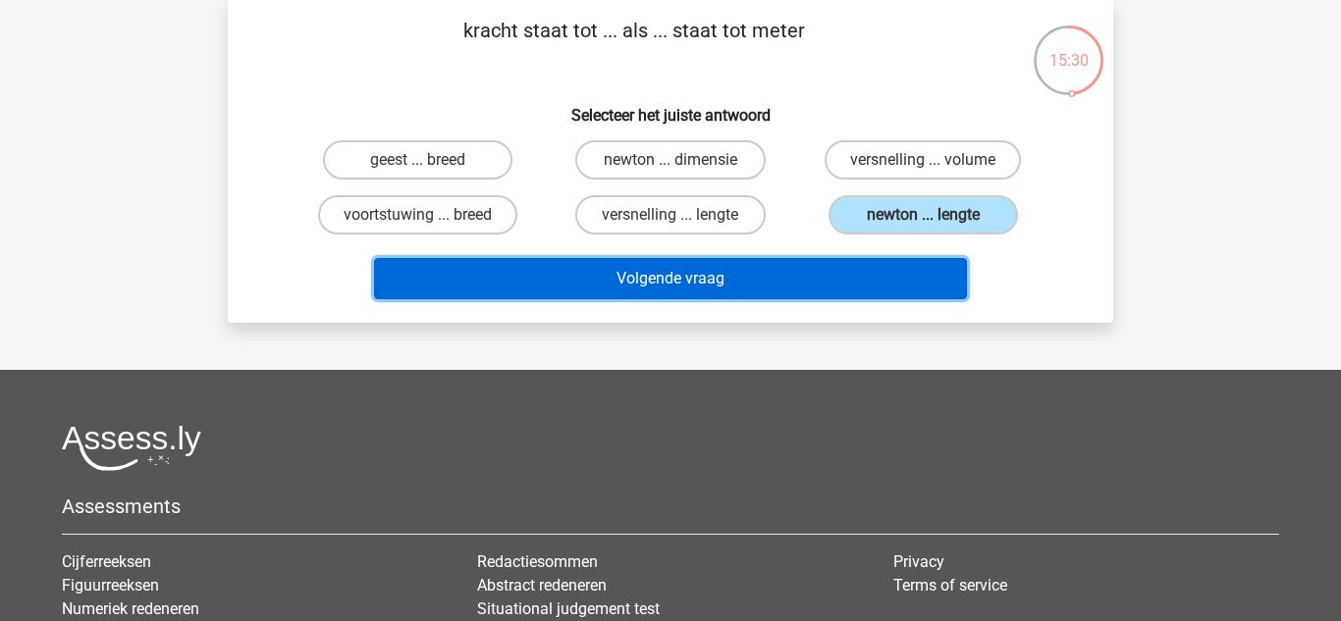
click at [868, 286] on button "Volgende vraag" at bounding box center [671, 278] width 594 height 41
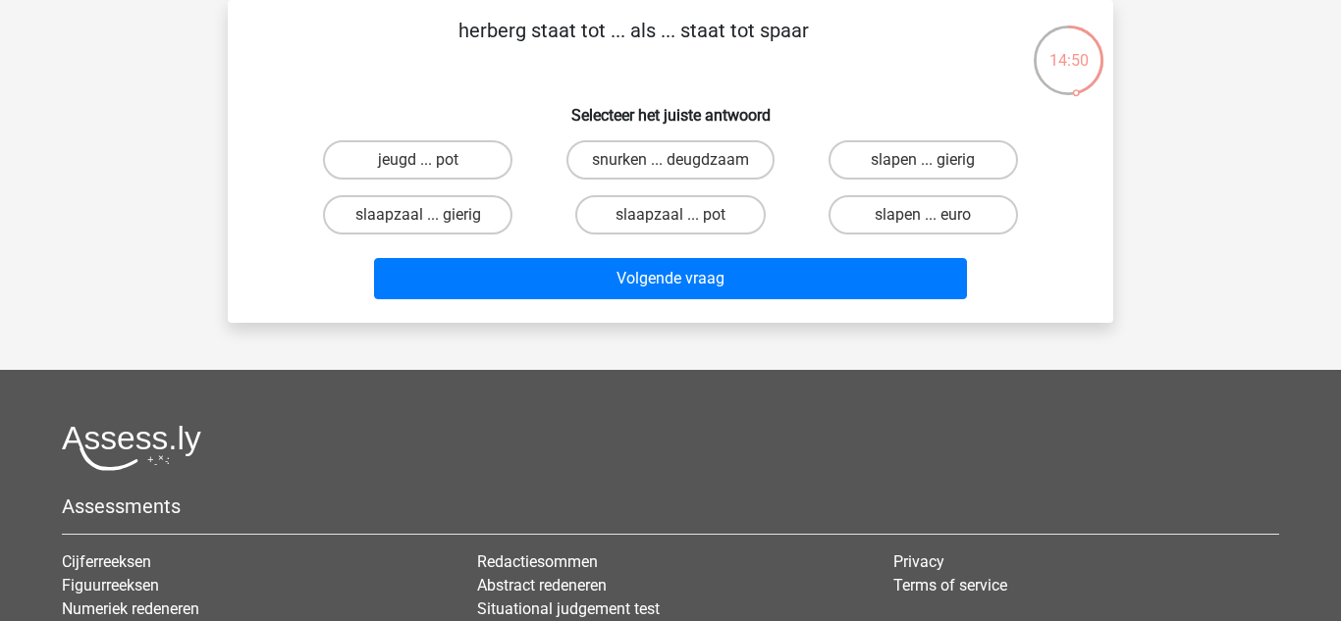
click at [932, 161] on input "slapen ... gierig" at bounding box center [929, 166] width 13 height 13
radio input "true"
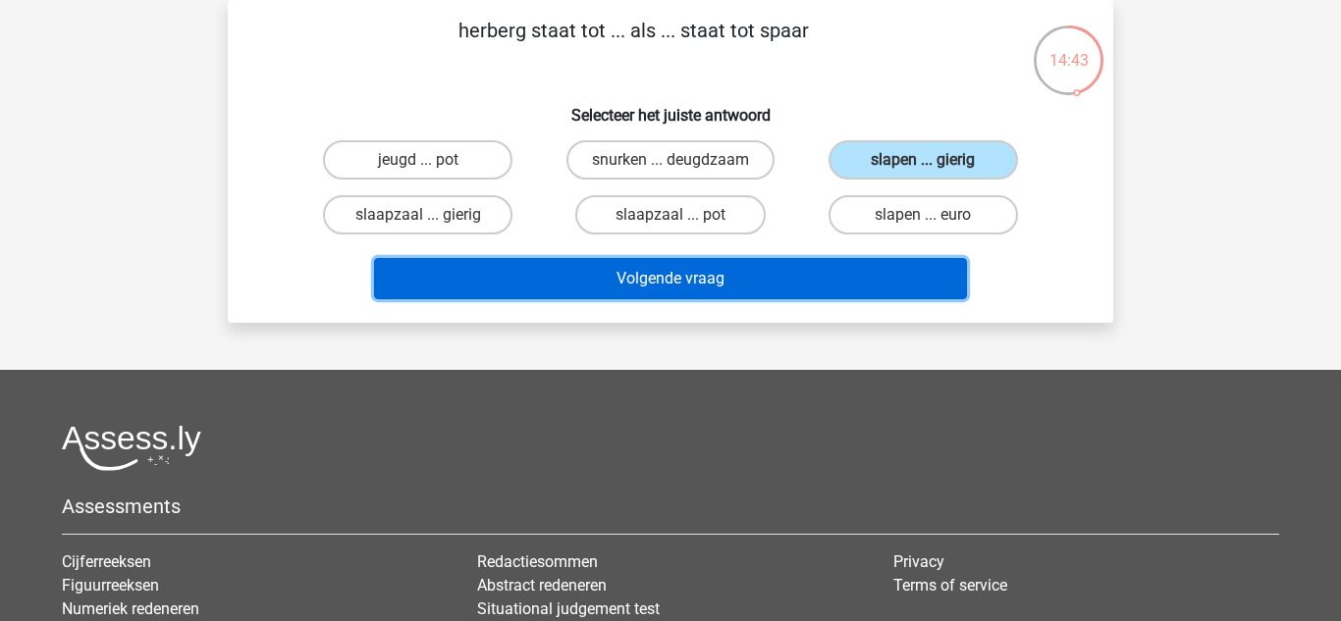
click at [866, 269] on button "Volgende vraag" at bounding box center [671, 278] width 594 height 41
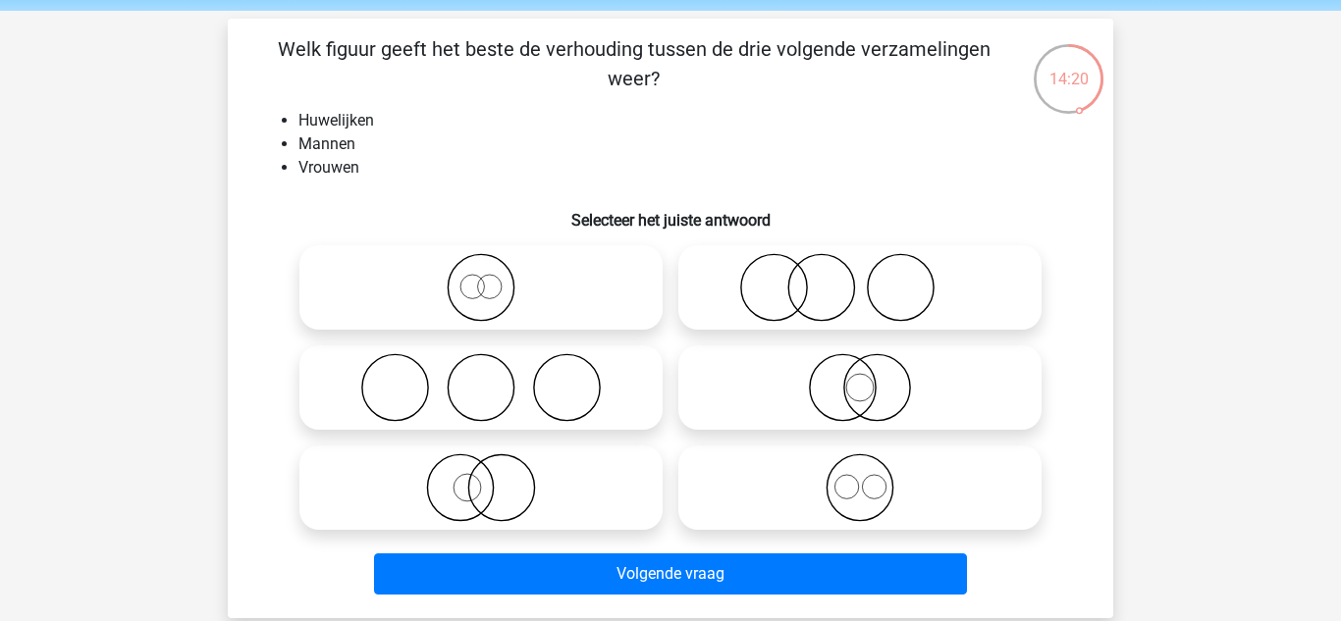
scroll to position [71, 0]
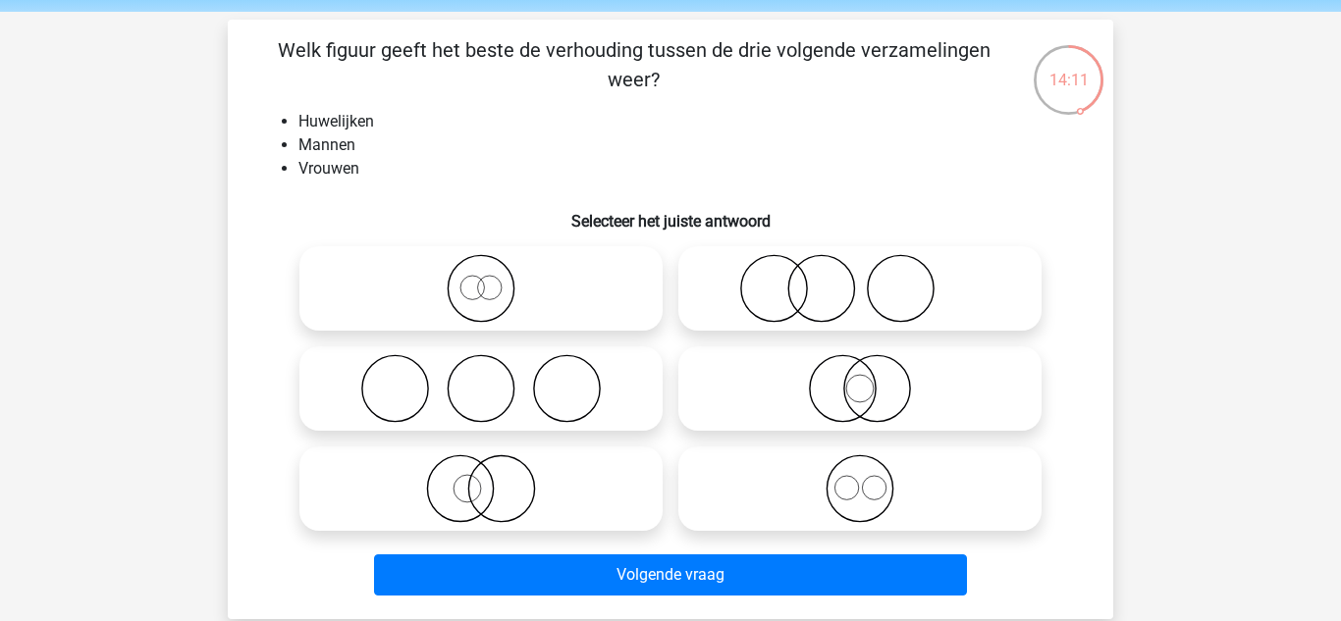
click at [538, 379] on icon at bounding box center [480, 388] width 347 height 69
click at [494, 379] on input "radio" at bounding box center [487, 372] width 13 height 13
radio input "true"
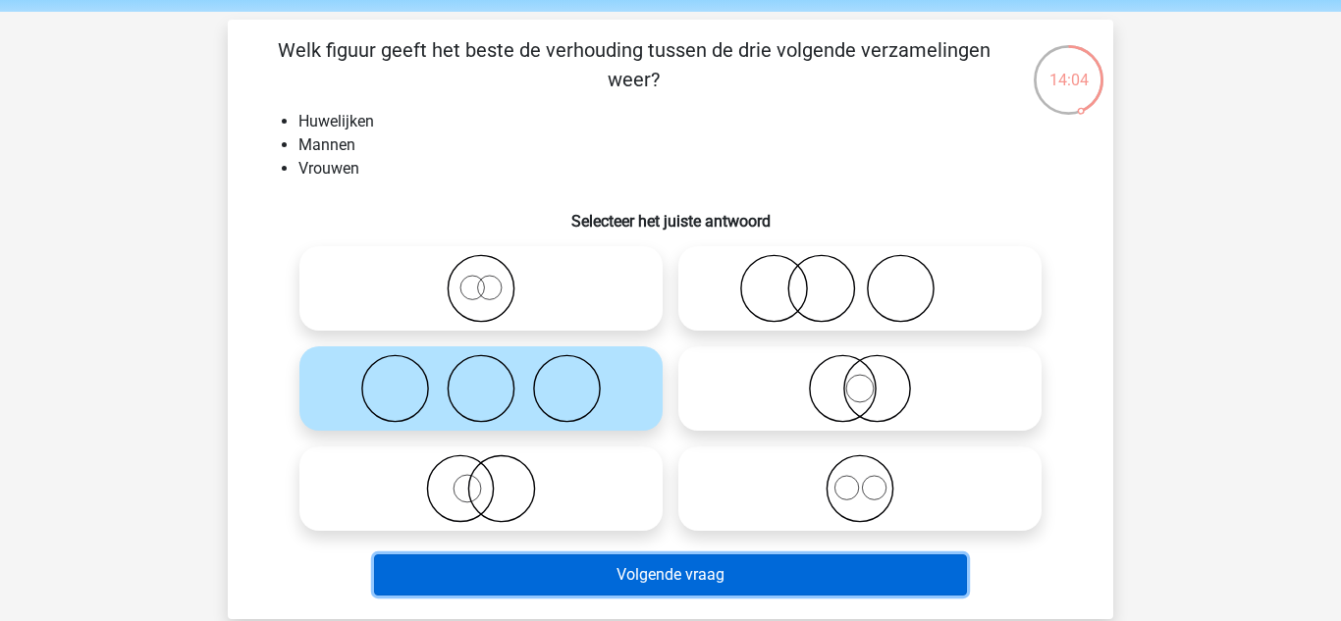
click at [682, 570] on button "Volgende vraag" at bounding box center [671, 575] width 594 height 41
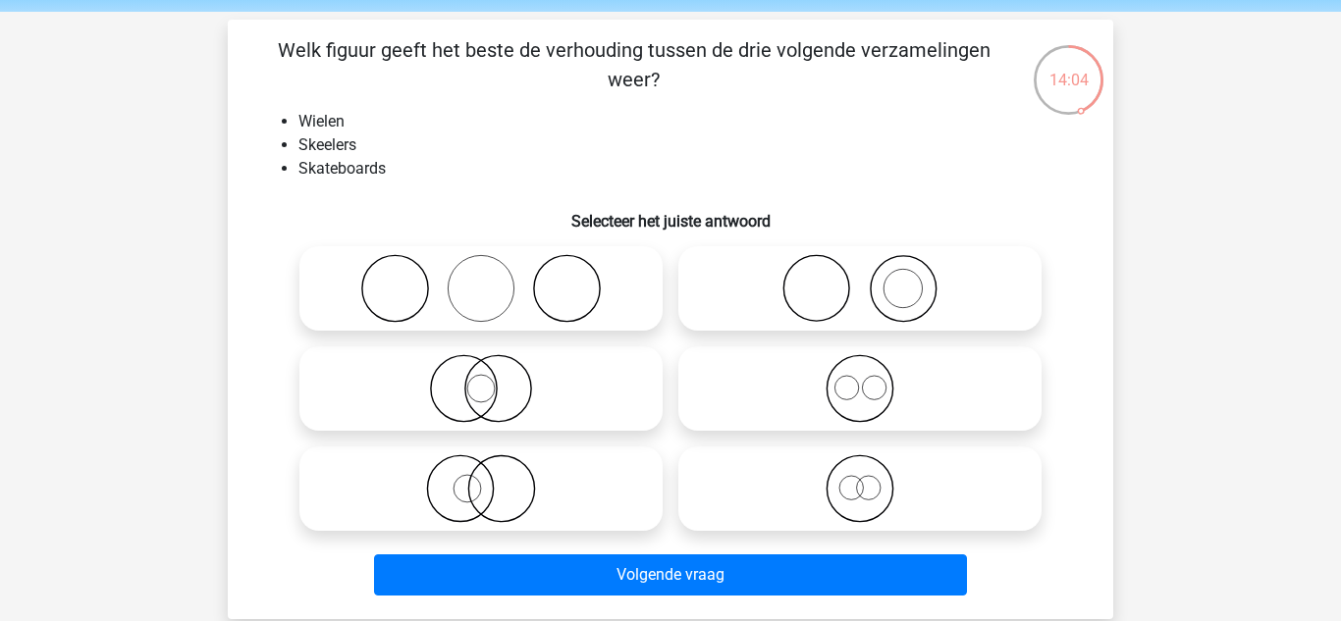
scroll to position [90, 0]
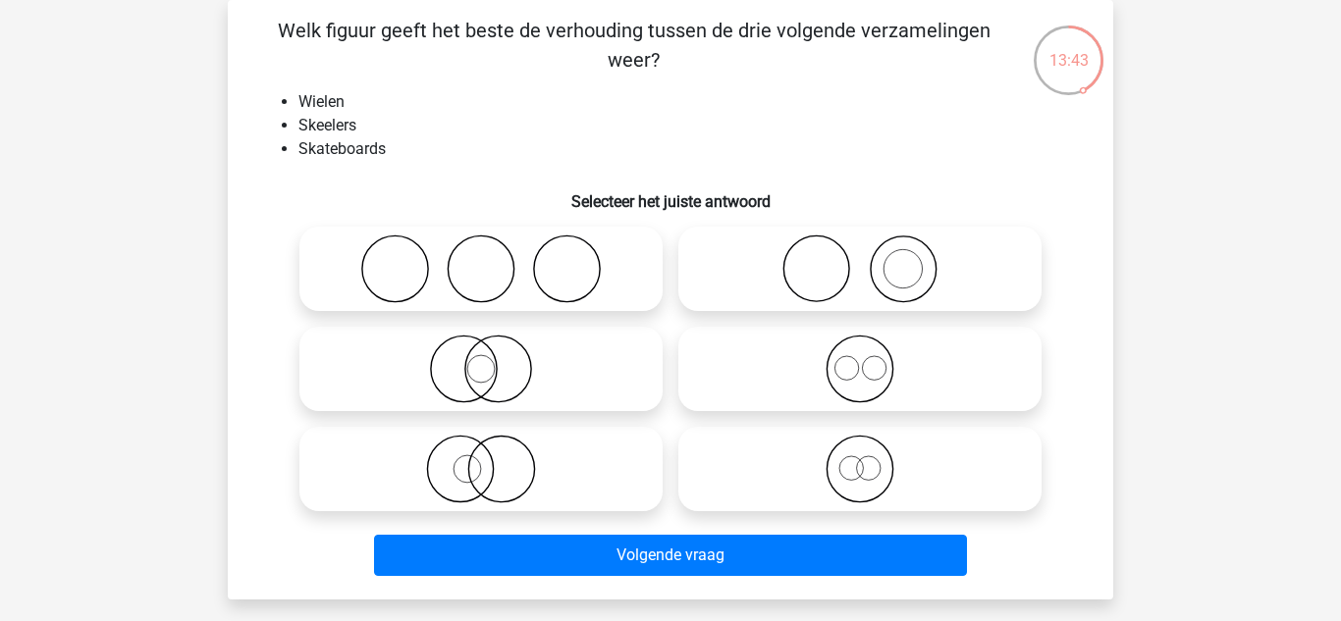
click at [577, 278] on icon at bounding box center [480, 269] width 347 height 69
click at [494, 259] on input "radio" at bounding box center [487, 252] width 13 height 13
radio input "true"
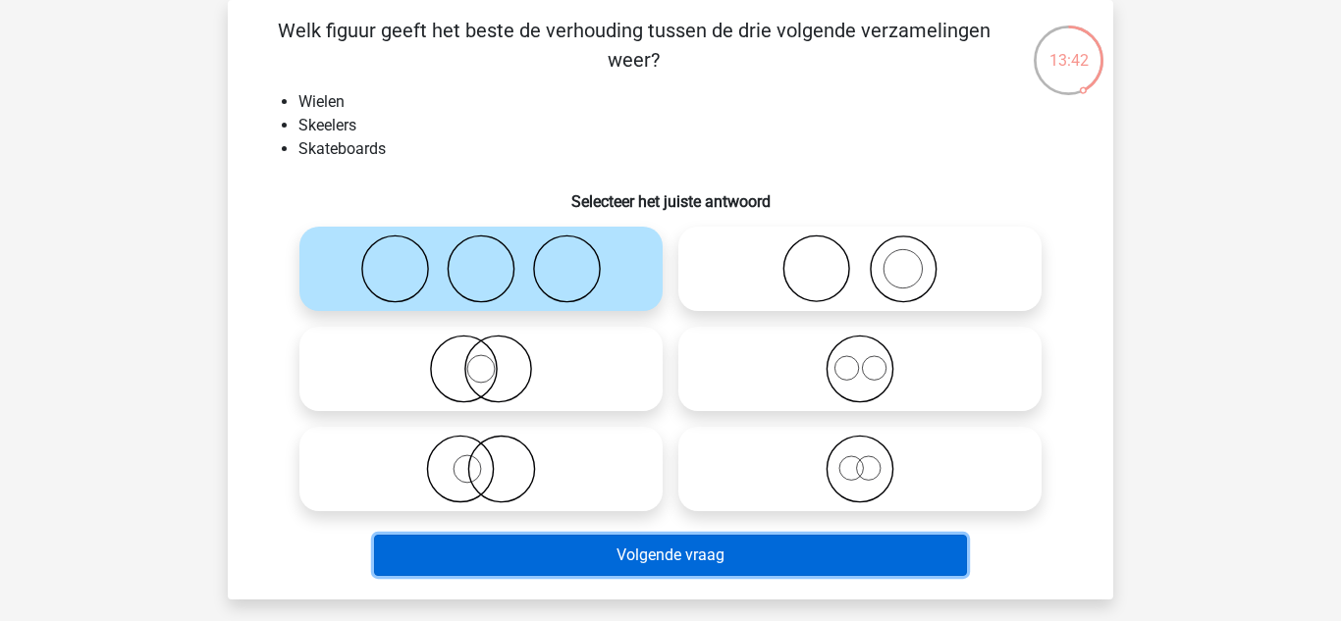
click at [705, 556] on button "Volgende vraag" at bounding box center [671, 555] width 594 height 41
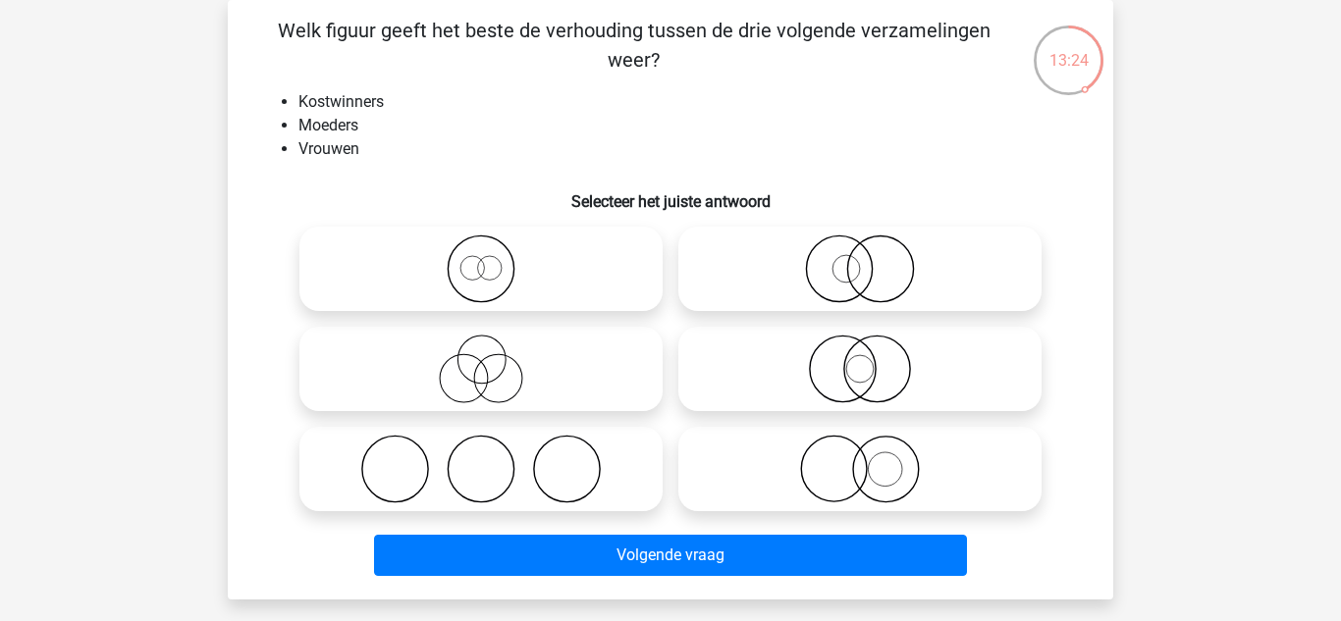
click at [815, 499] on icon at bounding box center [859, 469] width 347 height 69
click at [860, 459] on input "radio" at bounding box center [866, 453] width 13 height 13
radio input "true"
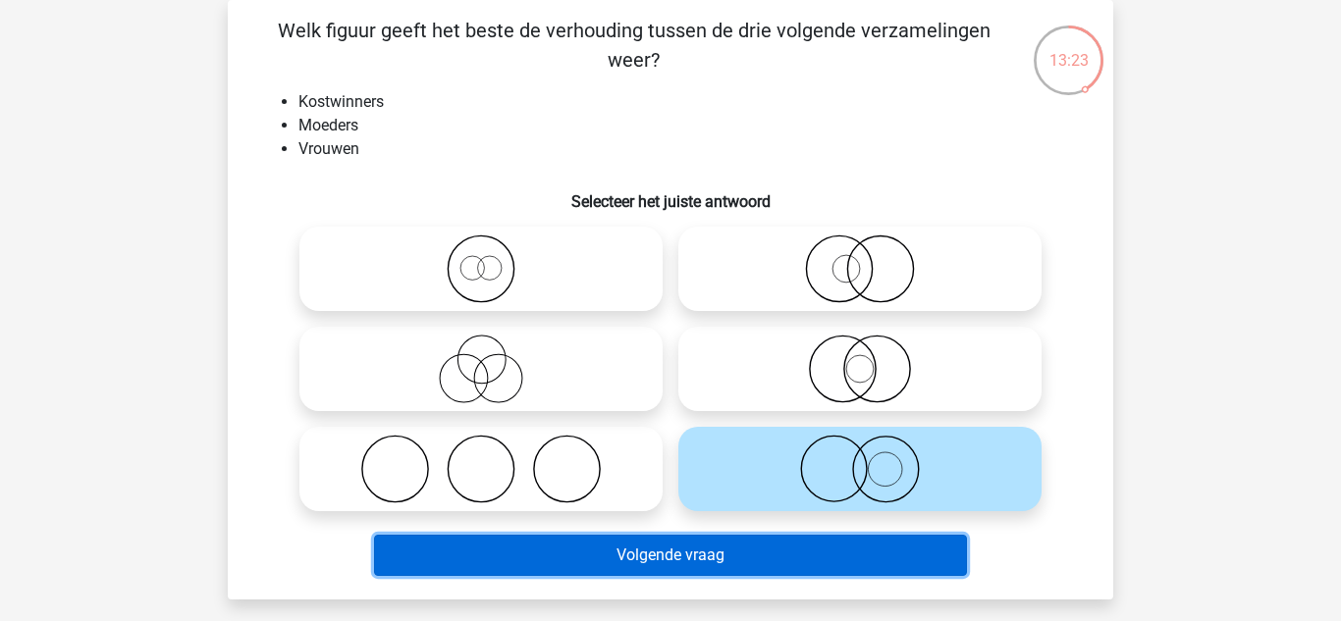
click at [797, 555] on button "Volgende vraag" at bounding box center [671, 555] width 594 height 41
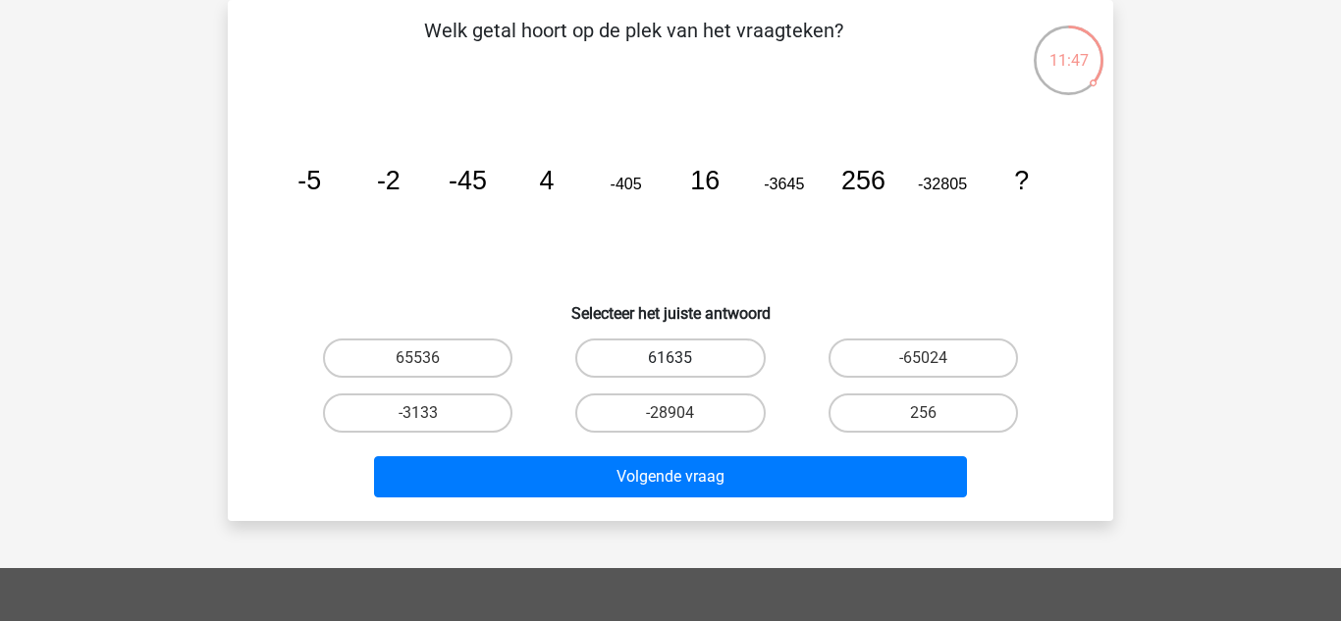
click at [649, 359] on label "61635" at bounding box center [669, 358] width 189 height 39
click at [670, 359] on input "61635" at bounding box center [676, 364] width 13 height 13
radio input "true"
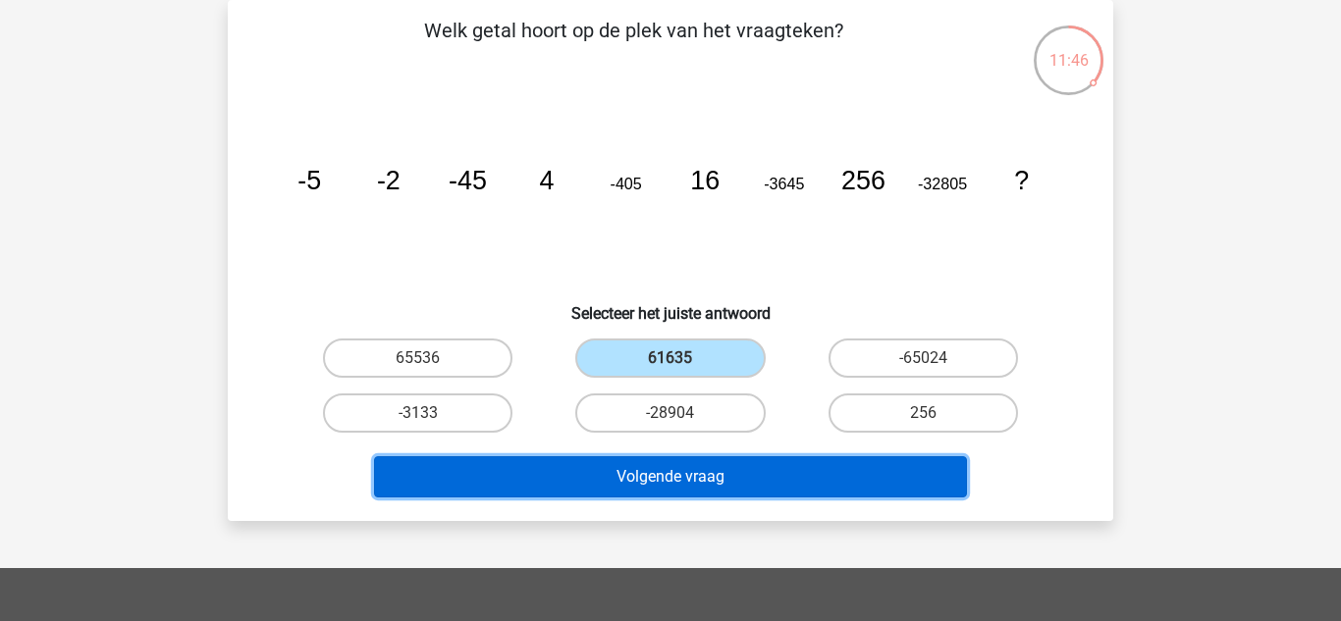
click at [760, 464] on button "Volgende vraag" at bounding box center [671, 476] width 594 height 41
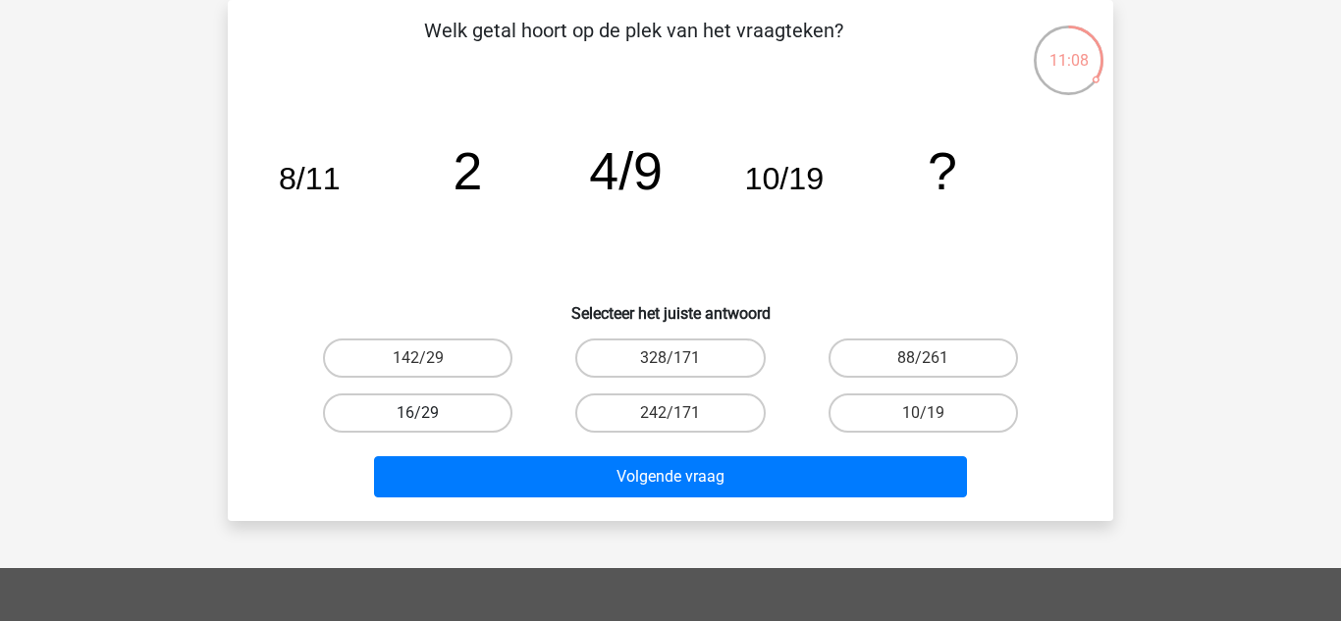
click at [479, 414] on label "16/29" at bounding box center [417, 413] width 189 height 39
click at [431, 414] on input "16/29" at bounding box center [424, 419] width 13 height 13
radio input "true"
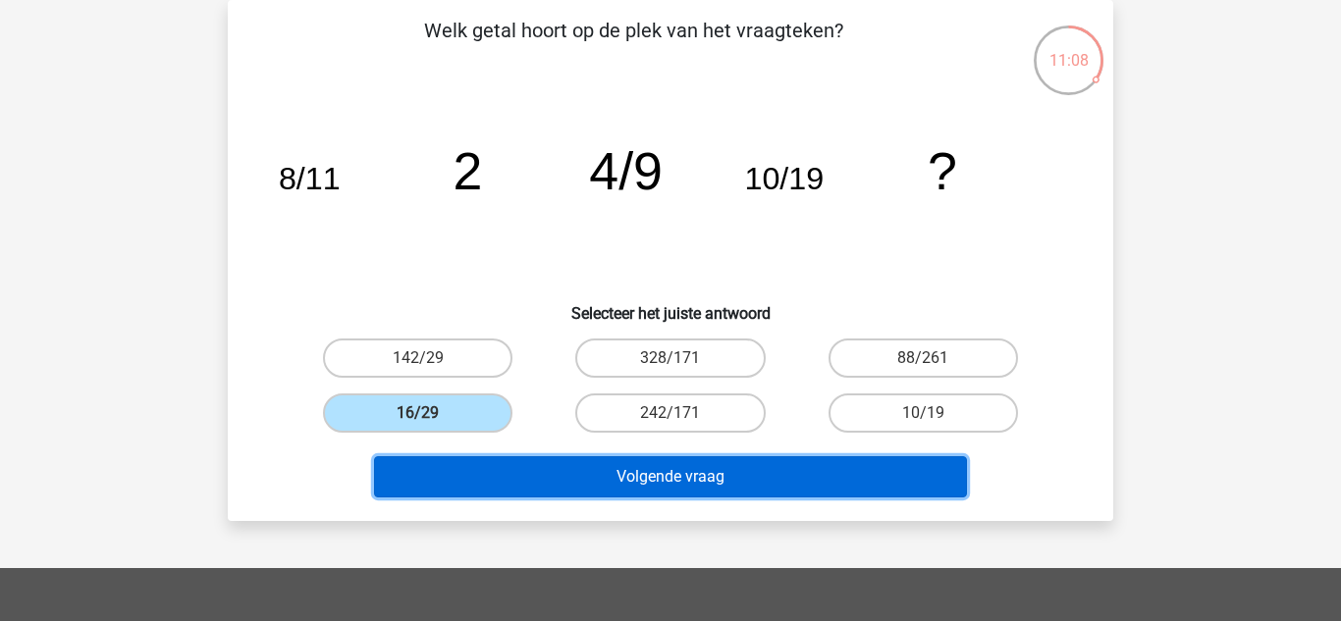
click at [578, 477] on button "Volgende vraag" at bounding box center [671, 476] width 594 height 41
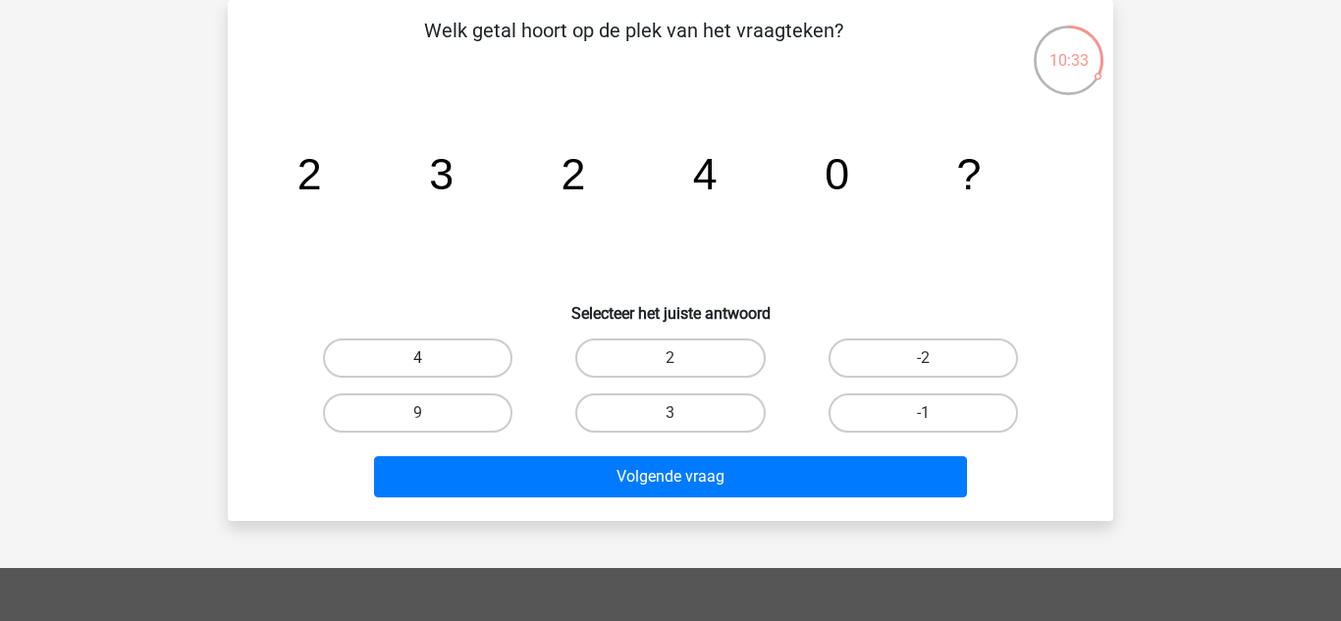
click at [449, 350] on label "4" at bounding box center [417, 358] width 189 height 39
click at [431, 358] on input "4" at bounding box center [424, 364] width 13 height 13
radio input "true"
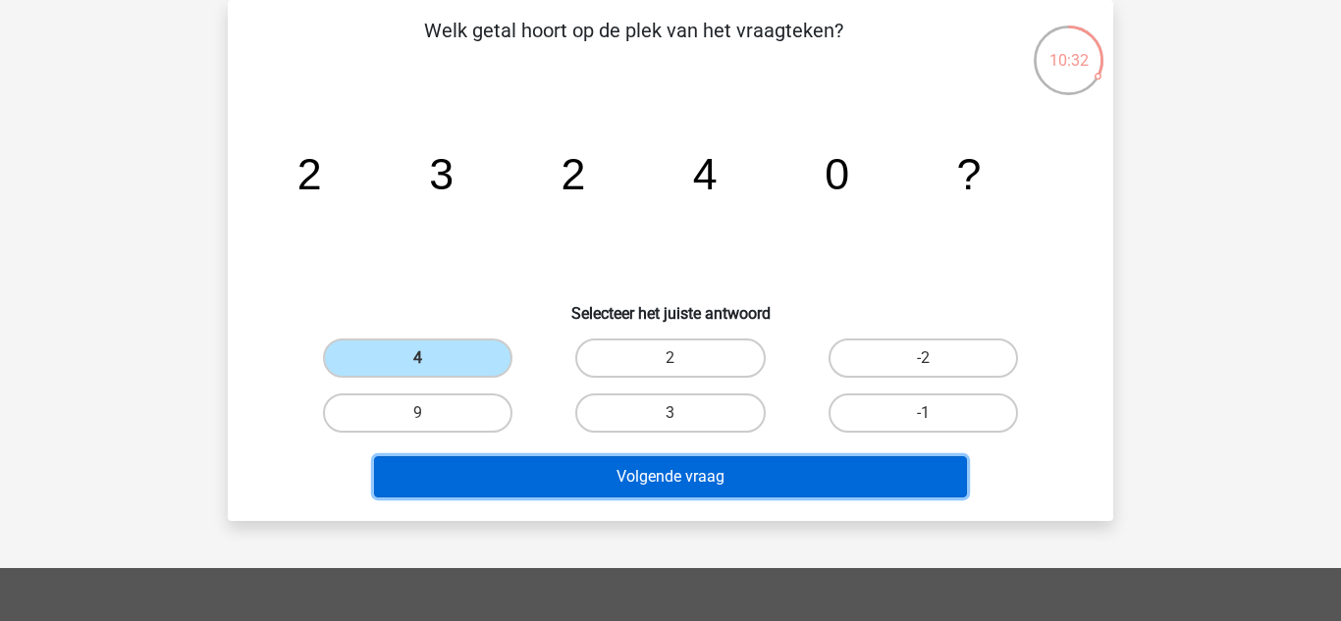
click at [602, 463] on button "Volgende vraag" at bounding box center [671, 476] width 594 height 41
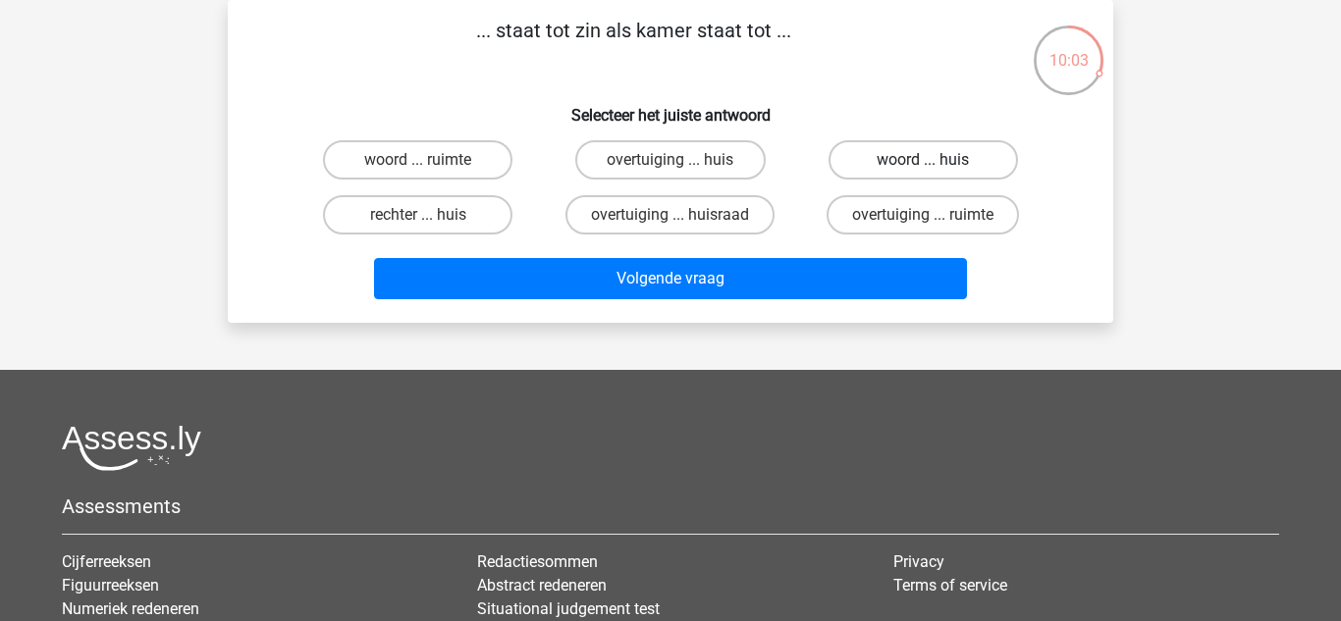
click at [840, 173] on label "woord ... huis" at bounding box center [922, 159] width 189 height 39
click at [923, 173] on input "woord ... huis" at bounding box center [929, 166] width 13 height 13
radio input "true"
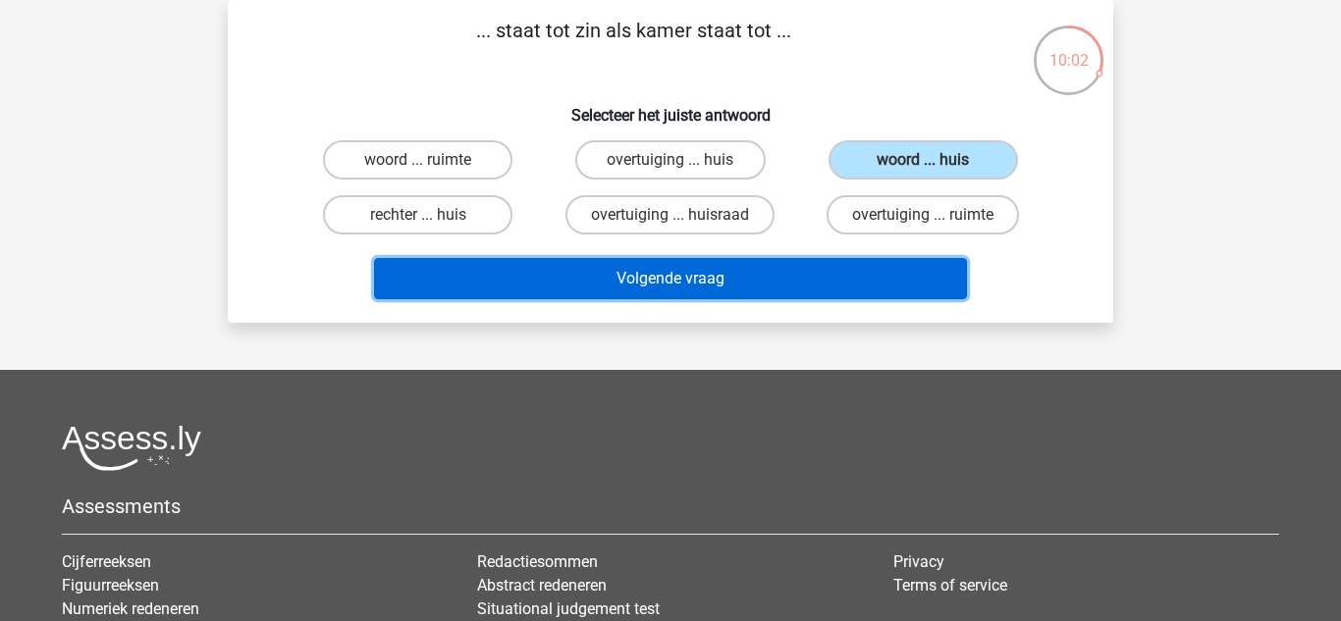
click at [782, 277] on button "Volgende vraag" at bounding box center [671, 278] width 594 height 41
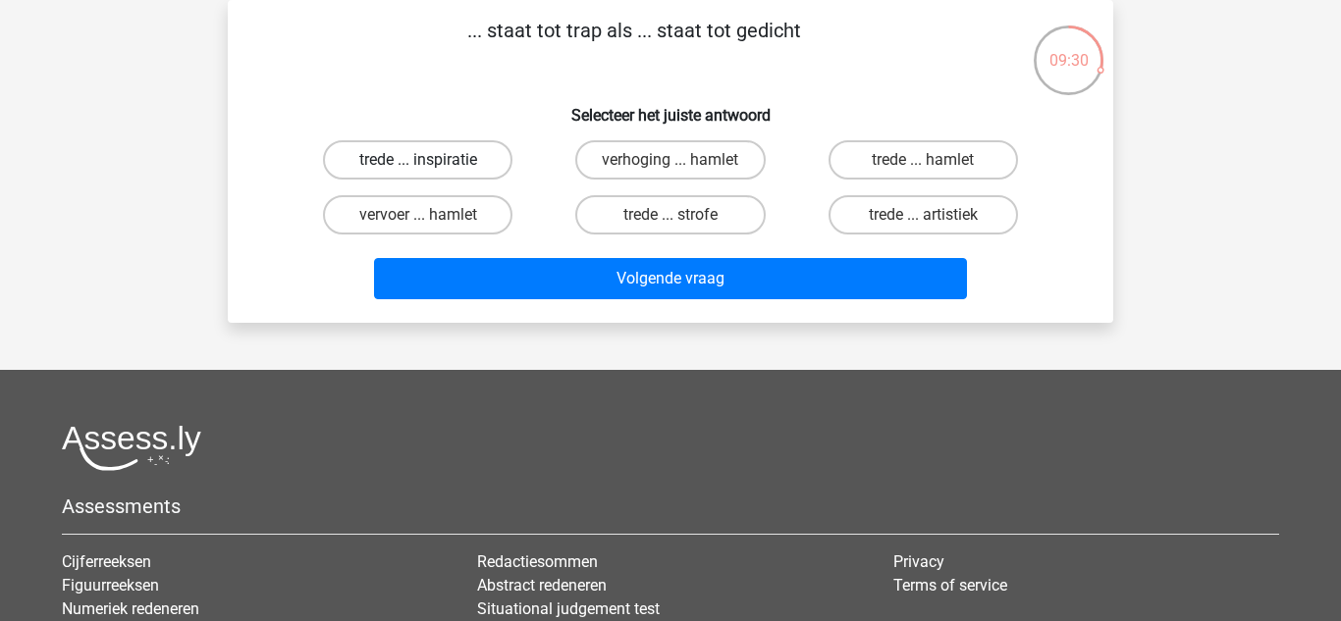
click at [473, 157] on label "trede ... inspiratie" at bounding box center [417, 159] width 189 height 39
click at [431, 160] on input "trede ... inspiratie" at bounding box center [424, 166] width 13 height 13
radio input "true"
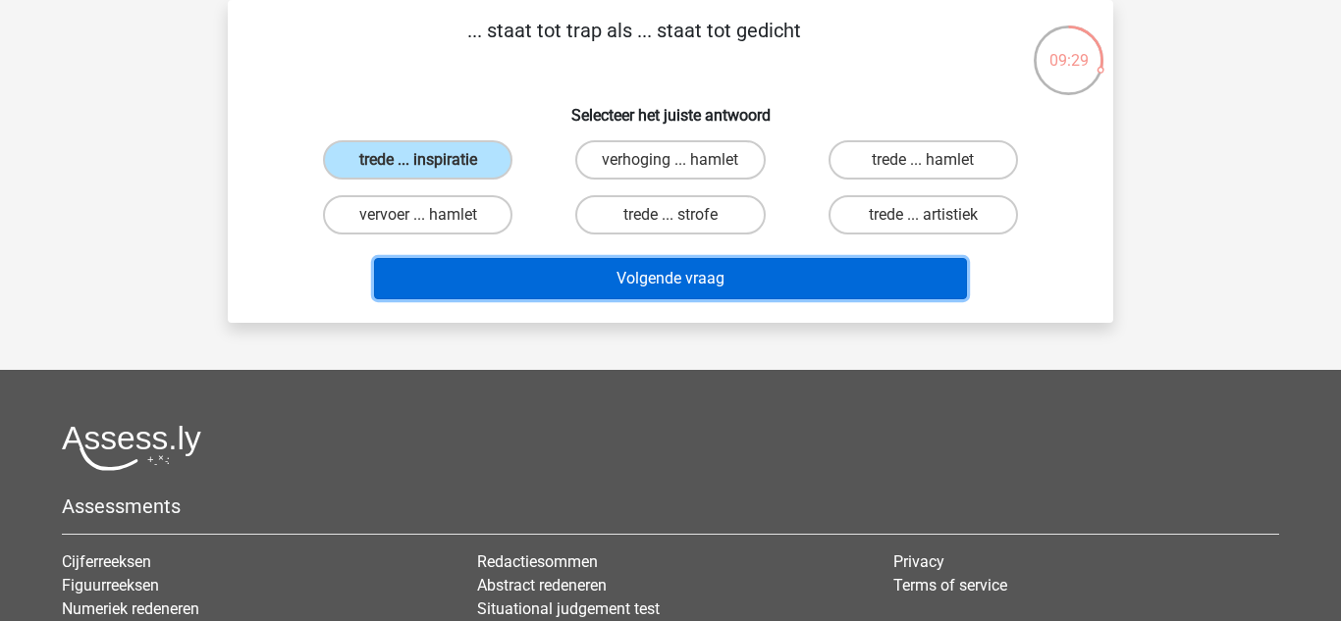
click at [598, 269] on button "Volgende vraag" at bounding box center [671, 278] width 594 height 41
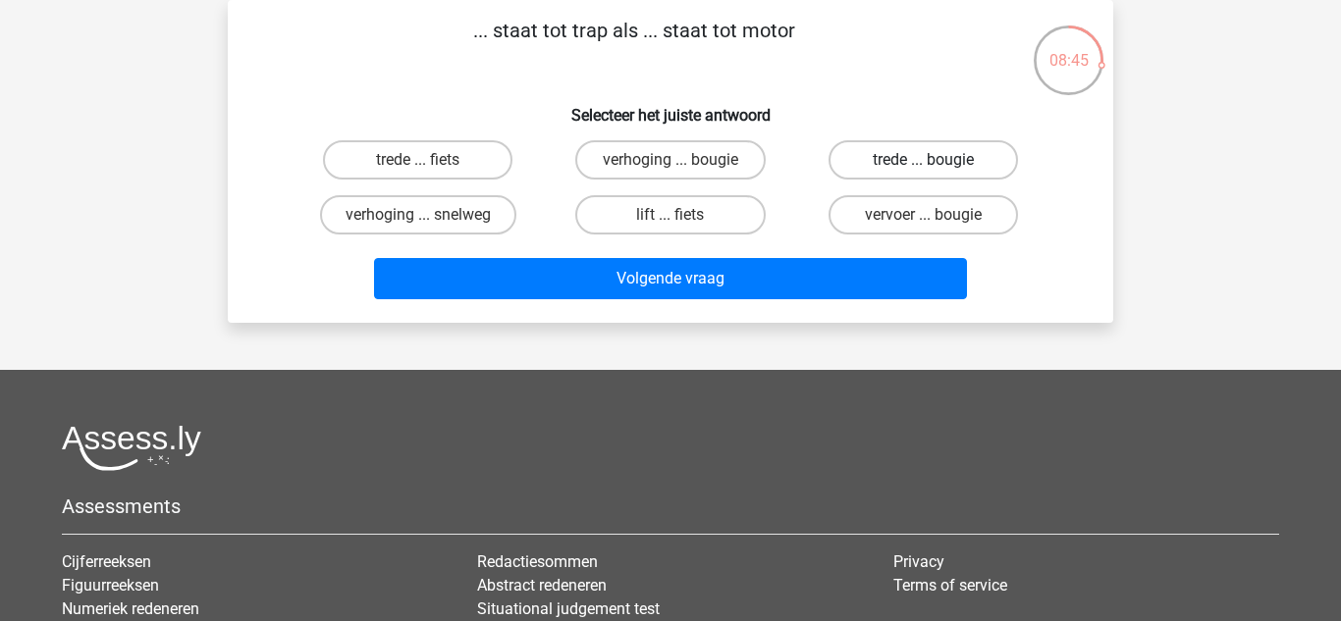
click at [884, 162] on label "trede ... bougie" at bounding box center [922, 159] width 189 height 39
click at [923, 162] on input "trede ... bougie" at bounding box center [929, 166] width 13 height 13
radio input "true"
click at [717, 193] on div "lift ... fiets" at bounding box center [670, 214] width 252 height 55
click at [715, 206] on label "lift ... fiets" at bounding box center [669, 214] width 189 height 39
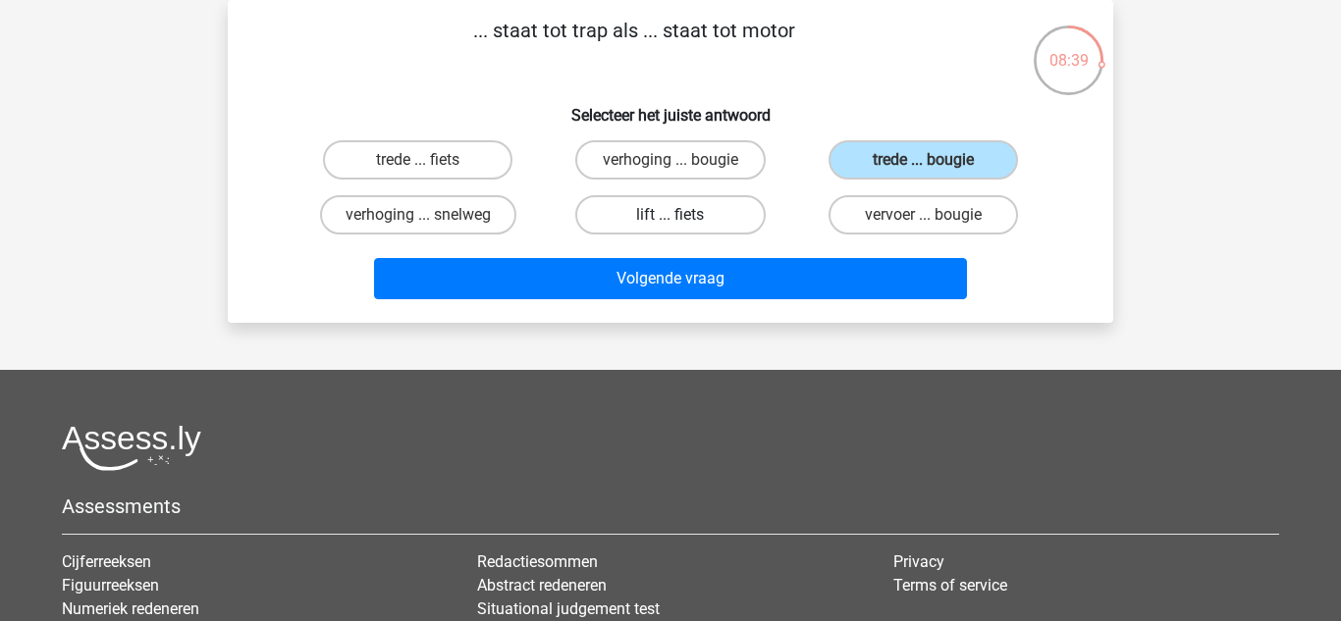
click at [683, 215] on input "lift ... fiets" at bounding box center [676, 221] width 13 height 13
radio input "true"
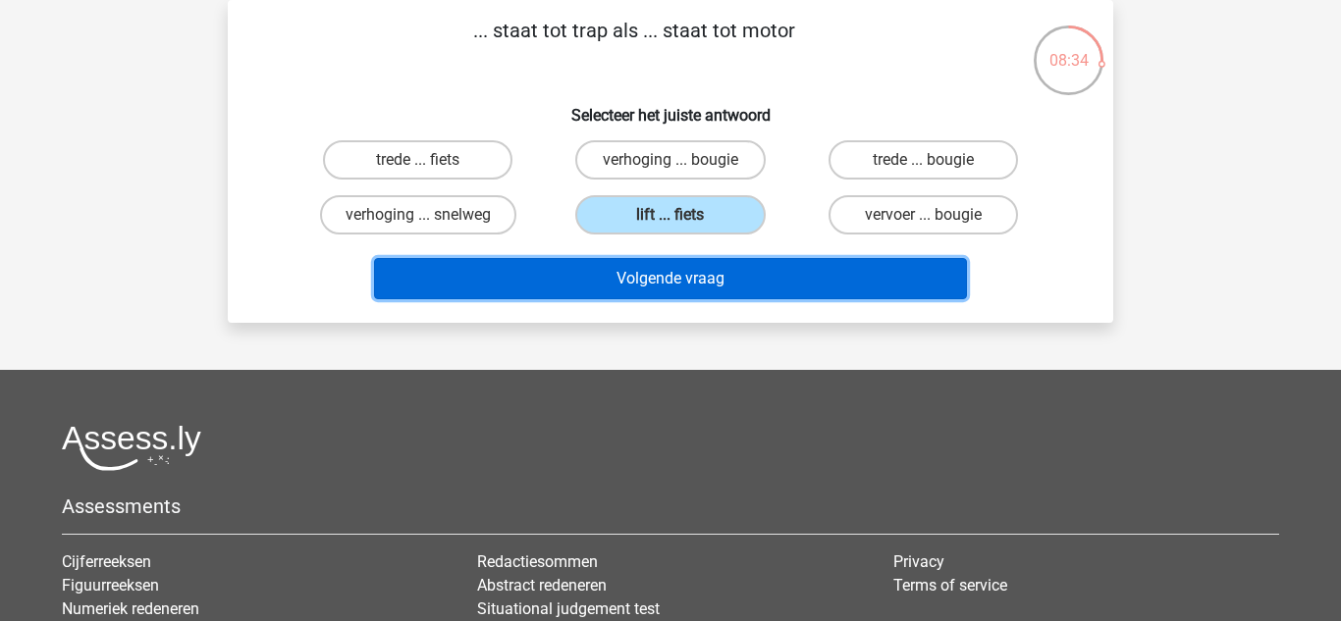
click at [717, 285] on button "Volgende vraag" at bounding box center [671, 278] width 594 height 41
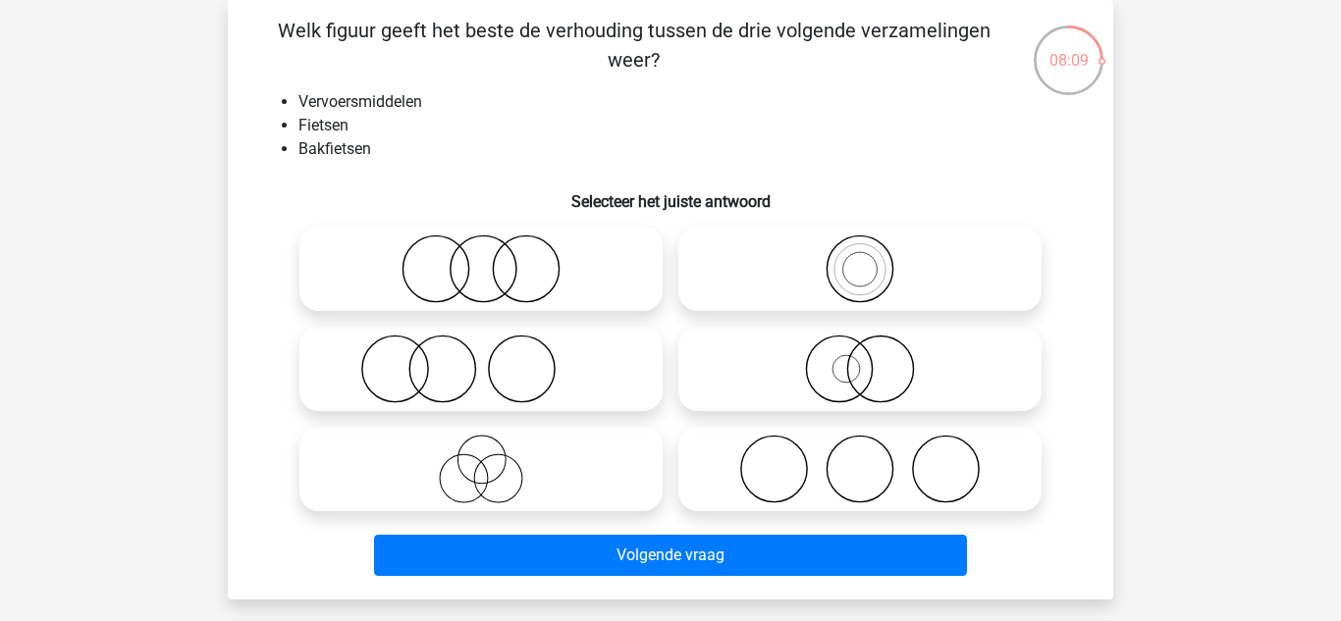
click at [460, 362] on icon at bounding box center [480, 369] width 347 height 69
click at [481, 359] on input "radio" at bounding box center [487, 352] width 13 height 13
radio input "true"
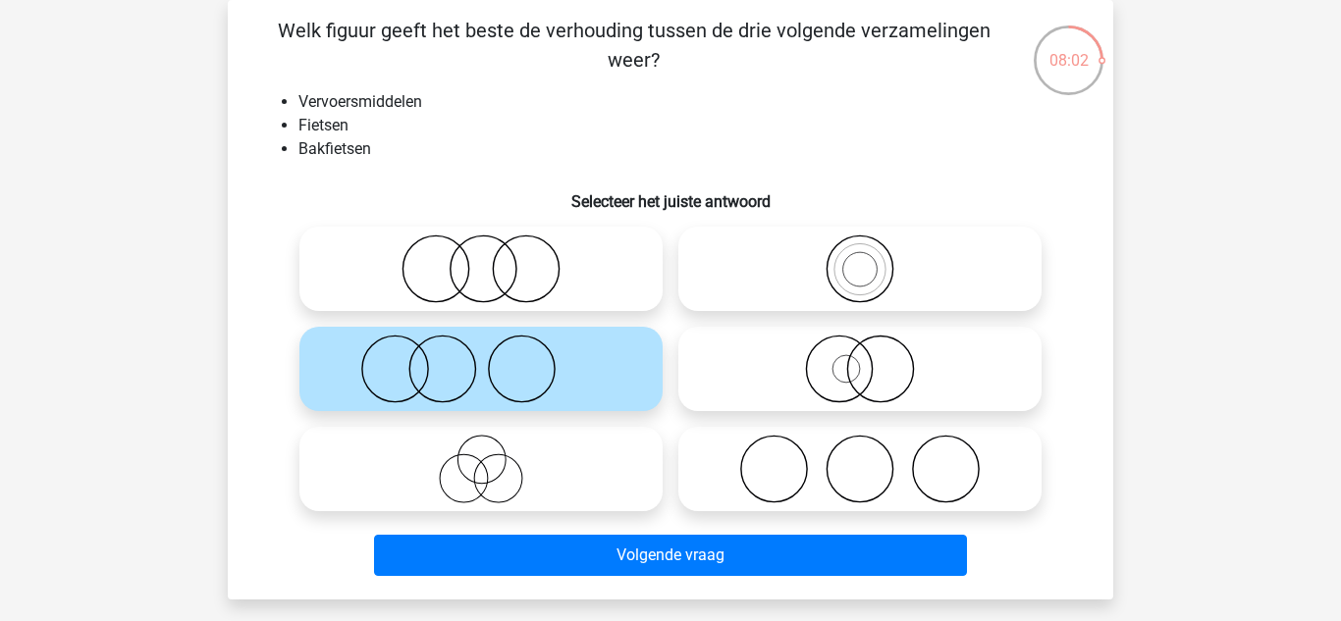
click at [460, 362] on icon at bounding box center [480, 369] width 347 height 69
click at [481, 359] on input "radio" at bounding box center [487, 352] width 13 height 13
click at [534, 284] on icon at bounding box center [480, 269] width 347 height 69
click at [494, 259] on input "radio" at bounding box center [487, 252] width 13 height 13
radio input "true"
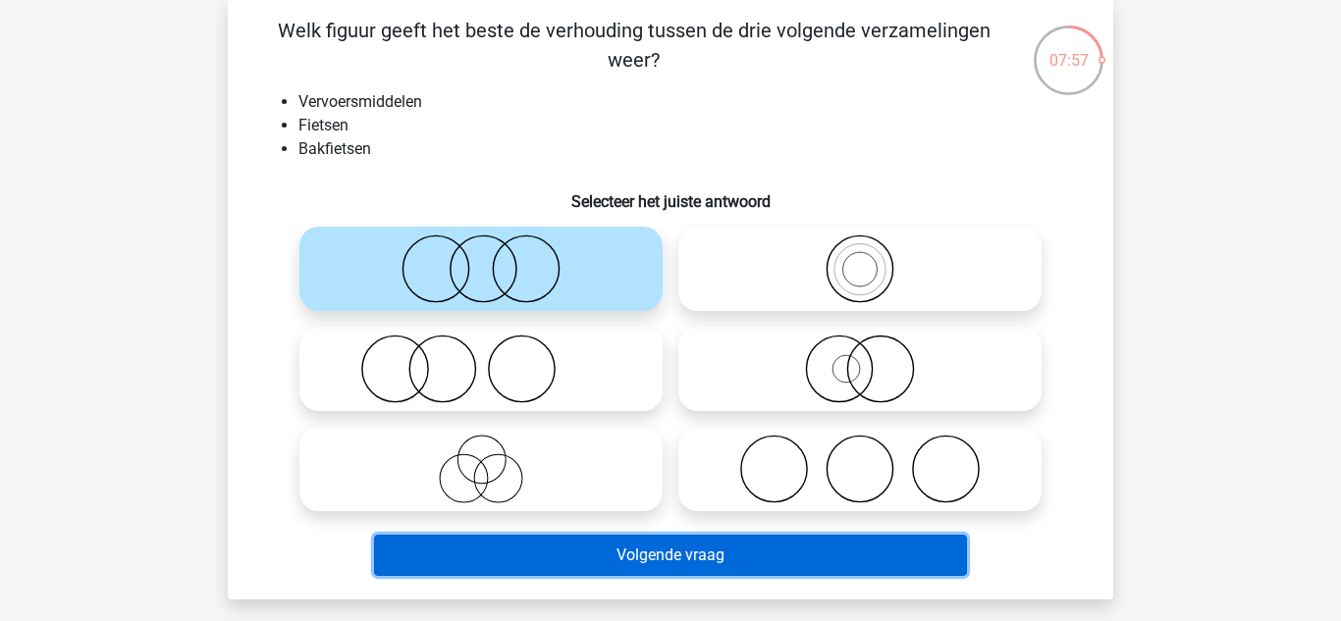
click at [612, 554] on button "Volgende vraag" at bounding box center [671, 555] width 594 height 41
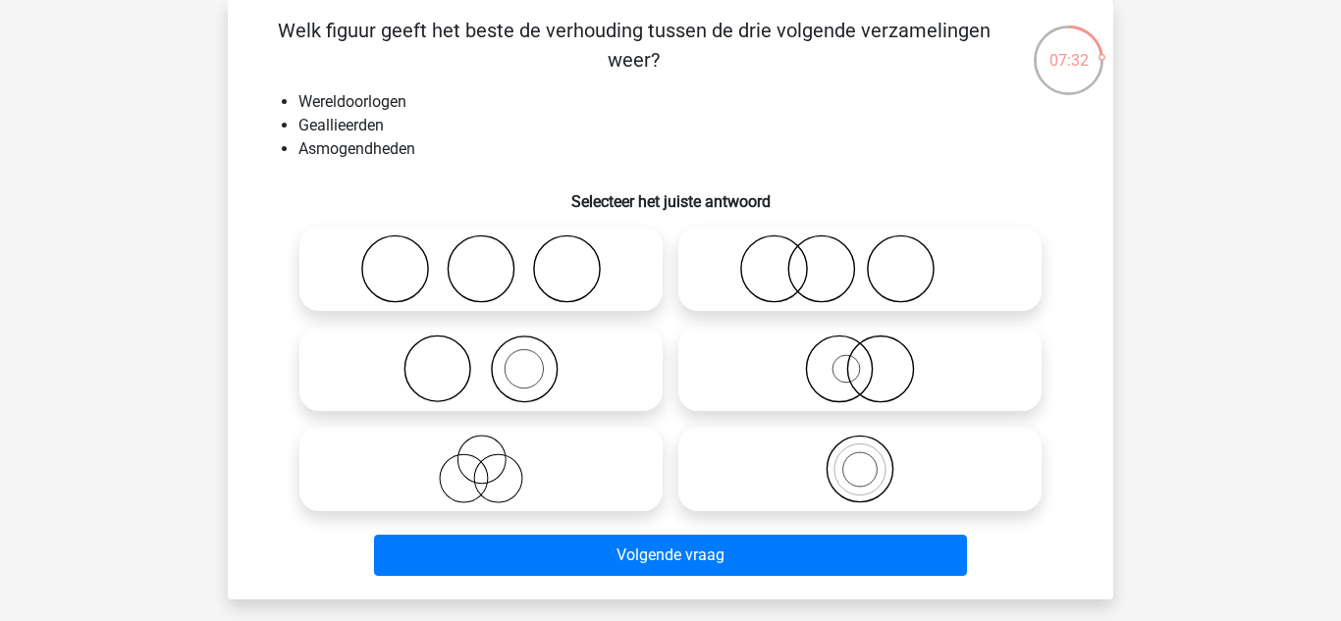
click at [760, 256] on icon at bounding box center [859, 269] width 347 height 69
click at [860, 256] on input "radio" at bounding box center [866, 252] width 13 height 13
radio input "true"
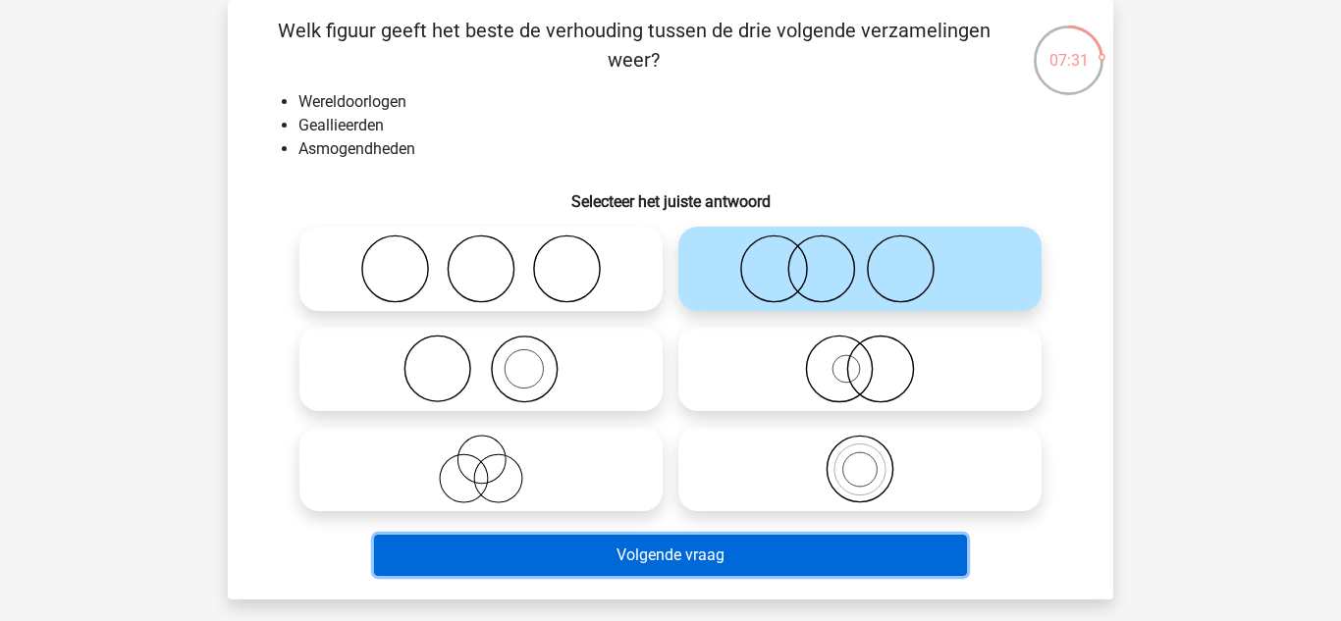
click at [657, 567] on button "Volgende vraag" at bounding box center [671, 555] width 594 height 41
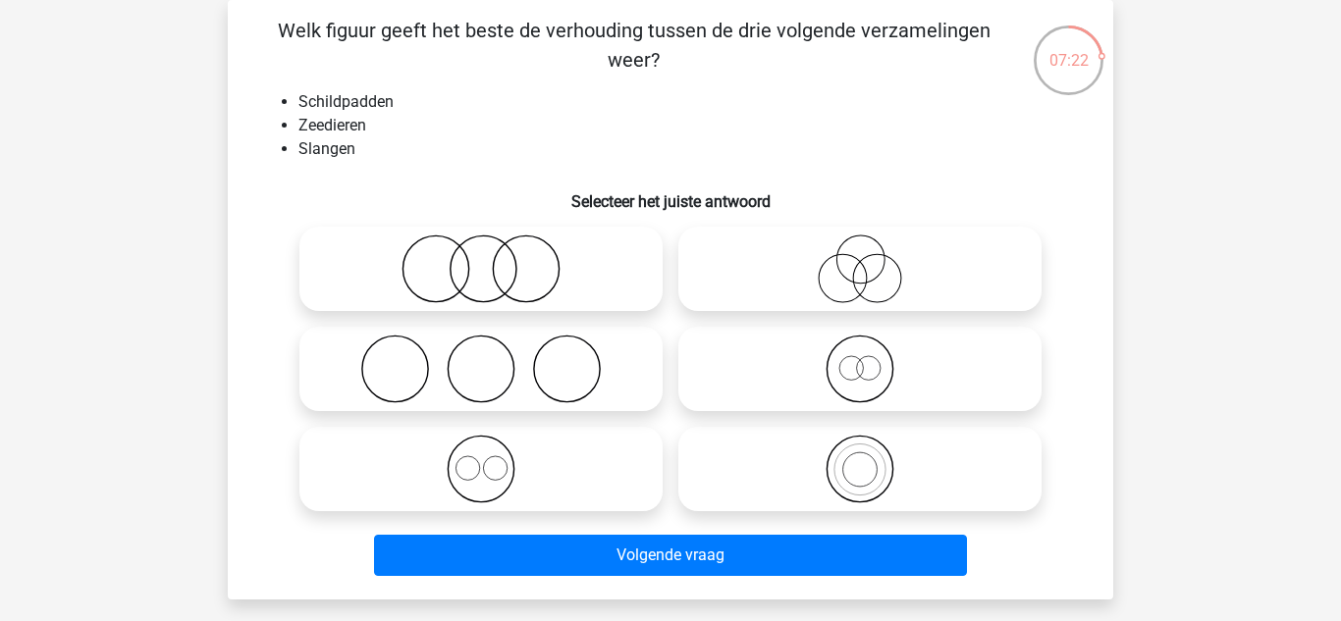
click at [491, 256] on input "radio" at bounding box center [487, 252] width 13 height 13
radio input "true"
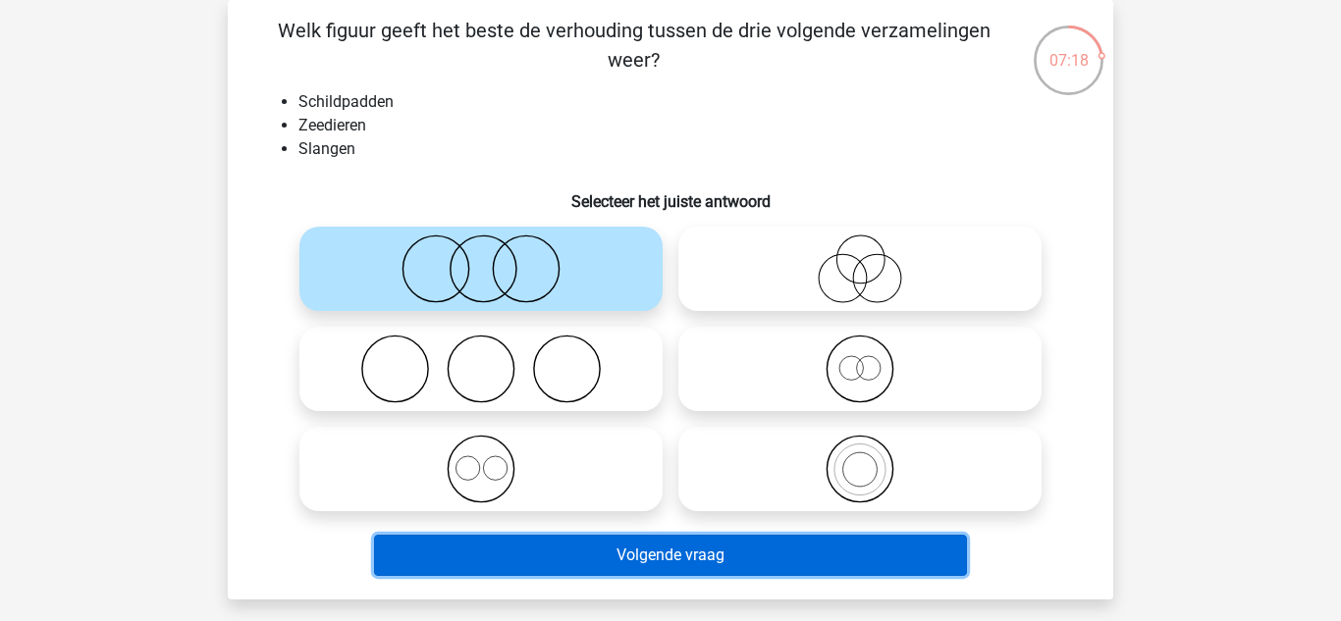
click at [585, 551] on button "Volgende vraag" at bounding box center [671, 555] width 594 height 41
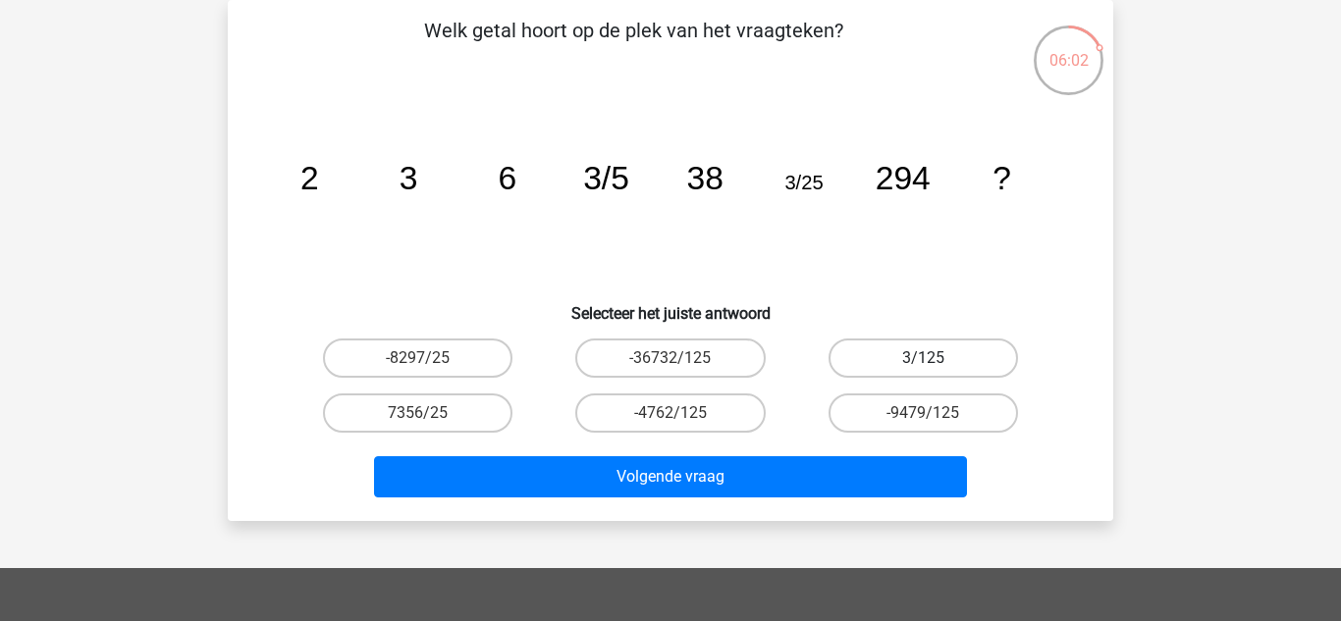
click at [910, 359] on label "3/125" at bounding box center [922, 358] width 189 height 39
click at [923, 359] on input "3/125" at bounding box center [929, 364] width 13 height 13
radio input "true"
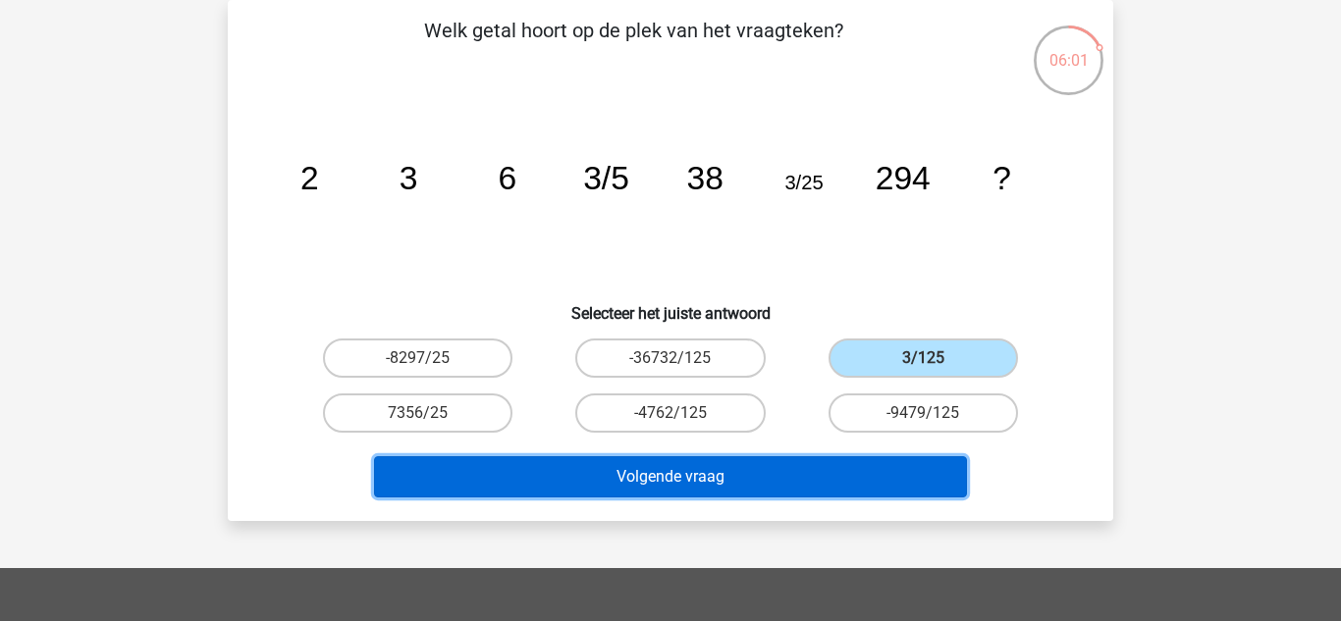
click at [859, 472] on button "Volgende vraag" at bounding box center [671, 476] width 594 height 41
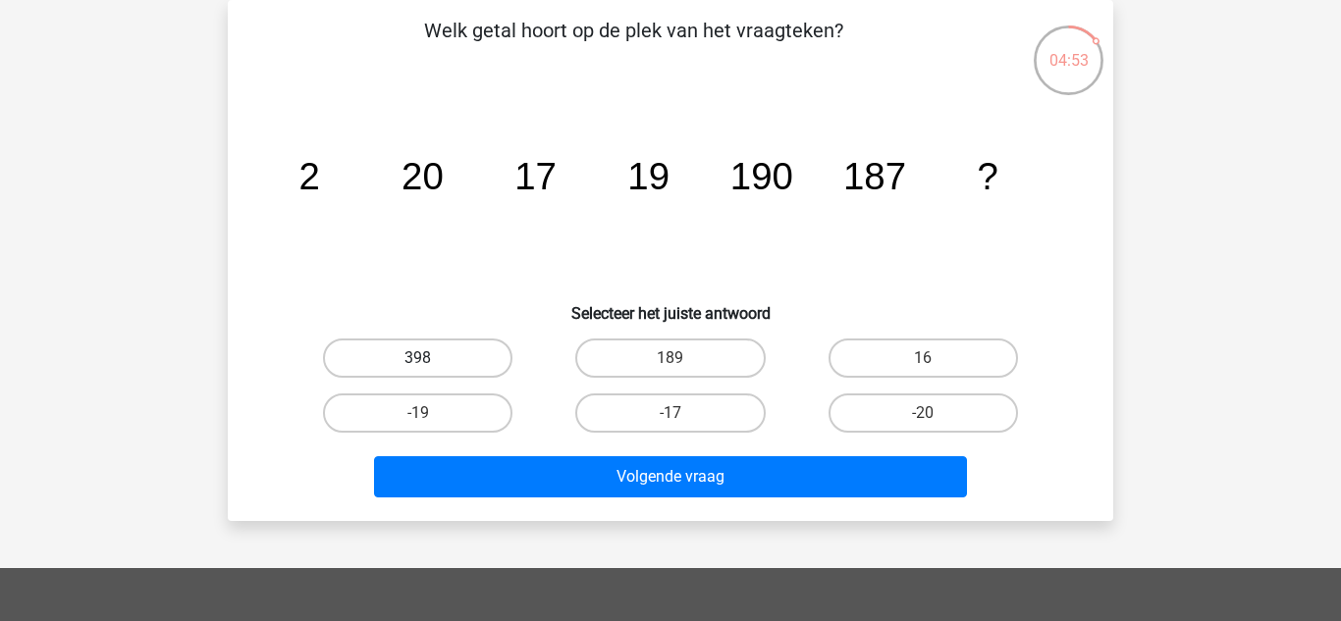
click at [461, 362] on label "398" at bounding box center [417, 358] width 189 height 39
click at [431, 362] on input "398" at bounding box center [424, 364] width 13 height 13
radio input "true"
click at [461, 362] on label "398" at bounding box center [417, 358] width 189 height 39
click at [431, 362] on input "398" at bounding box center [424, 364] width 13 height 13
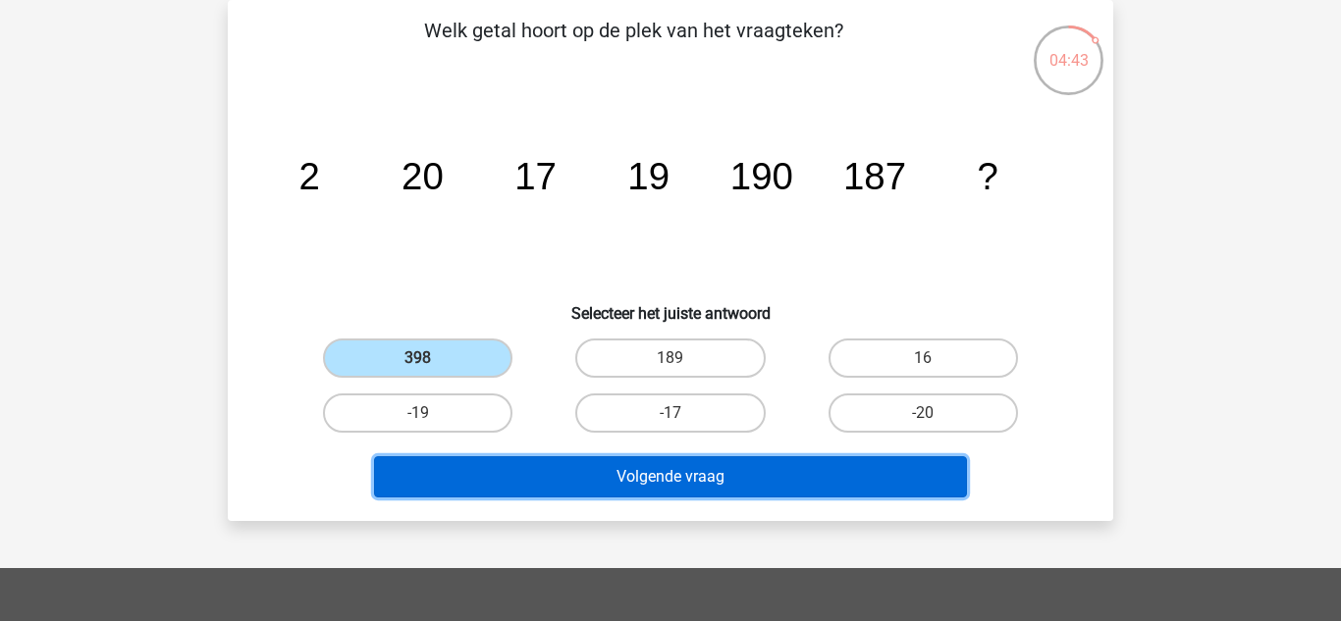
click at [588, 472] on button "Volgende vraag" at bounding box center [671, 476] width 594 height 41
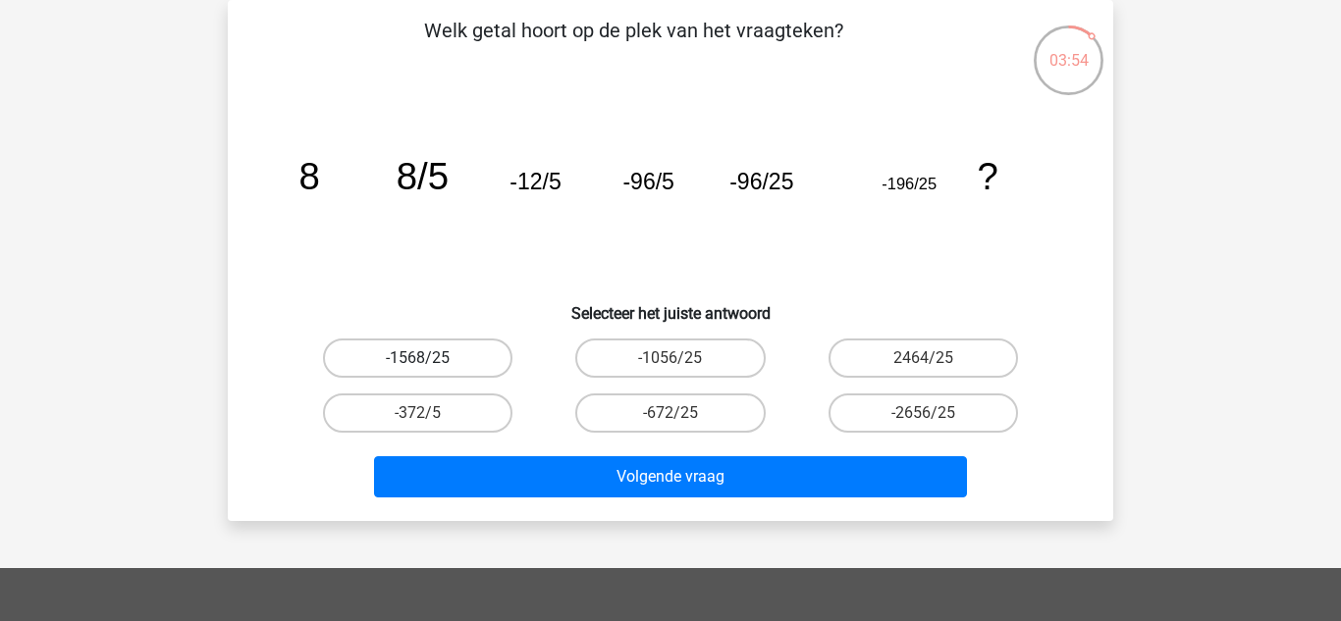
click at [476, 359] on label "-1568/25" at bounding box center [417, 358] width 189 height 39
click at [431, 359] on input "-1568/25" at bounding box center [424, 364] width 13 height 13
radio input "true"
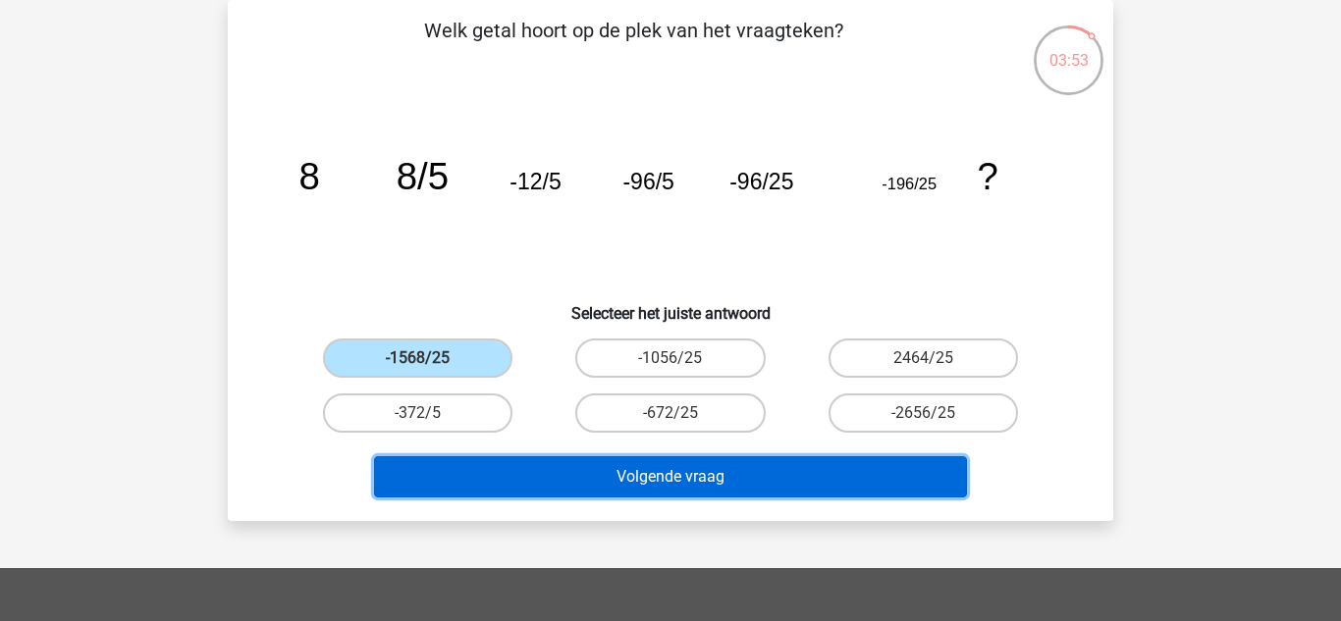
click at [596, 487] on button "Volgende vraag" at bounding box center [671, 476] width 594 height 41
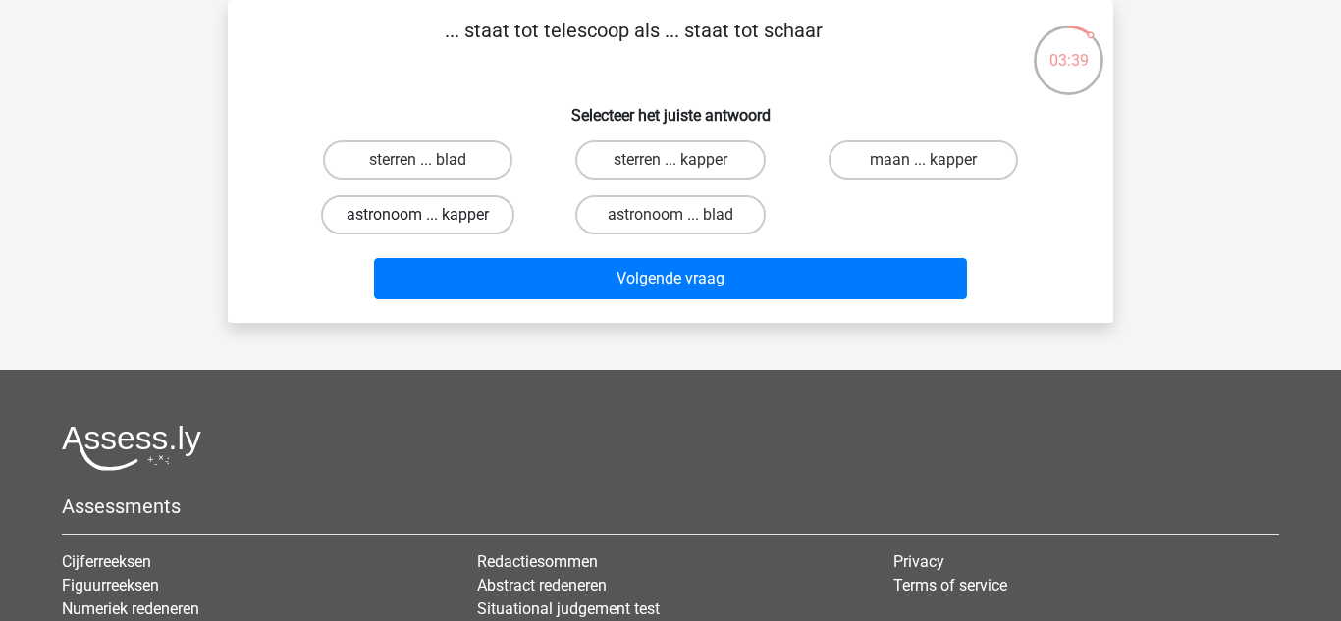
click at [467, 221] on label "astronoom ... kapper" at bounding box center [417, 214] width 193 height 39
click at [431, 221] on input "astronoom ... kapper" at bounding box center [424, 221] width 13 height 13
radio input "true"
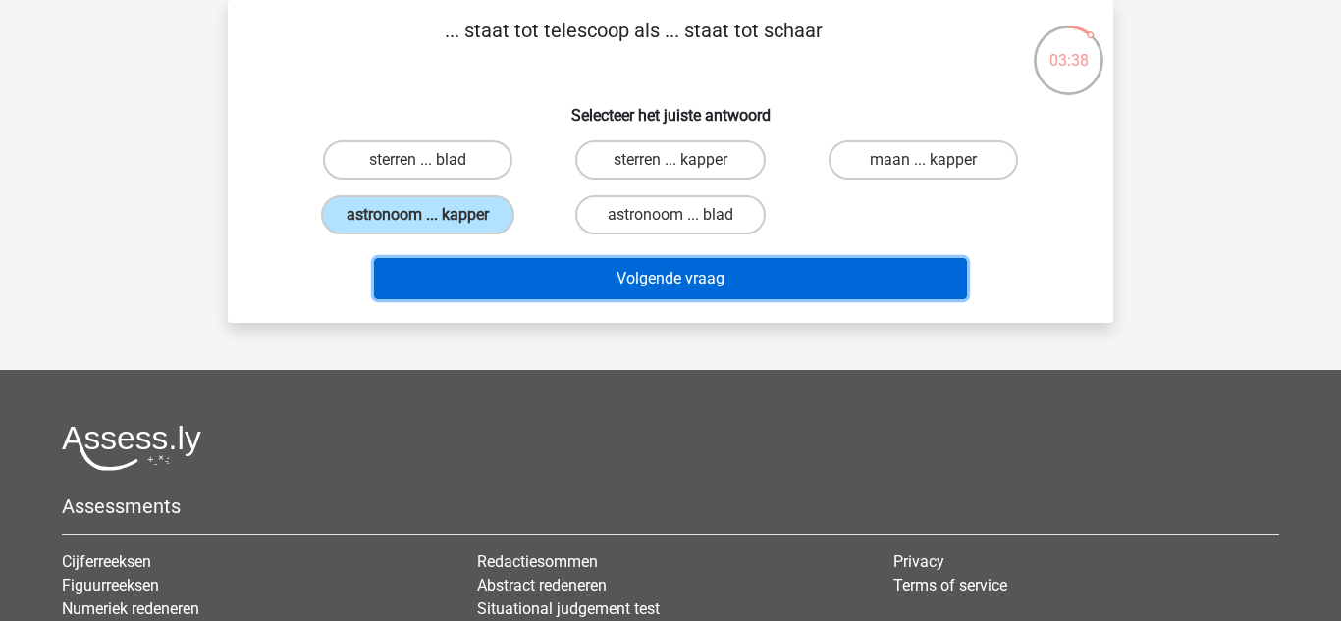
click at [546, 280] on button "Volgende vraag" at bounding box center [671, 278] width 594 height 41
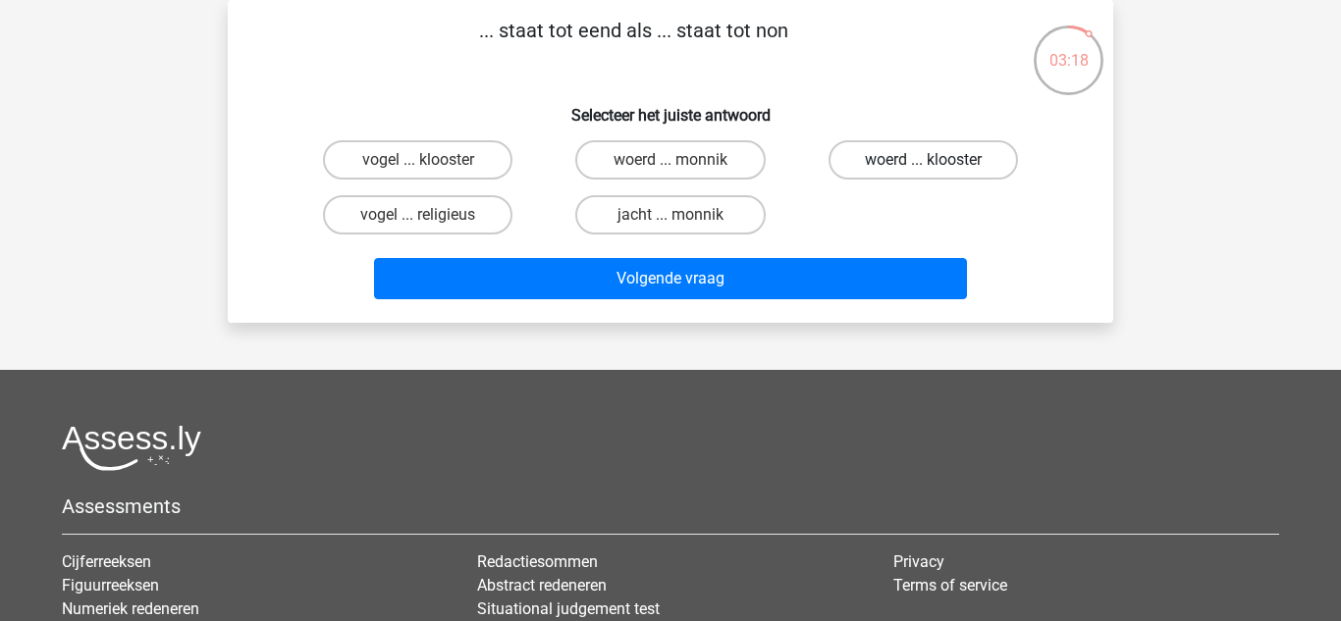
click at [891, 160] on label "woerd ... klooster" at bounding box center [922, 159] width 189 height 39
click at [923, 160] on input "woerd ... klooster" at bounding box center [929, 166] width 13 height 13
radio input "true"
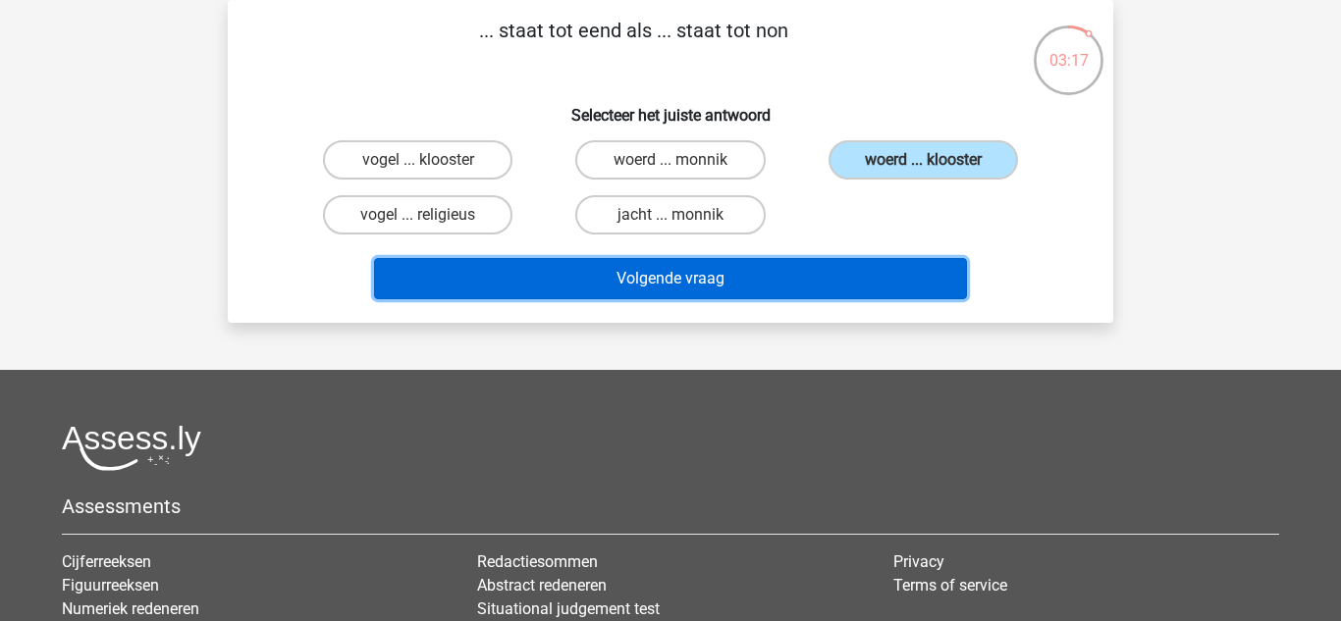
click at [776, 279] on button "Volgende vraag" at bounding box center [671, 278] width 594 height 41
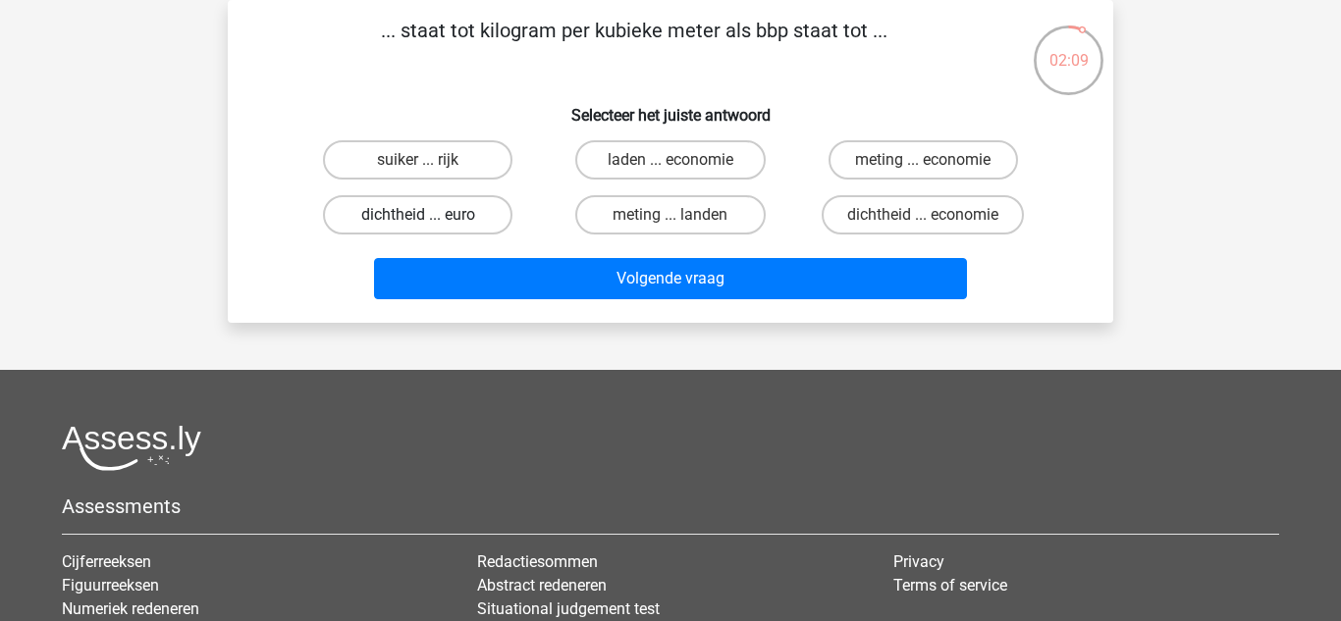
click at [491, 213] on label "dichtheid ... euro" at bounding box center [417, 214] width 189 height 39
click at [431, 215] on input "dichtheid ... euro" at bounding box center [424, 221] width 13 height 13
radio input "true"
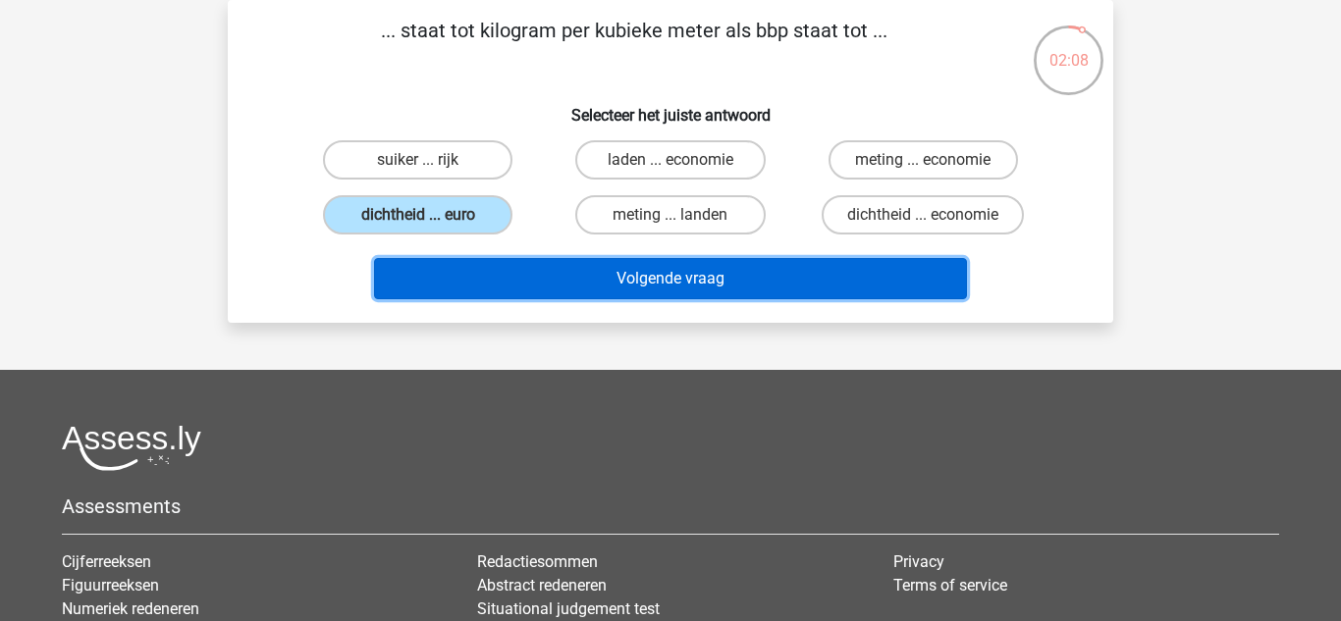
click at [614, 278] on button "Volgende vraag" at bounding box center [671, 278] width 594 height 41
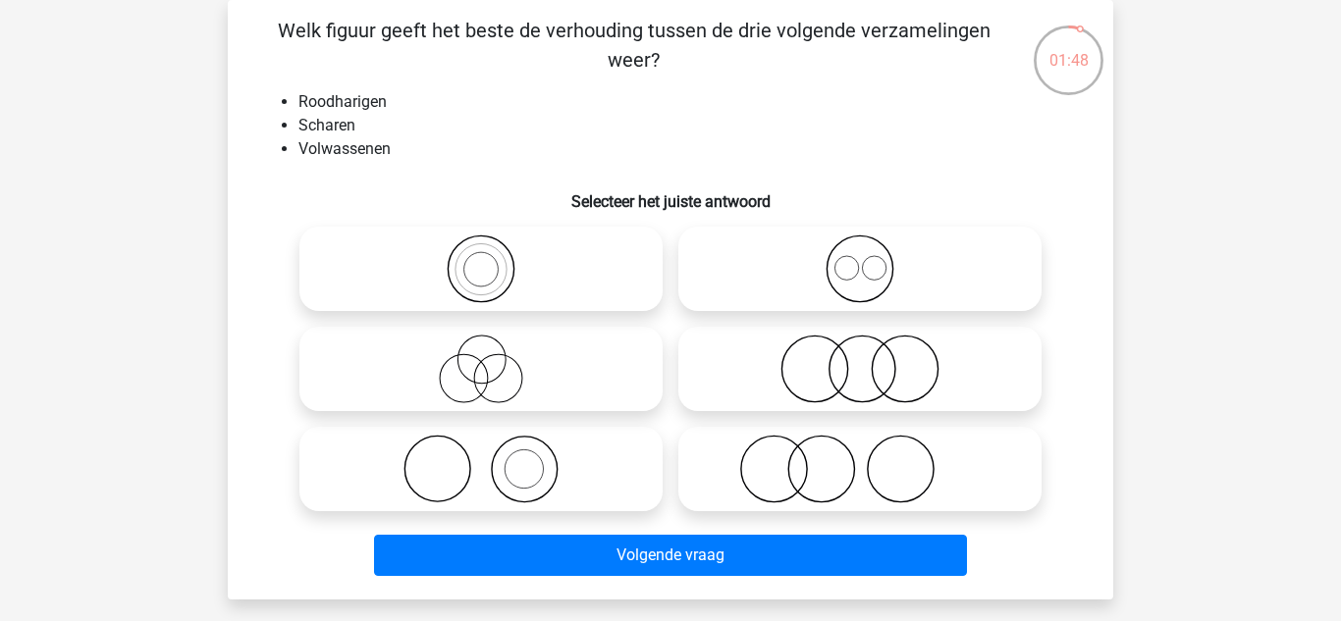
click at [824, 441] on icon at bounding box center [859, 469] width 347 height 69
click at [860, 447] on input "radio" at bounding box center [866, 453] width 13 height 13
radio input "true"
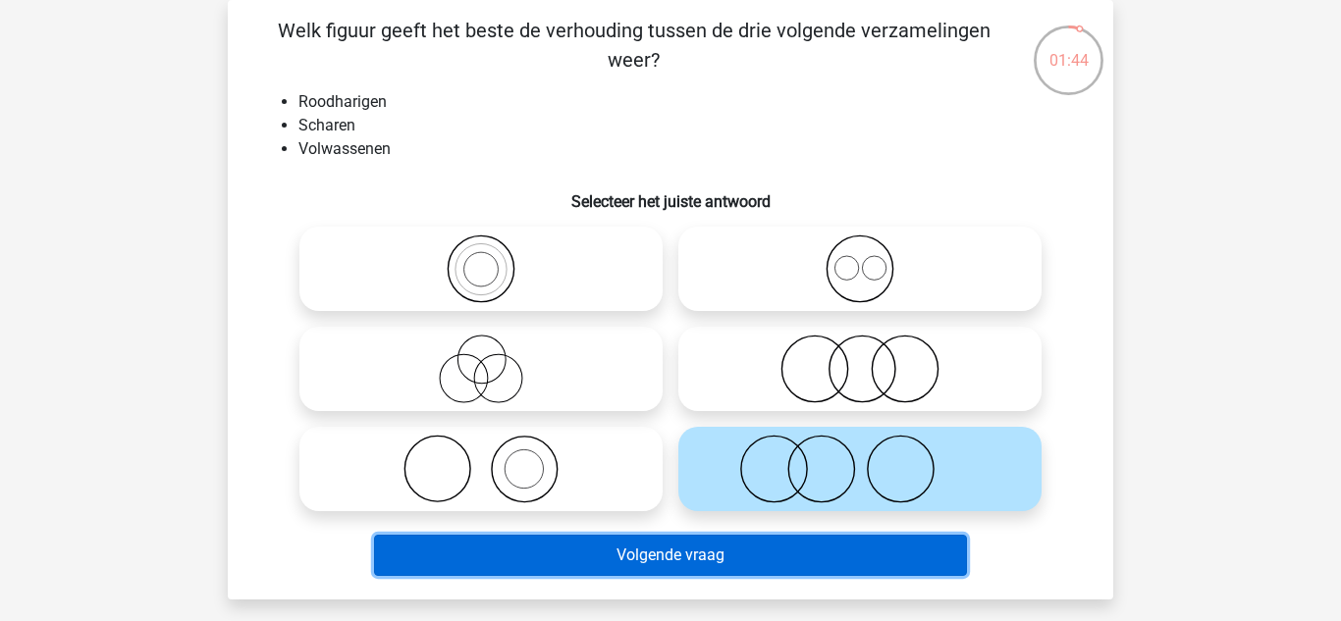
click at [699, 558] on button "Volgende vraag" at bounding box center [671, 555] width 594 height 41
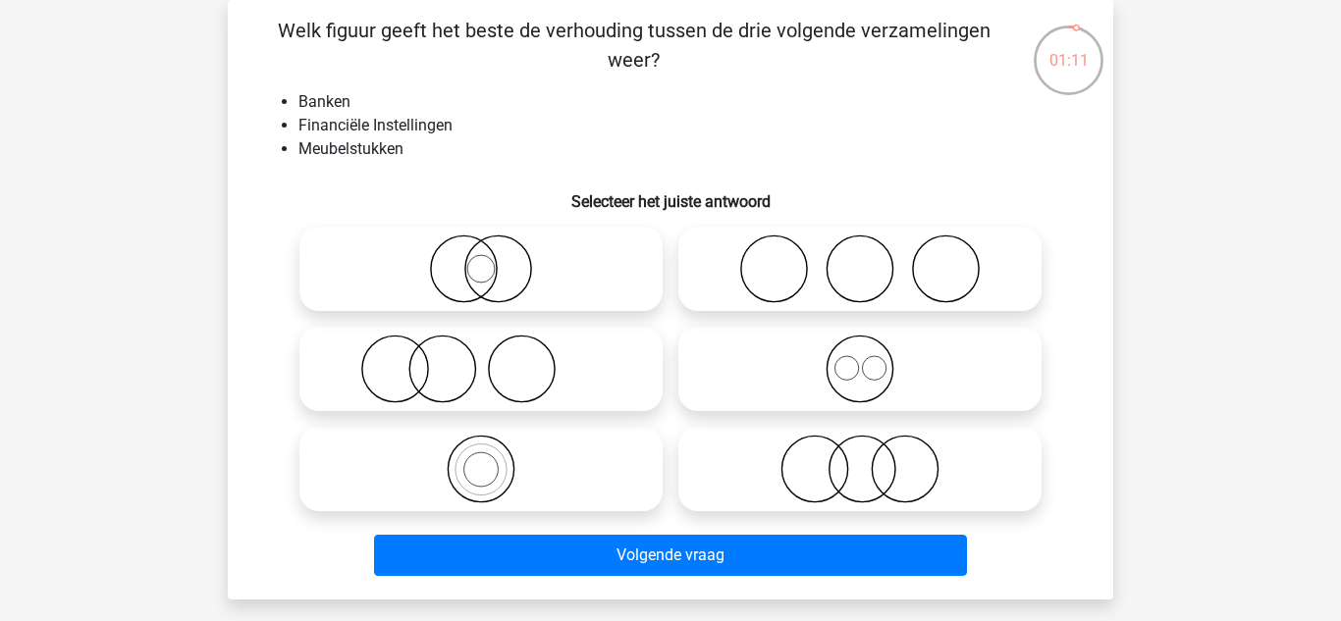
click at [517, 373] on icon at bounding box center [480, 369] width 347 height 69
click at [494, 359] on input "radio" at bounding box center [487, 352] width 13 height 13
radio input "true"
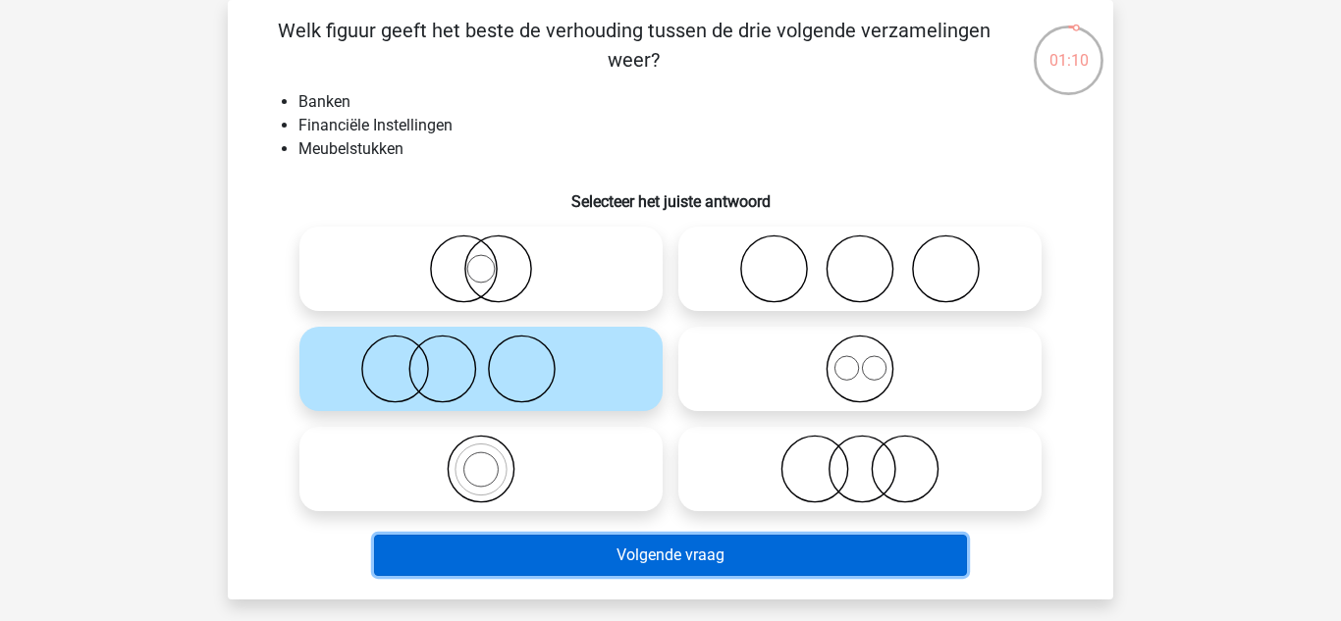
click at [636, 551] on button "Volgende vraag" at bounding box center [671, 555] width 594 height 41
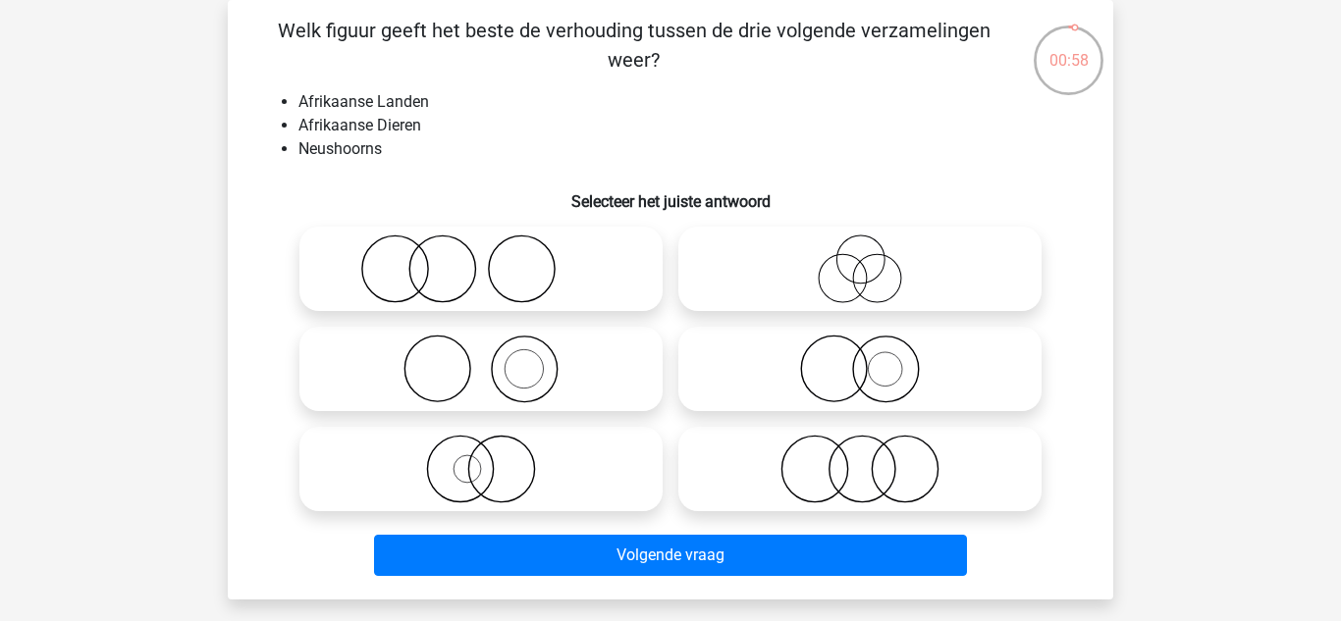
click at [478, 267] on icon at bounding box center [480, 269] width 347 height 69
click at [481, 259] on input "radio" at bounding box center [487, 252] width 13 height 13
radio input "true"
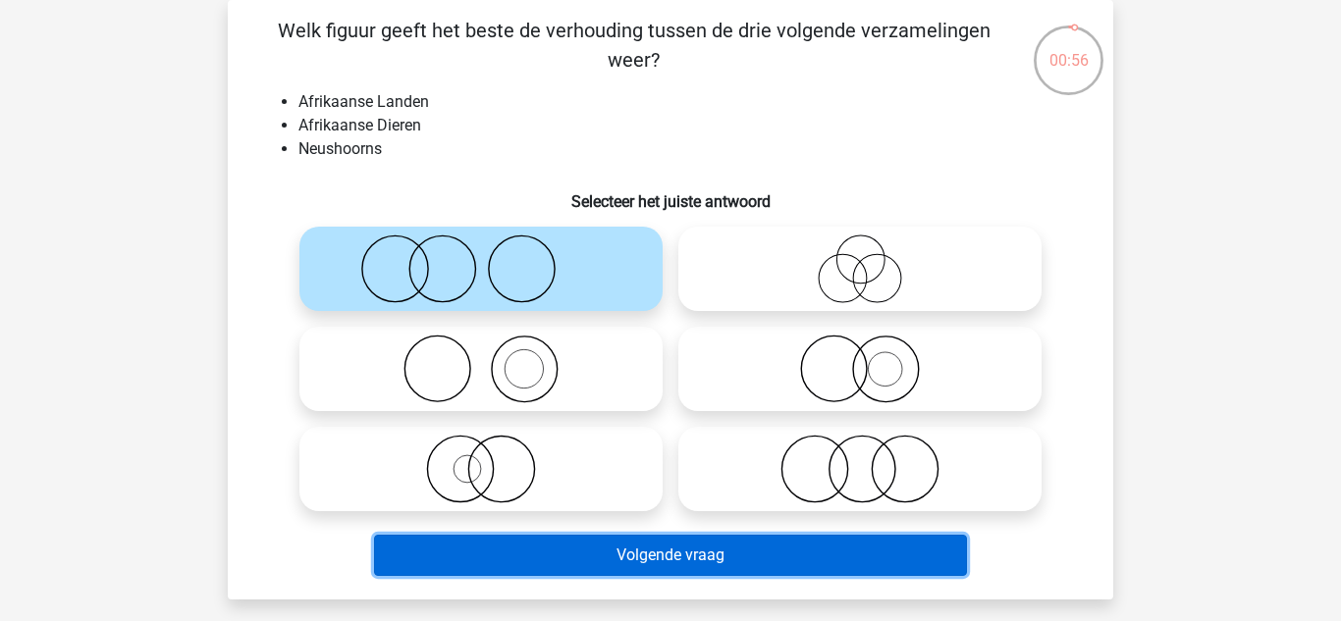
click at [620, 553] on button "Volgende vraag" at bounding box center [671, 555] width 594 height 41
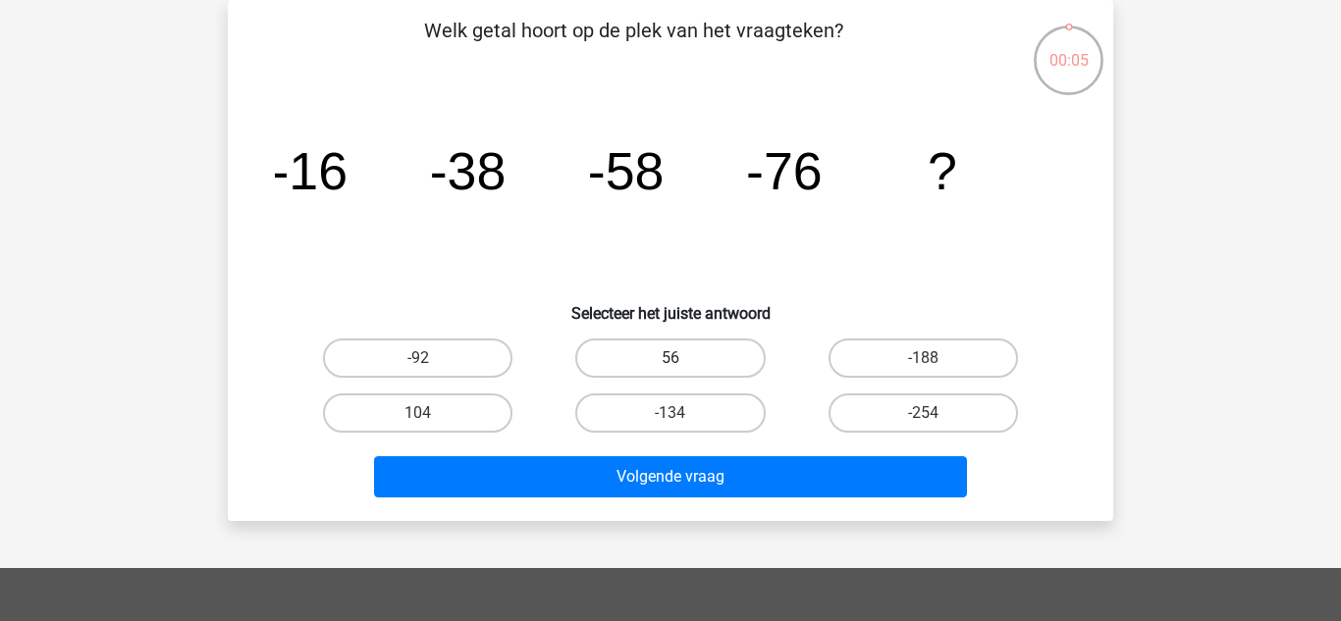
click at [690, 352] on label "56" at bounding box center [669, 358] width 189 height 39
click at [683, 358] on input "56" at bounding box center [676, 364] width 13 height 13
radio input "true"
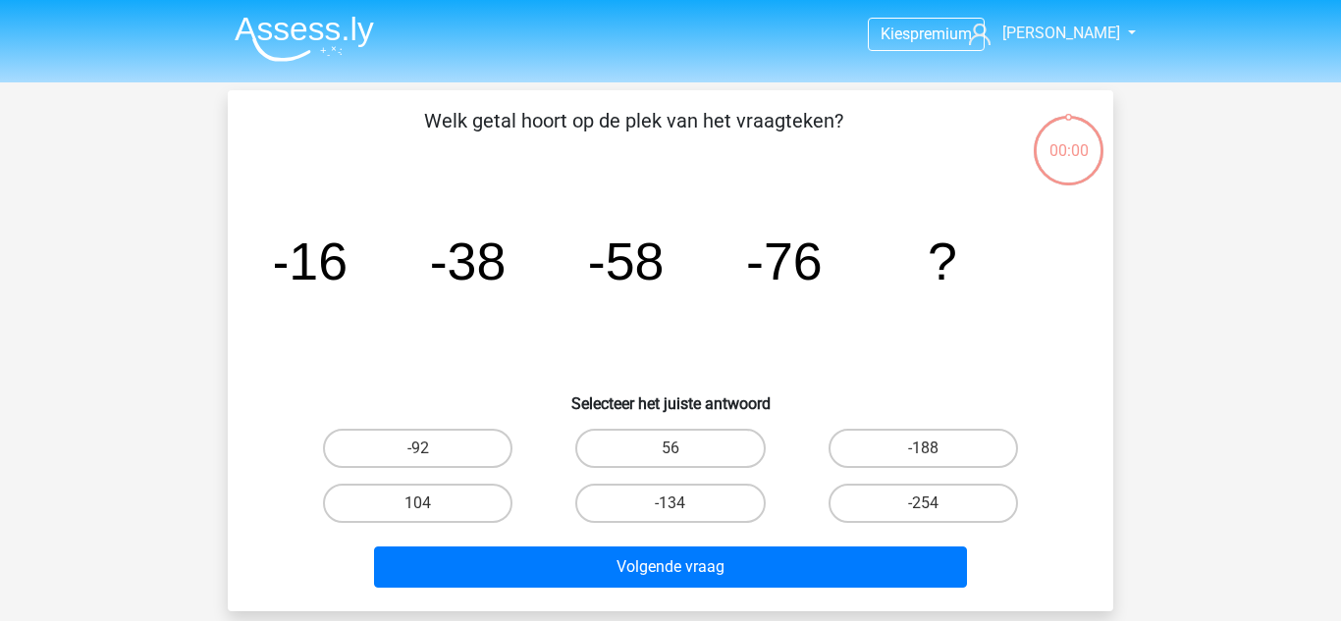
scroll to position [90, 0]
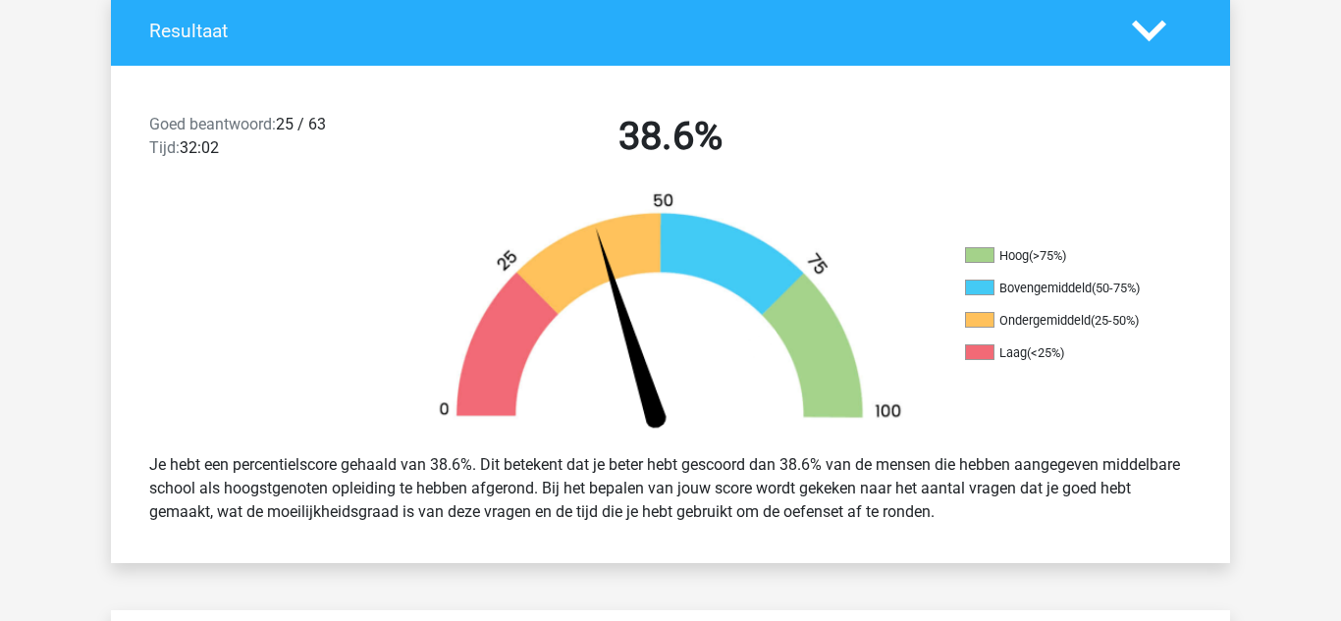
scroll to position [440, 0]
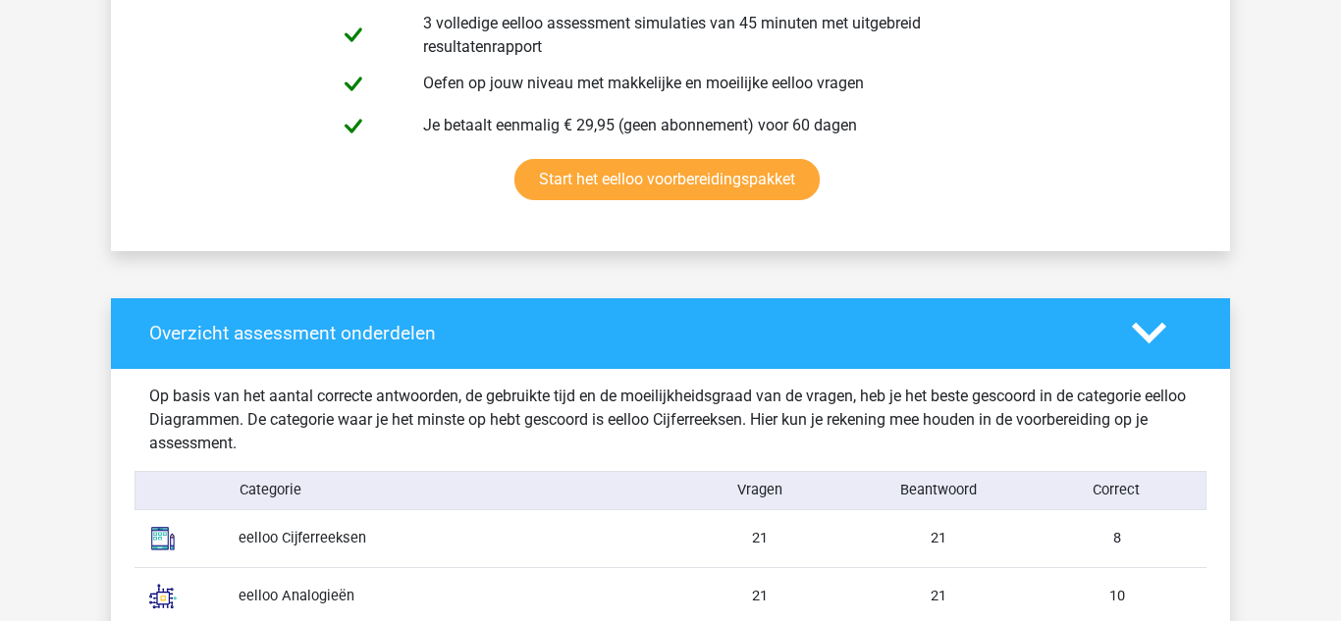
click at [1188, 520] on div "eelloo Cijferreeksen 21 21 8" at bounding box center [670, 538] width 1072 height 57
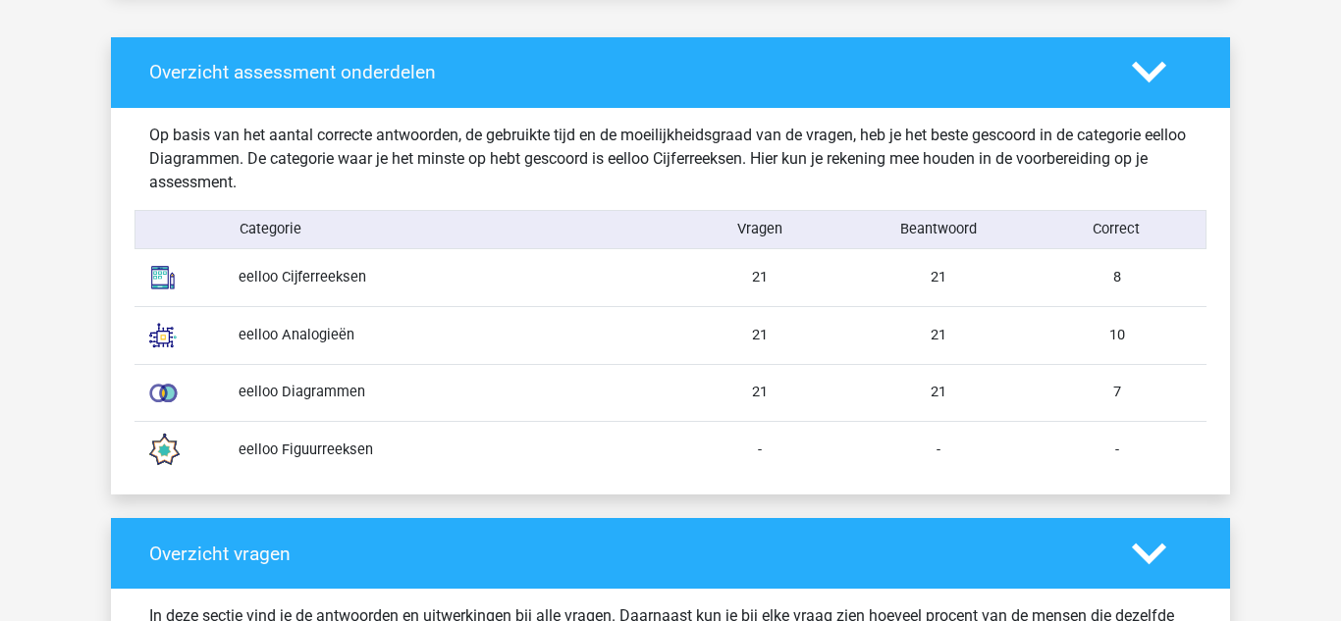
scroll to position [1508, 0]
